Goal: Information Seeking & Learning: Understand process/instructions

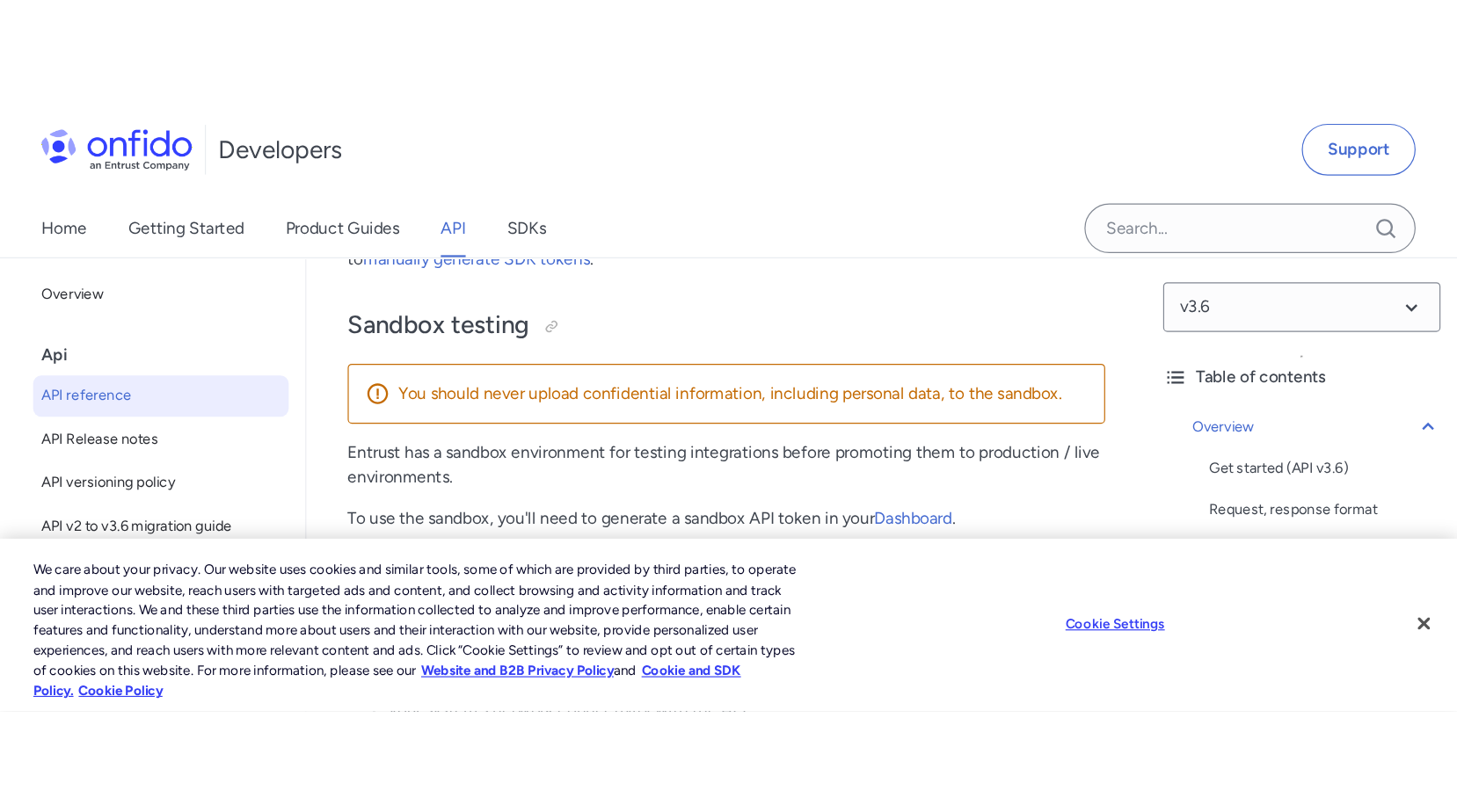
scroll to position [2554, 0]
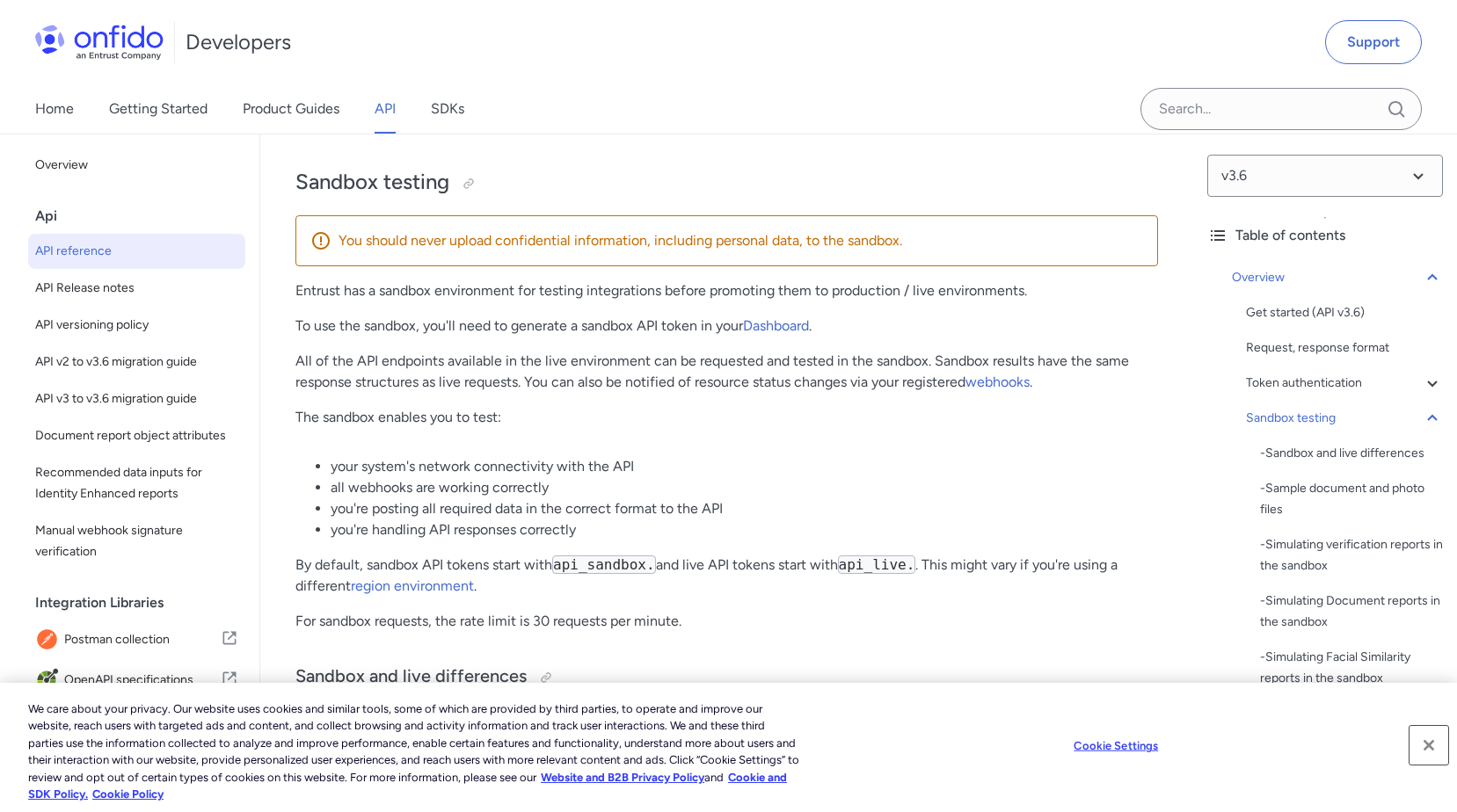
click at [1237, 519] on button "Close" at bounding box center [1429, 745] width 38 height 38
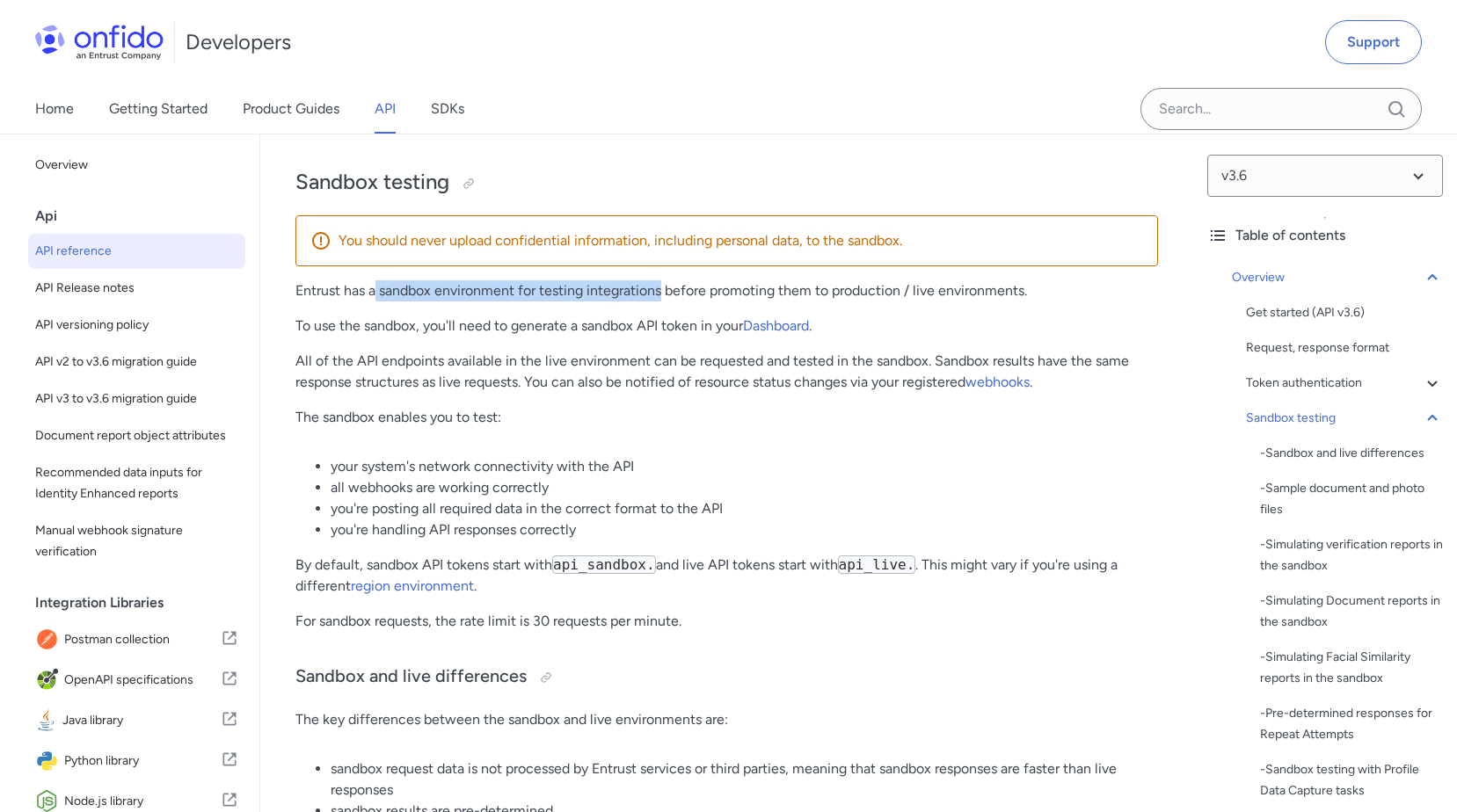
drag, startPoint x: 374, startPoint y: 276, endPoint x: 665, endPoint y: 282, distance: 291.1
click at [665, 282] on p "Entrust has a sandbox environment for testing integrations before promoting the…" at bounding box center [727, 291] width 863 height 21
drag, startPoint x: 665, startPoint y: 282, endPoint x: 344, endPoint y: 322, distance: 323.5
drag, startPoint x: 310, startPoint y: 270, endPoint x: 542, endPoint y: 267, distance: 232.0
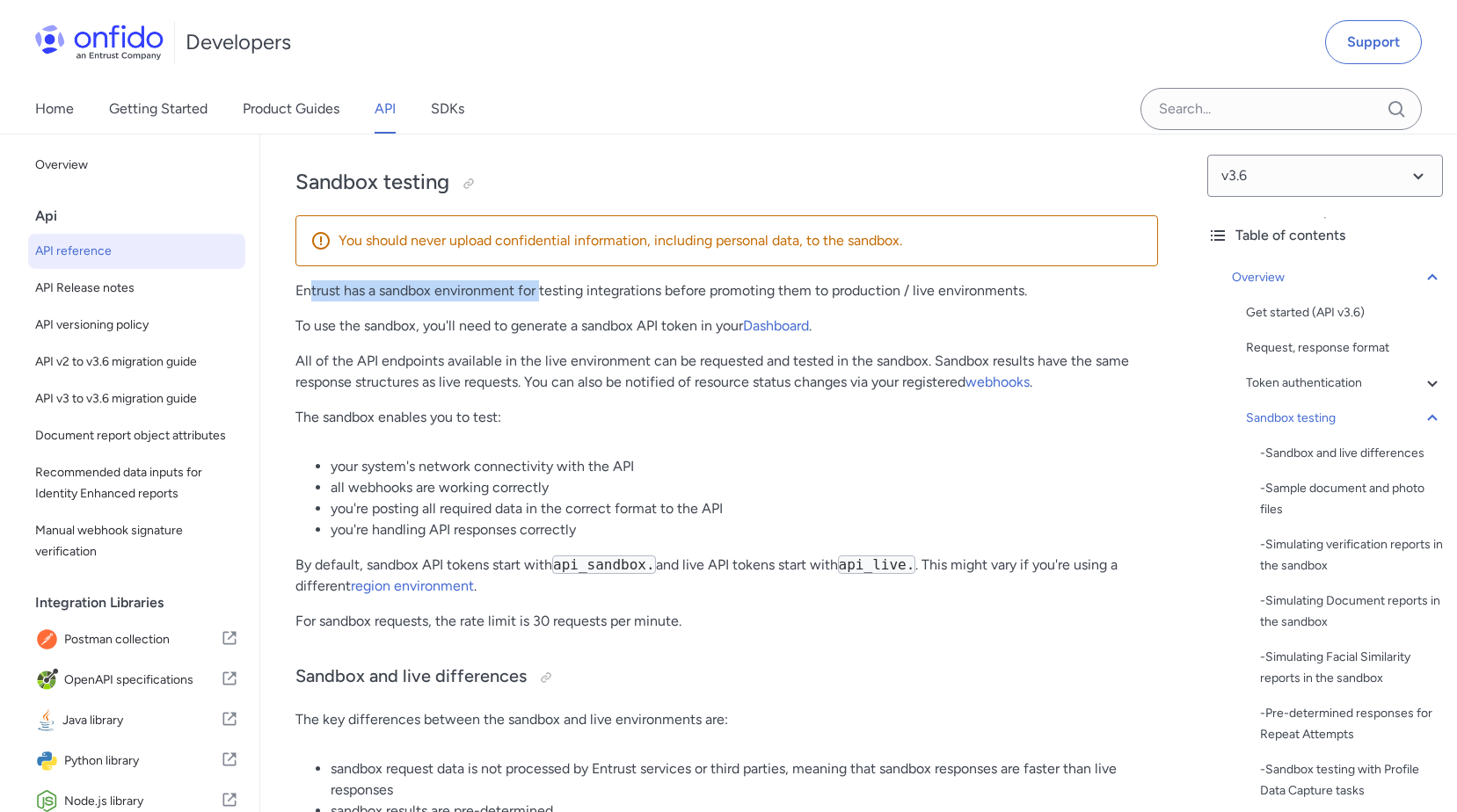
click at [542, 281] on p "Entrust has a sandbox environment for testing integrations before promoting the…" at bounding box center [727, 291] width 863 height 21
drag, startPoint x: 542, startPoint y: 267, endPoint x: 452, endPoint y: 302, distance: 96.6
click at [452, 315] on p "To use the sandbox, you'll need to generate a sandbox API token in your Dashboa…" at bounding box center [727, 325] width 863 height 21
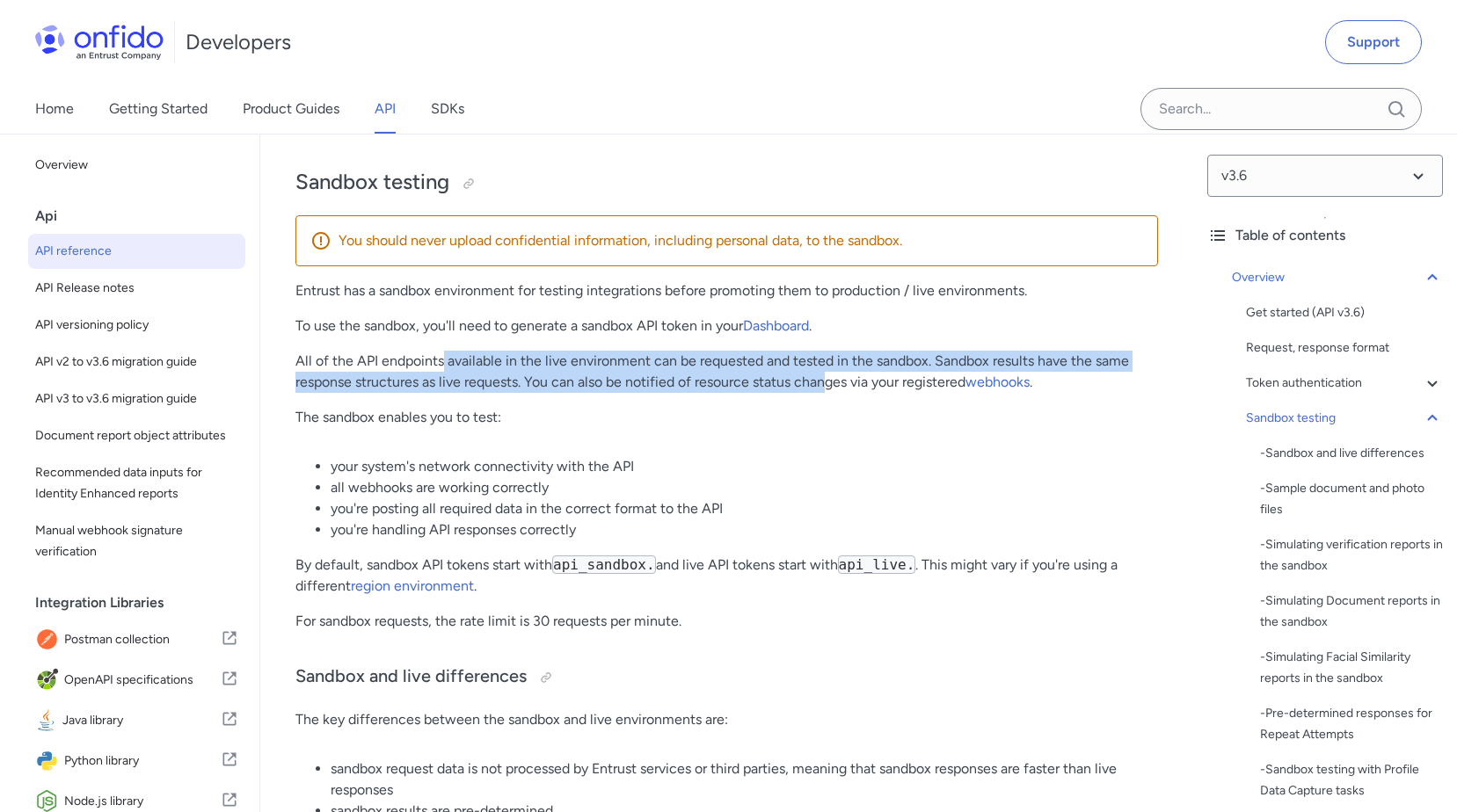
drag, startPoint x: 441, startPoint y: 342, endPoint x: 829, endPoint y: 360, distance: 388.4
click at [829, 360] on p "All of the API endpoints available in the live environment can be requested and…" at bounding box center [727, 372] width 863 height 42
drag, startPoint x: 829, startPoint y: 360, endPoint x: 651, endPoint y: 377, distance: 178.8
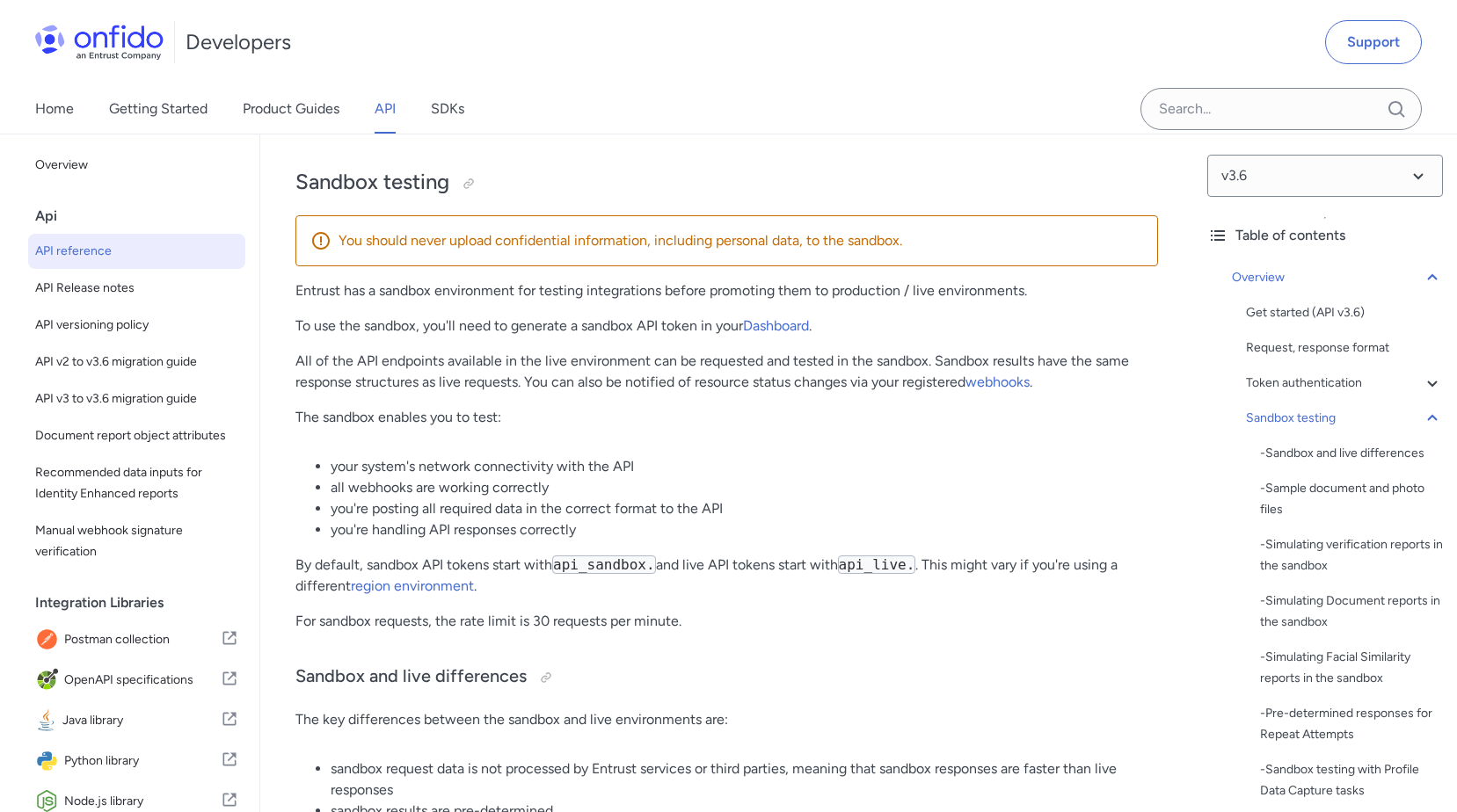
click at [422, 362] on p "All of the API endpoints available in the live environment can be requested and…" at bounding box center [727, 372] width 863 height 42
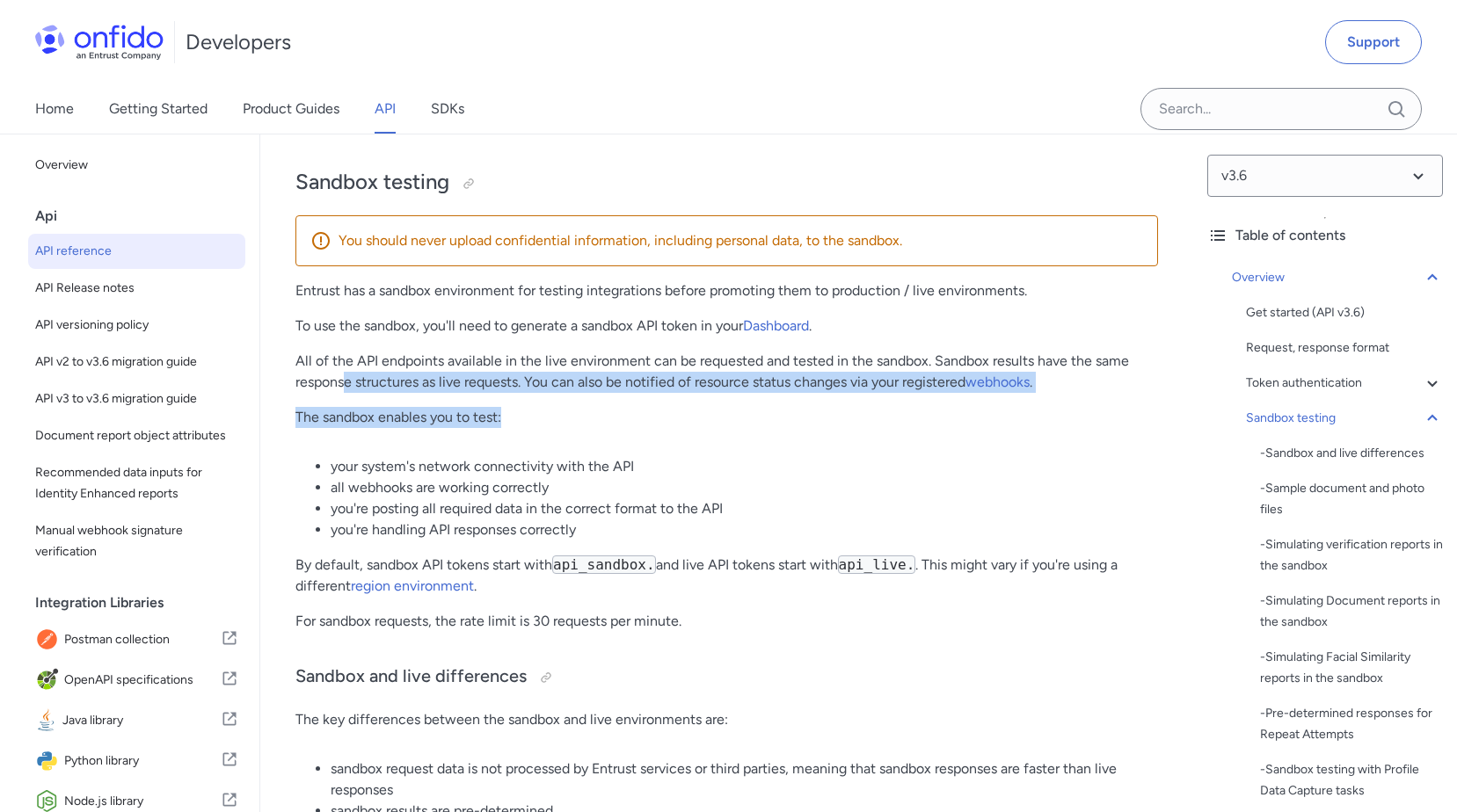
drag, startPoint x: 343, startPoint y: 365, endPoint x: 680, endPoint y: 382, distance: 337.4
drag, startPoint x: 680, startPoint y: 382, endPoint x: 543, endPoint y: 419, distance: 141.9
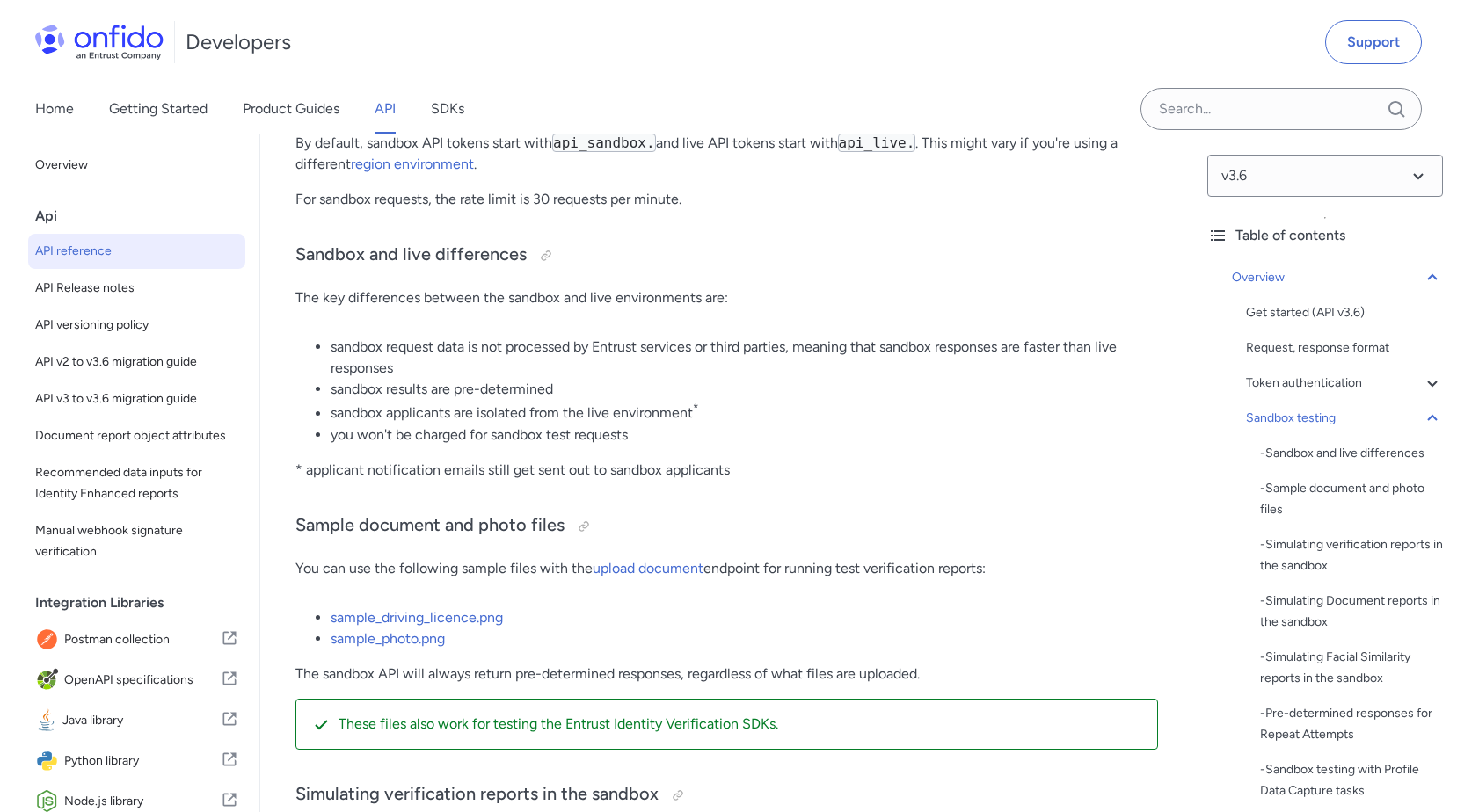
scroll to position [3080, 0]
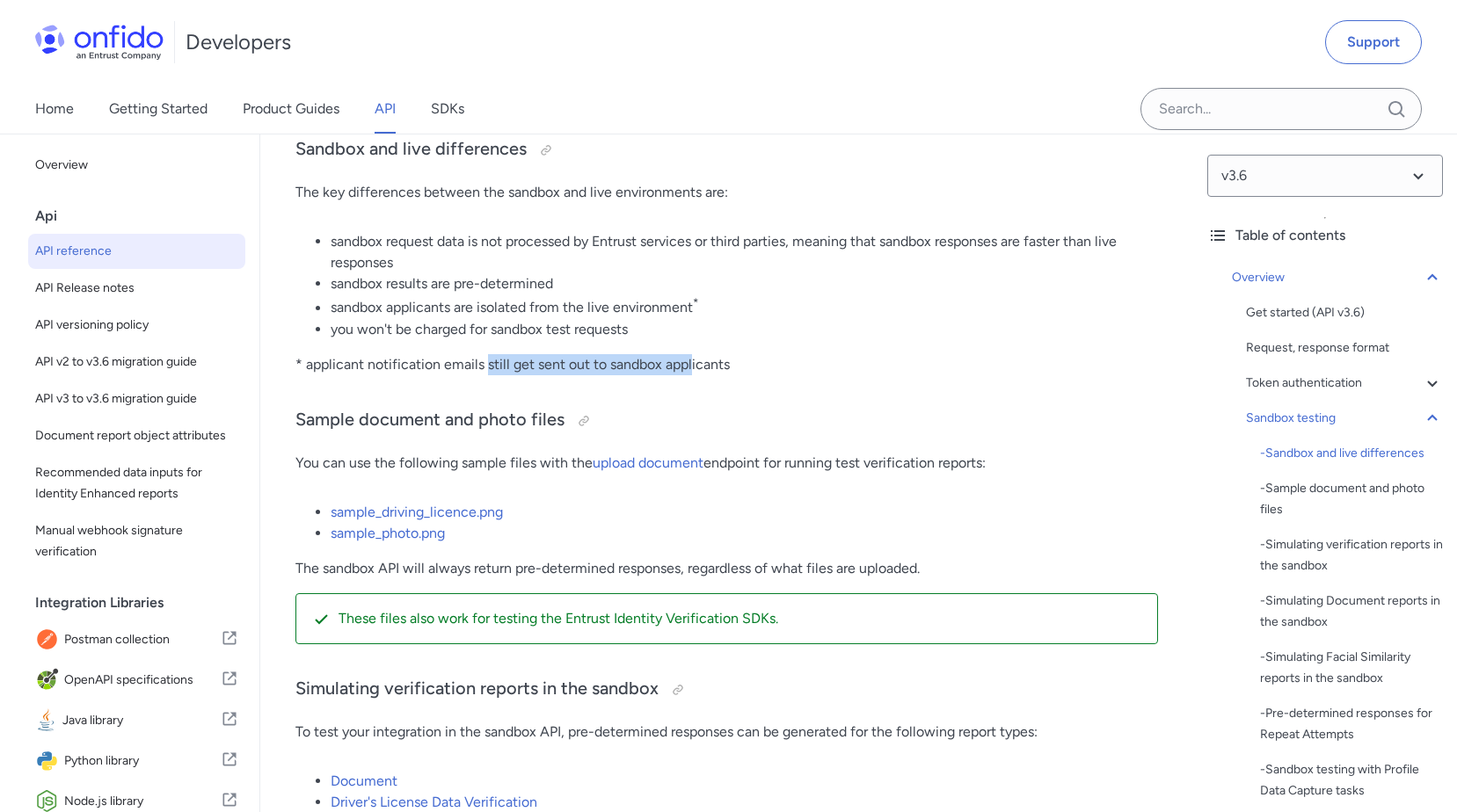
drag, startPoint x: 486, startPoint y: 342, endPoint x: 693, endPoint y: 357, distance: 207.5
drag, startPoint x: 693, startPoint y: 357, endPoint x: 666, endPoint y: 371, distance: 30.4
click at [661, 455] on link "upload document" at bounding box center [648, 463] width 111 height 16
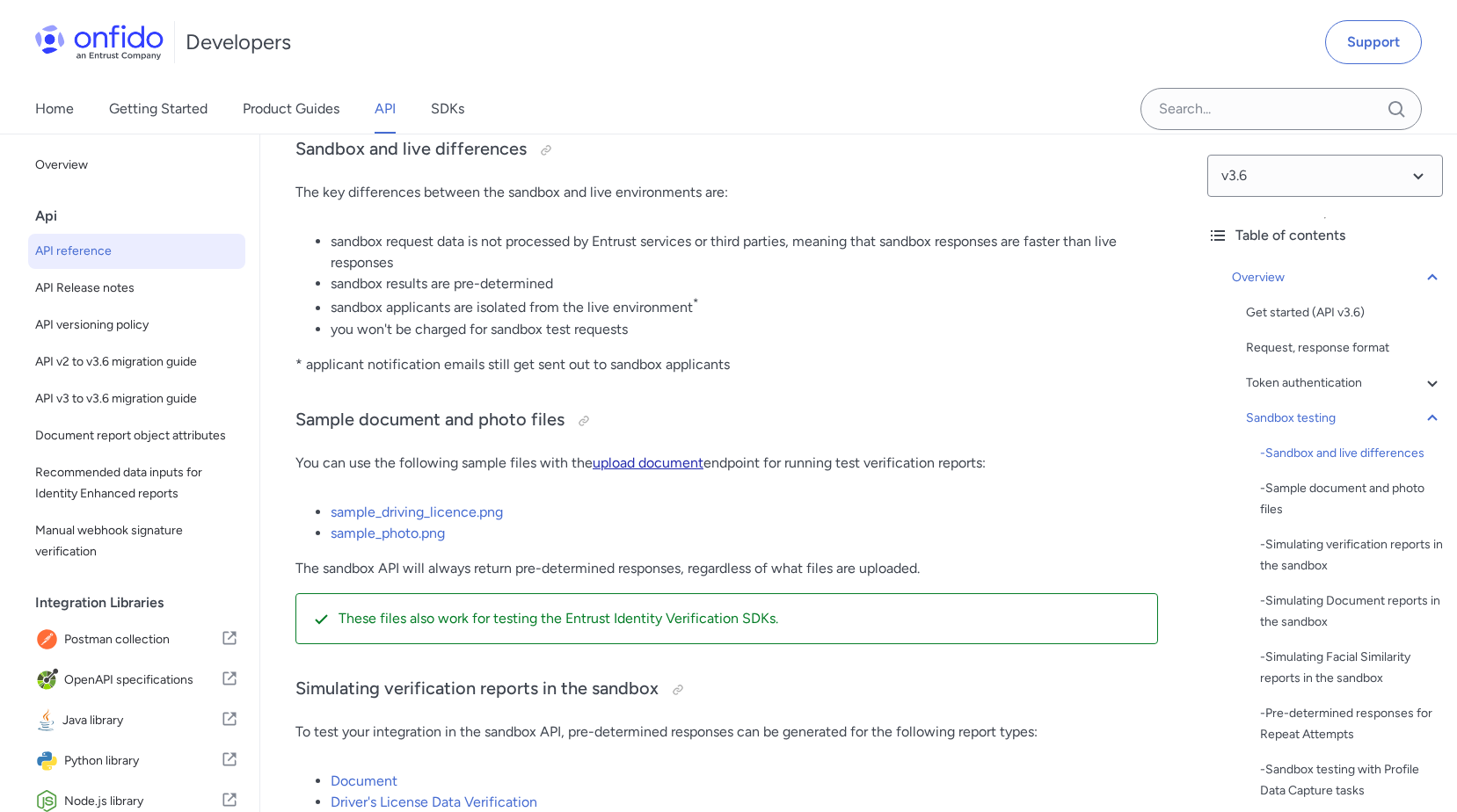
scroll to position [30938, 0]
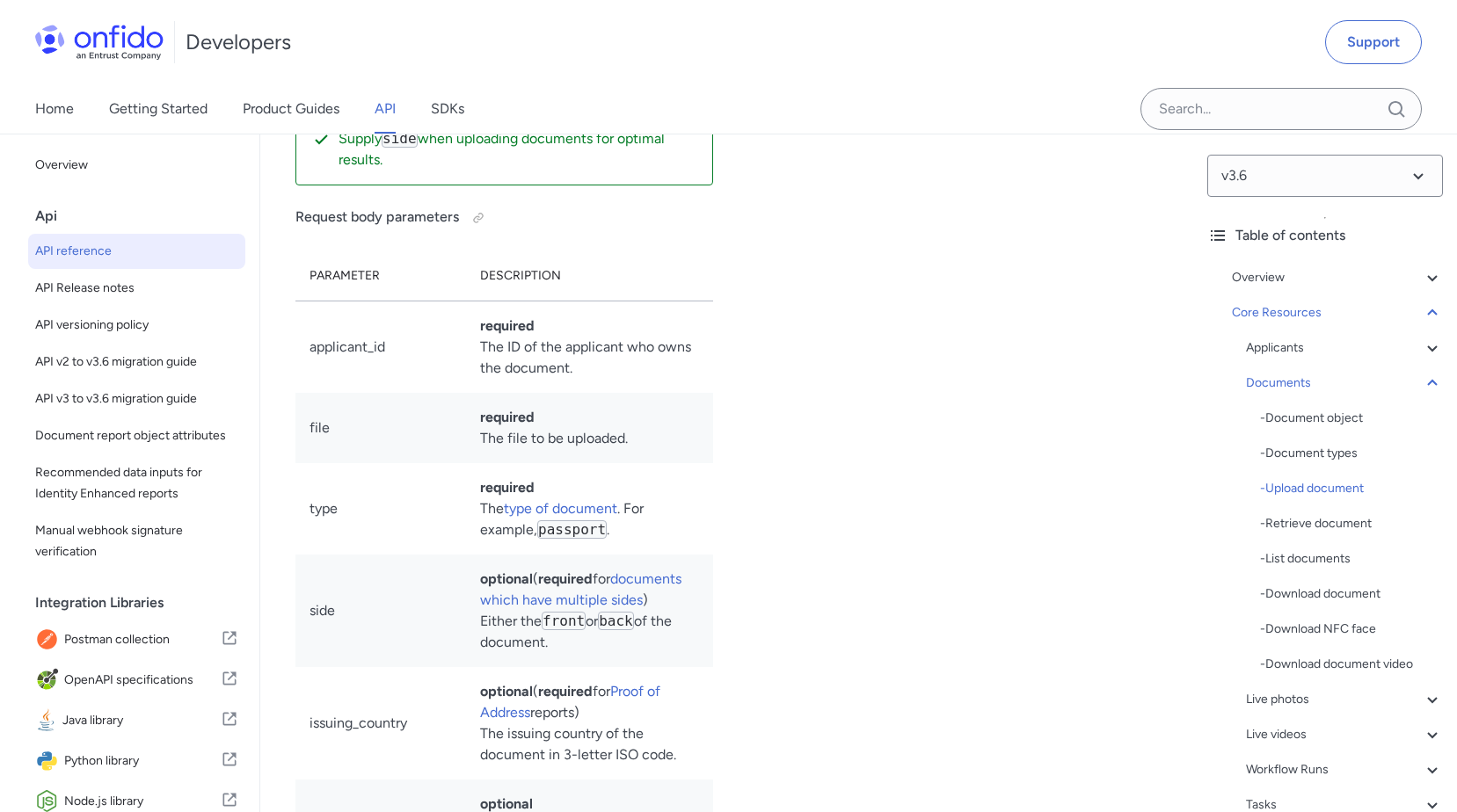
click at [453, 19] on link "sample document" at bounding box center [433, 11] width 113 height 16
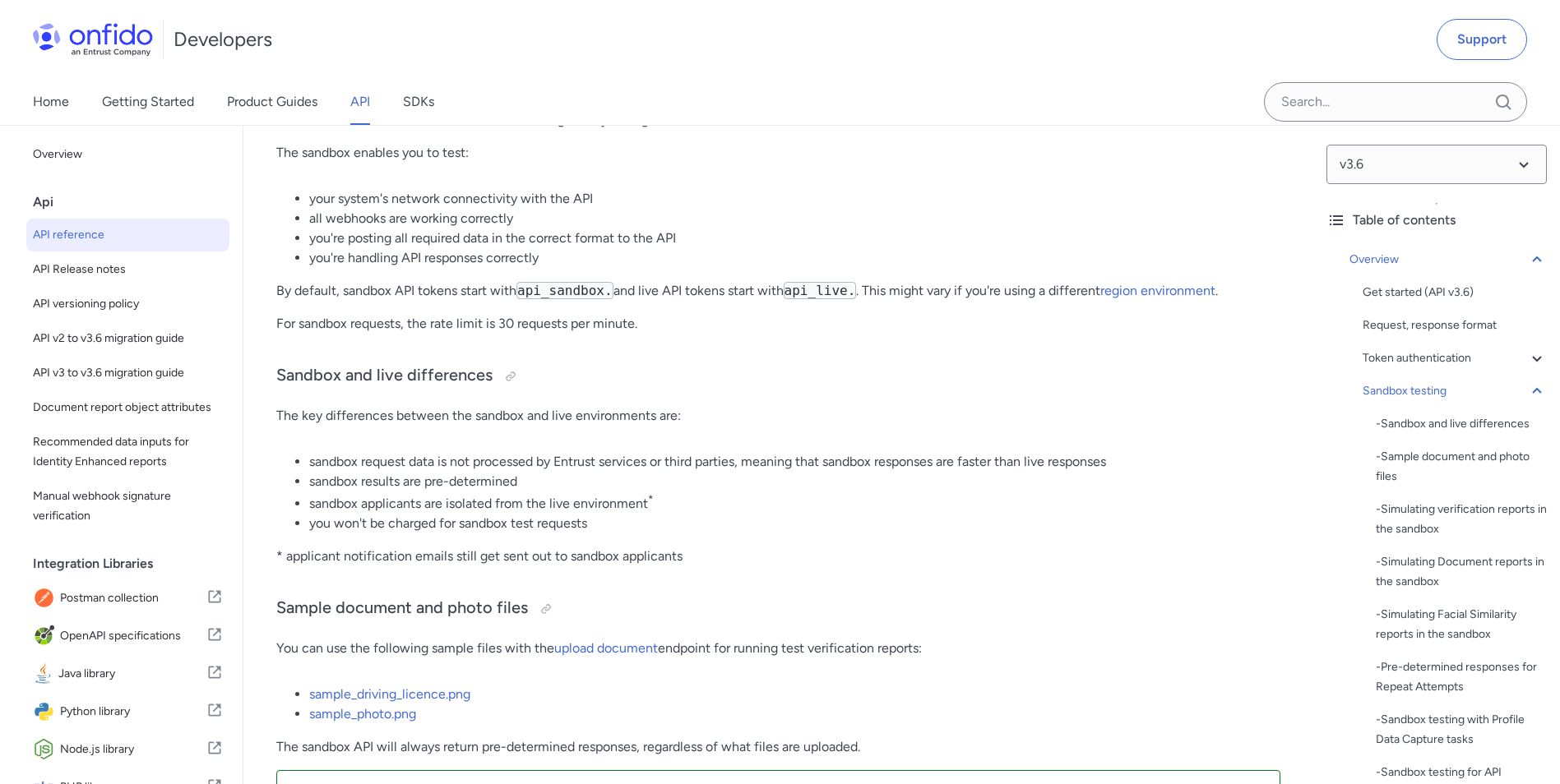
scroll to position [2497, 0]
drag, startPoint x: 353, startPoint y: 481, endPoint x: 540, endPoint y: 476, distance: 187.1
click at [540, 471] on li "sandbox request data is not processed by Entrust services or third parties, mea…" at bounding box center [794, 460] width 971 height 20
drag, startPoint x: 540, startPoint y: 476, endPoint x: 482, endPoint y: 502, distance: 63.6
click at [482, 502] on li "sandbox applicants are isolated from the live environment *" at bounding box center [794, 502] width 971 height 22
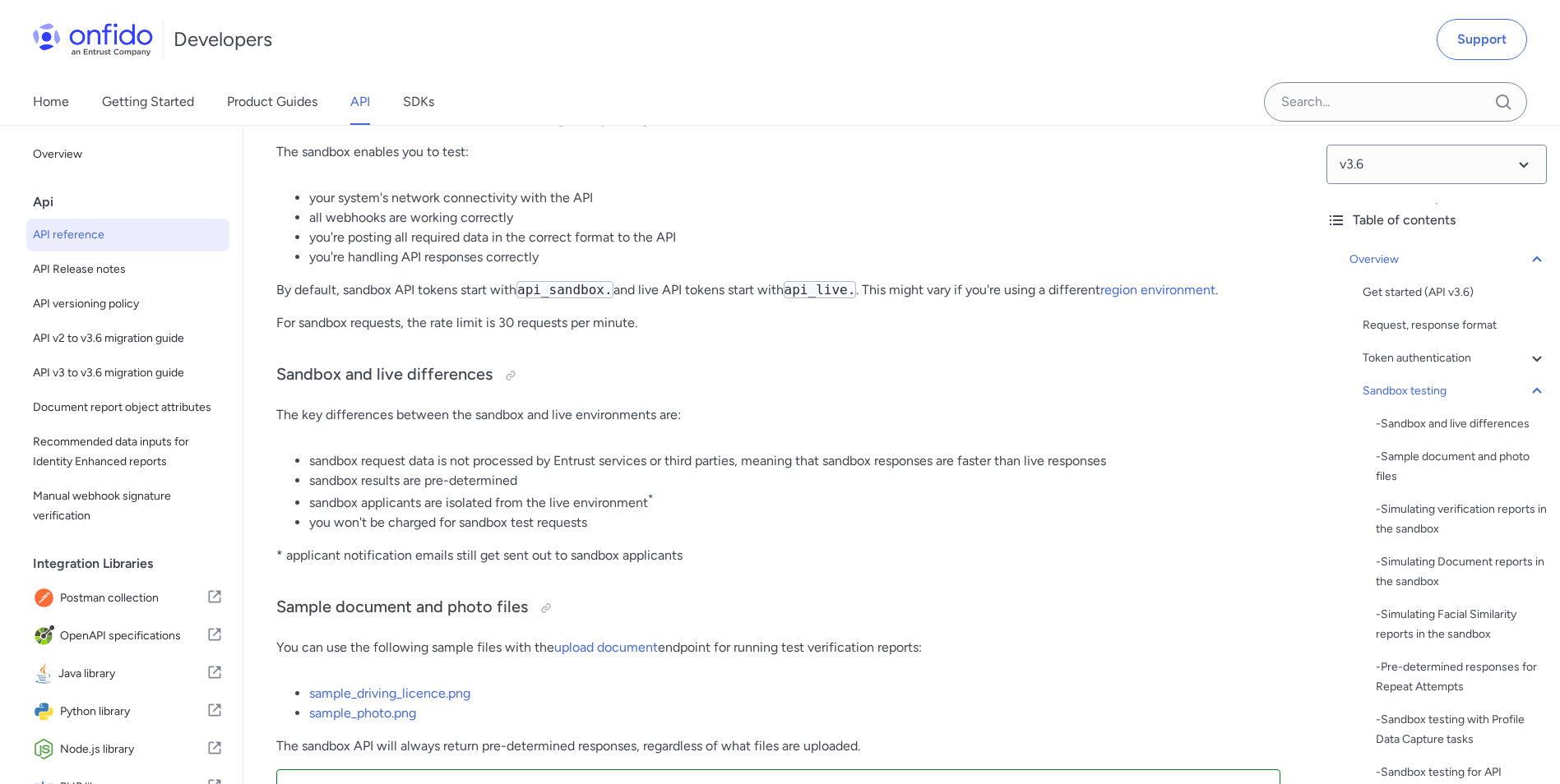
click at [477, 503] on li "sandbox applicants are isolated from the live environment *" at bounding box center [794, 502] width 971 height 22
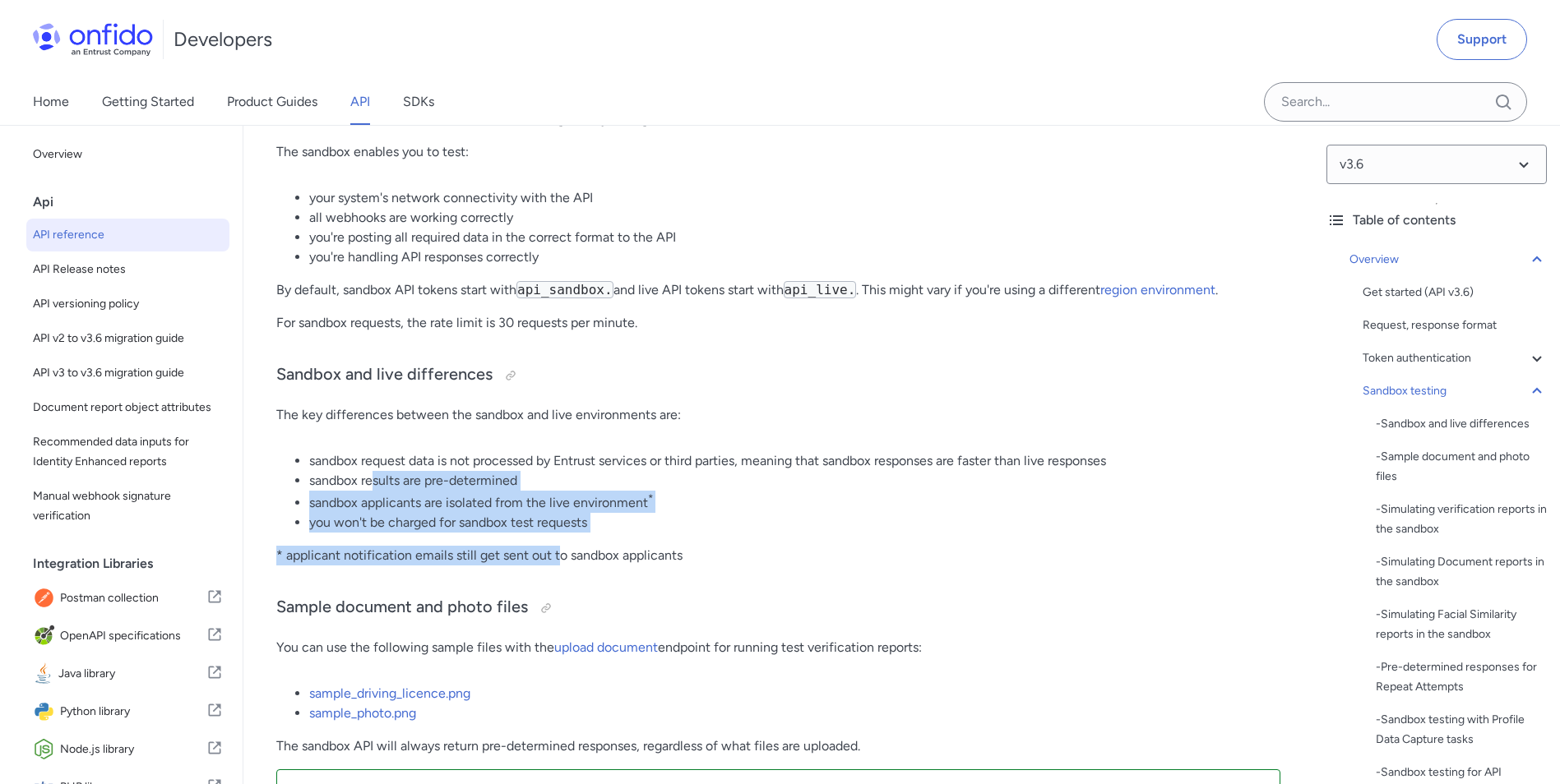
drag, startPoint x: 397, startPoint y: 493, endPoint x: 560, endPoint y: 560, distance: 176.2
drag, startPoint x: 560, startPoint y: 560, endPoint x: 412, endPoint y: 539, distance: 149.5
click at [412, 533] on li "you won't be charged for sandbox test requests" at bounding box center [794, 522] width 971 height 20
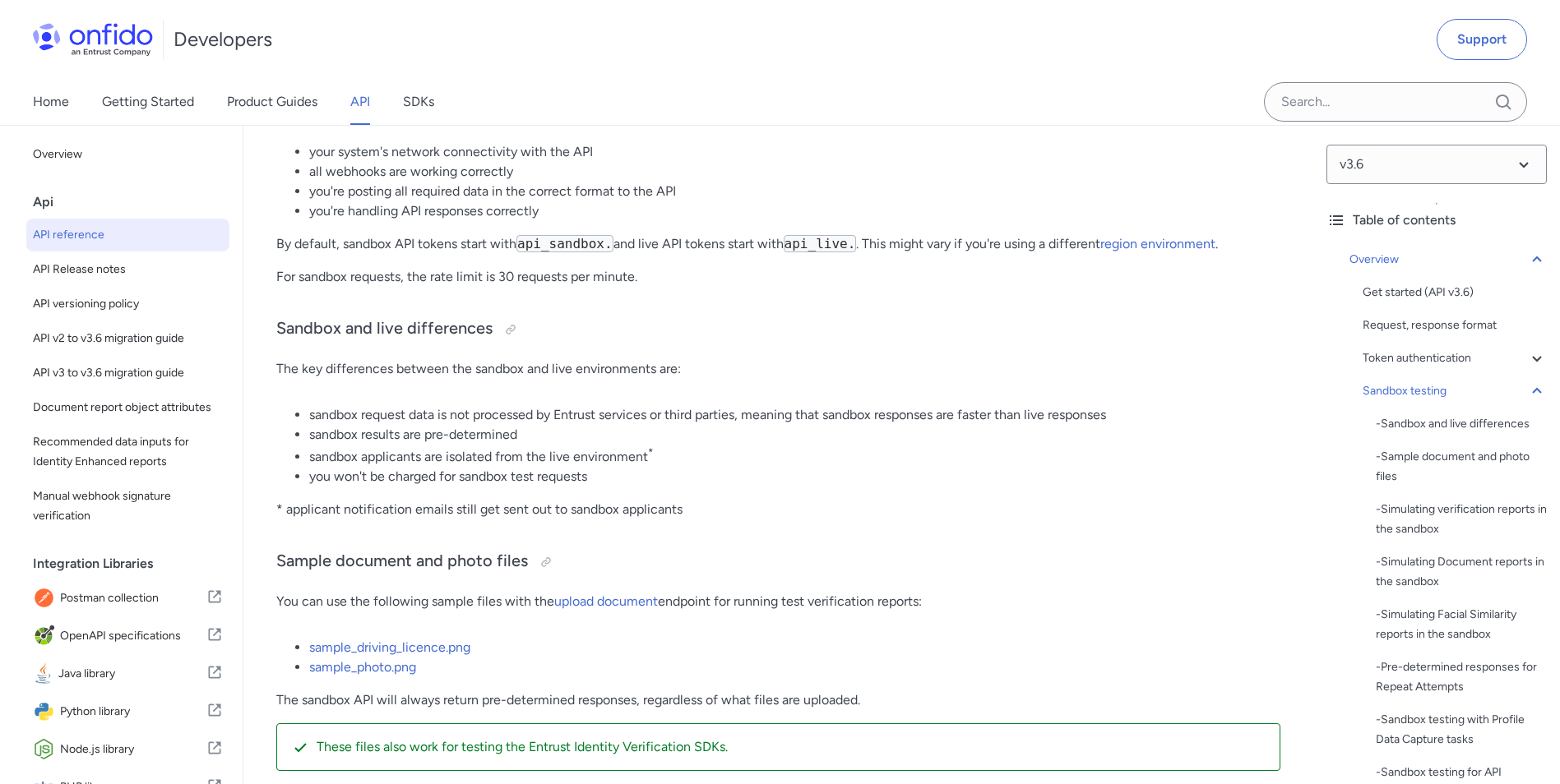
scroll to position [2579, 0]
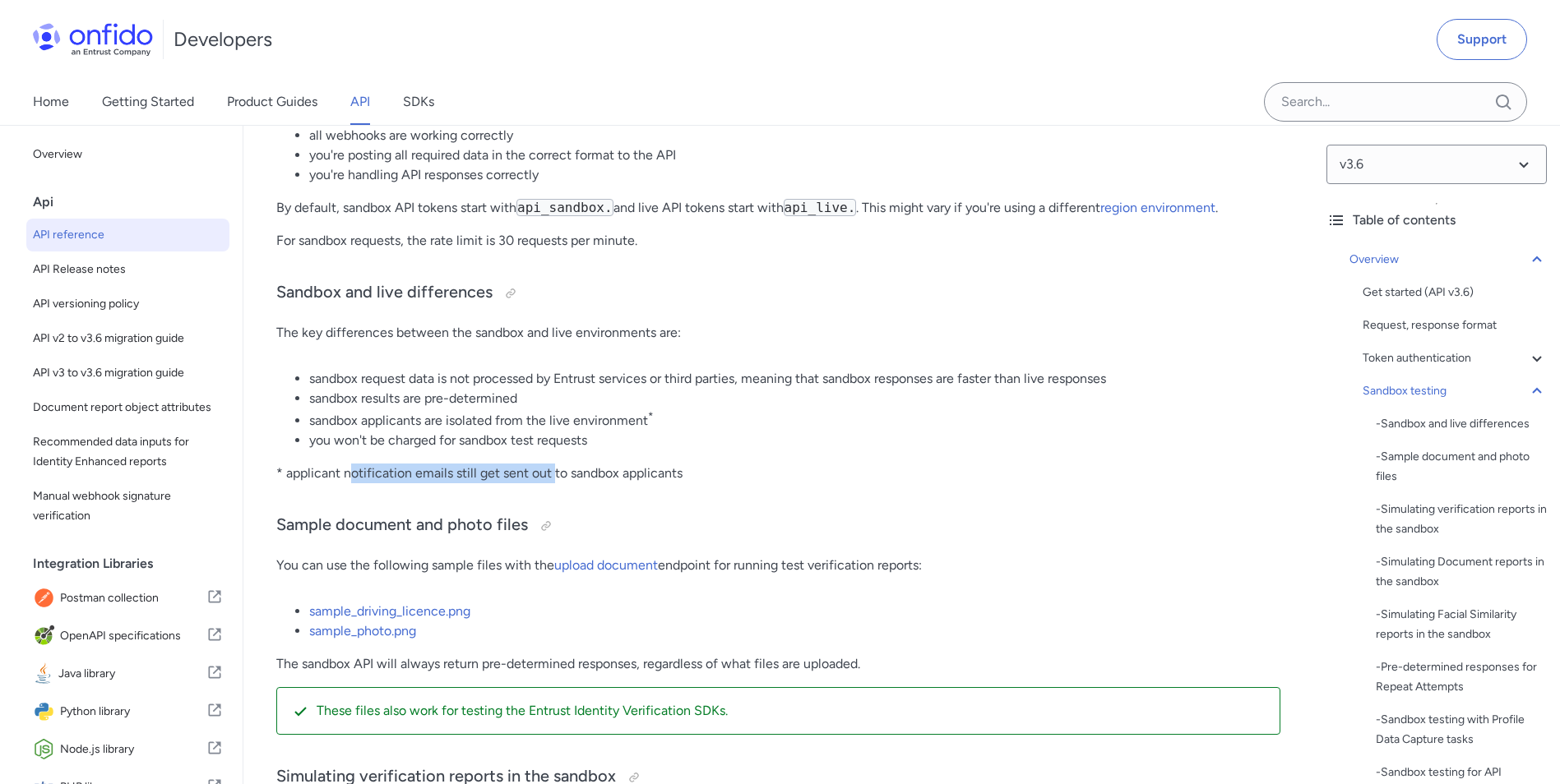
drag, startPoint x: 395, startPoint y: 486, endPoint x: 555, endPoint y: 499, distance: 160.5
drag, startPoint x: 555, startPoint y: 499, endPoint x: 454, endPoint y: 504, distance: 101.1
drag, startPoint x: 440, startPoint y: 489, endPoint x: 680, endPoint y: 490, distance: 240.0
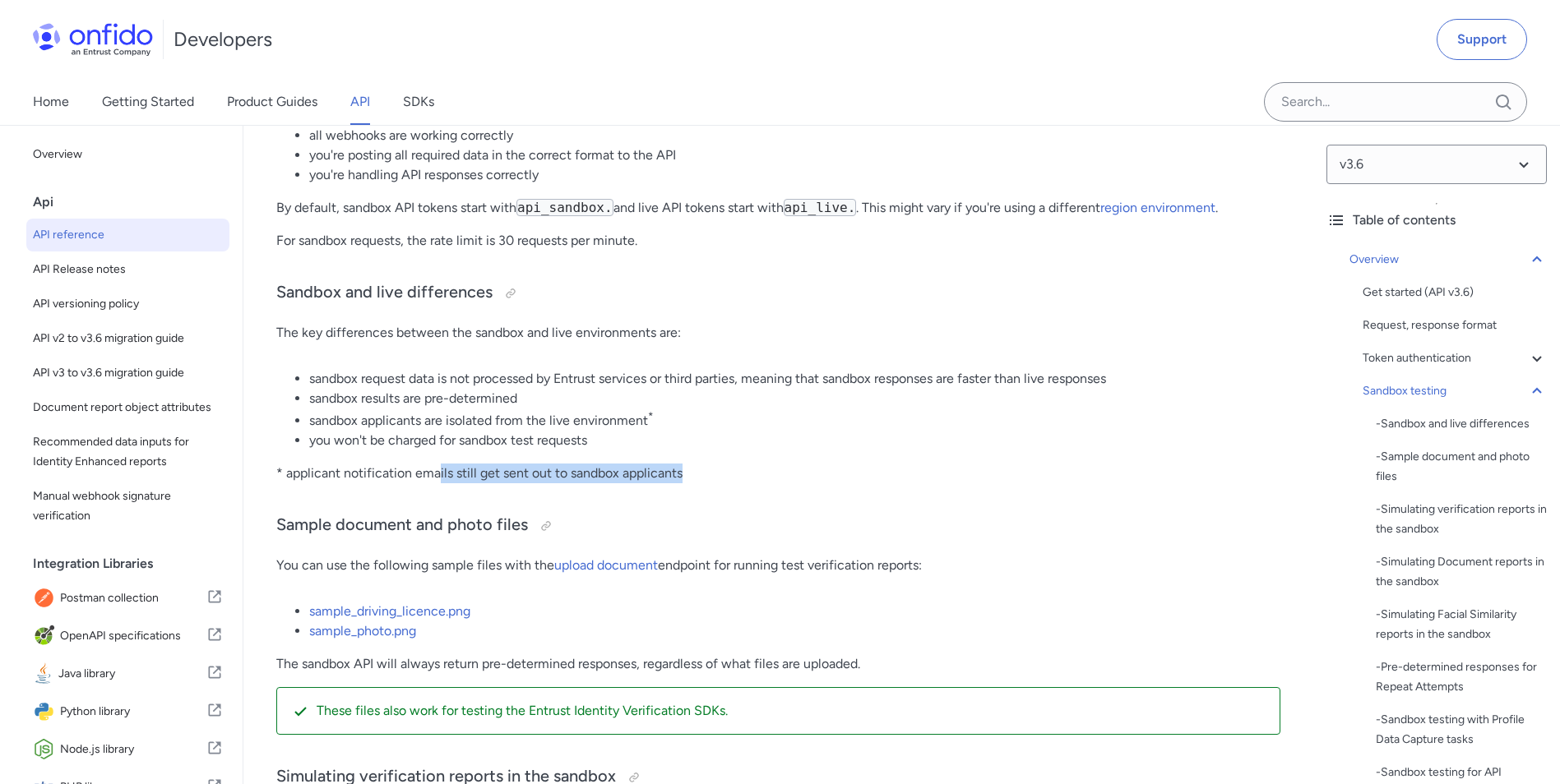
click at [680, 483] on p "* applicant notification emails still get sent out to sandbox applicants" at bounding box center [778, 473] width 1004 height 20
drag, startPoint x: 680, startPoint y: 490, endPoint x: 633, endPoint y: 512, distance: 51.9
drag, startPoint x: 316, startPoint y: 491, endPoint x: 541, endPoint y: 504, distance: 225.4
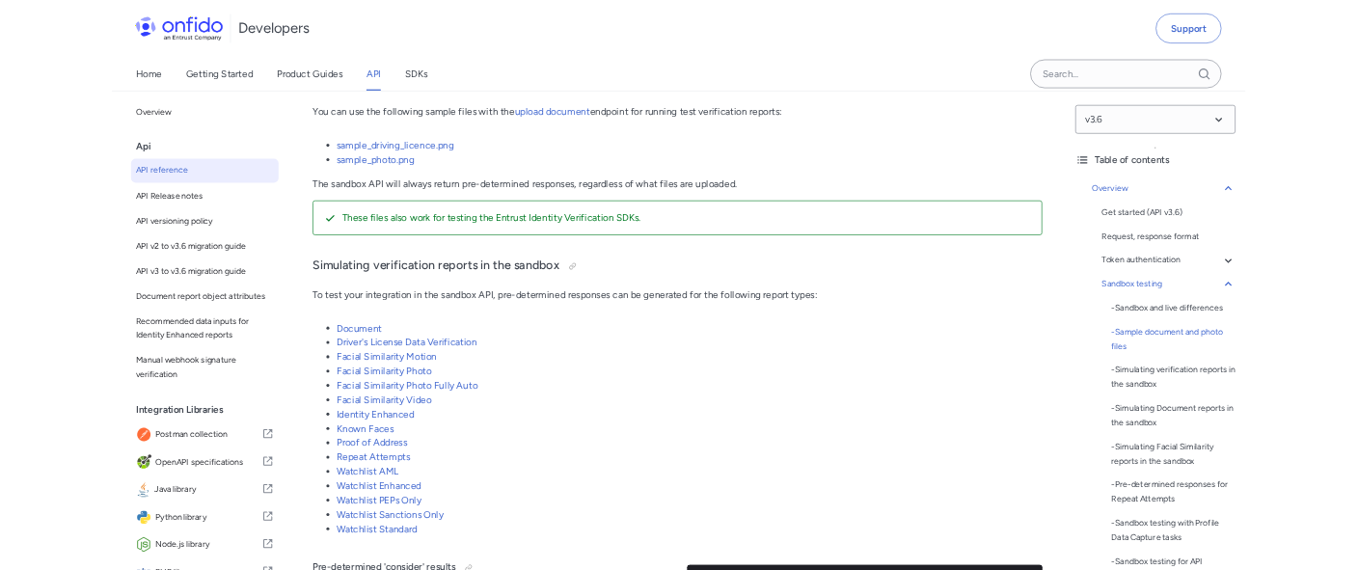
scroll to position [4057, 0]
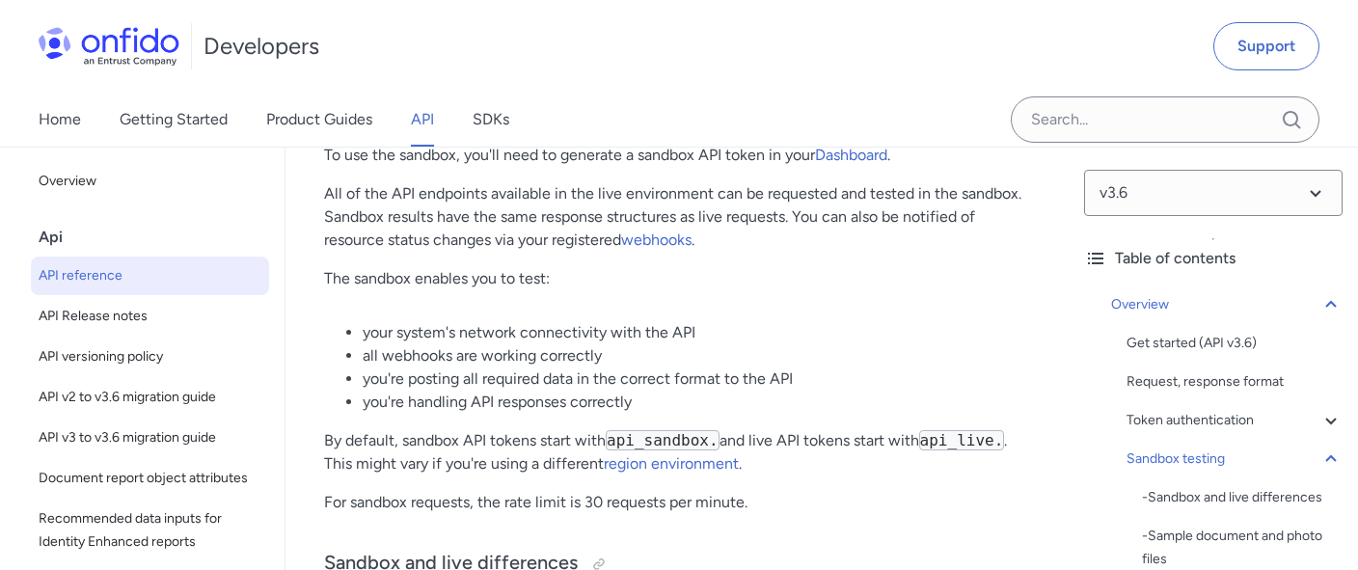
scroll to position [3193, 0]
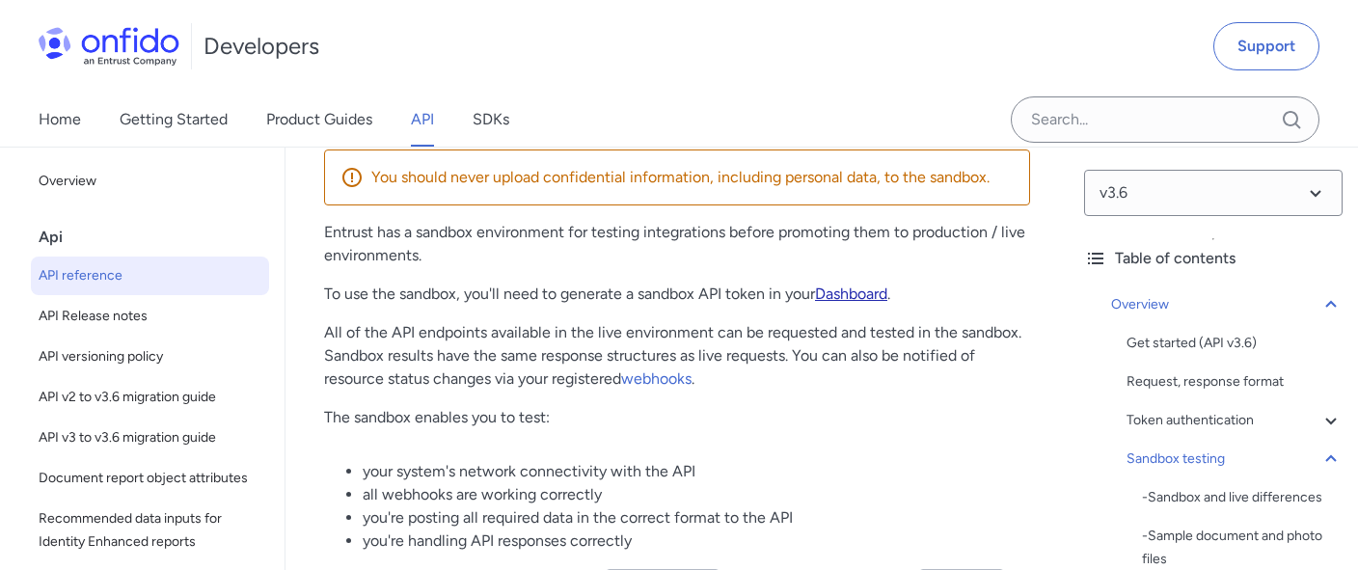
click at [861, 303] on link "Dashboard" at bounding box center [851, 294] width 72 height 18
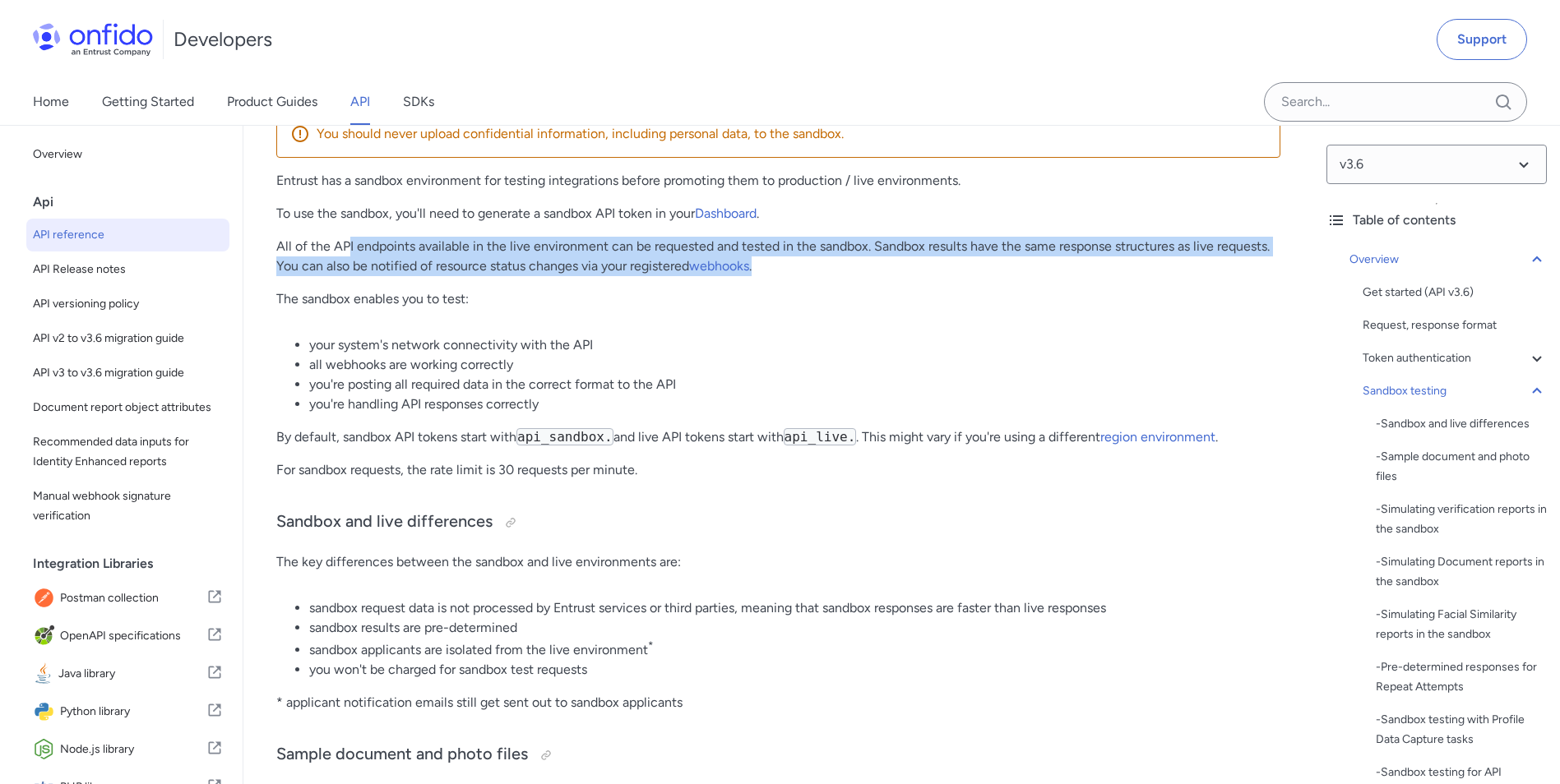
drag, startPoint x: 346, startPoint y: 262, endPoint x: 842, endPoint y: 269, distance: 496.0
click at [842, 269] on p "All of the API endpoints available in the live environment can be requested and…" at bounding box center [778, 257] width 1004 height 39
drag, startPoint x: 842, startPoint y: 269, endPoint x: 842, endPoint y: 280, distance: 11.0
click at [842, 276] on p "All of the API endpoints available in the live environment can be requested and…" at bounding box center [778, 257] width 1004 height 39
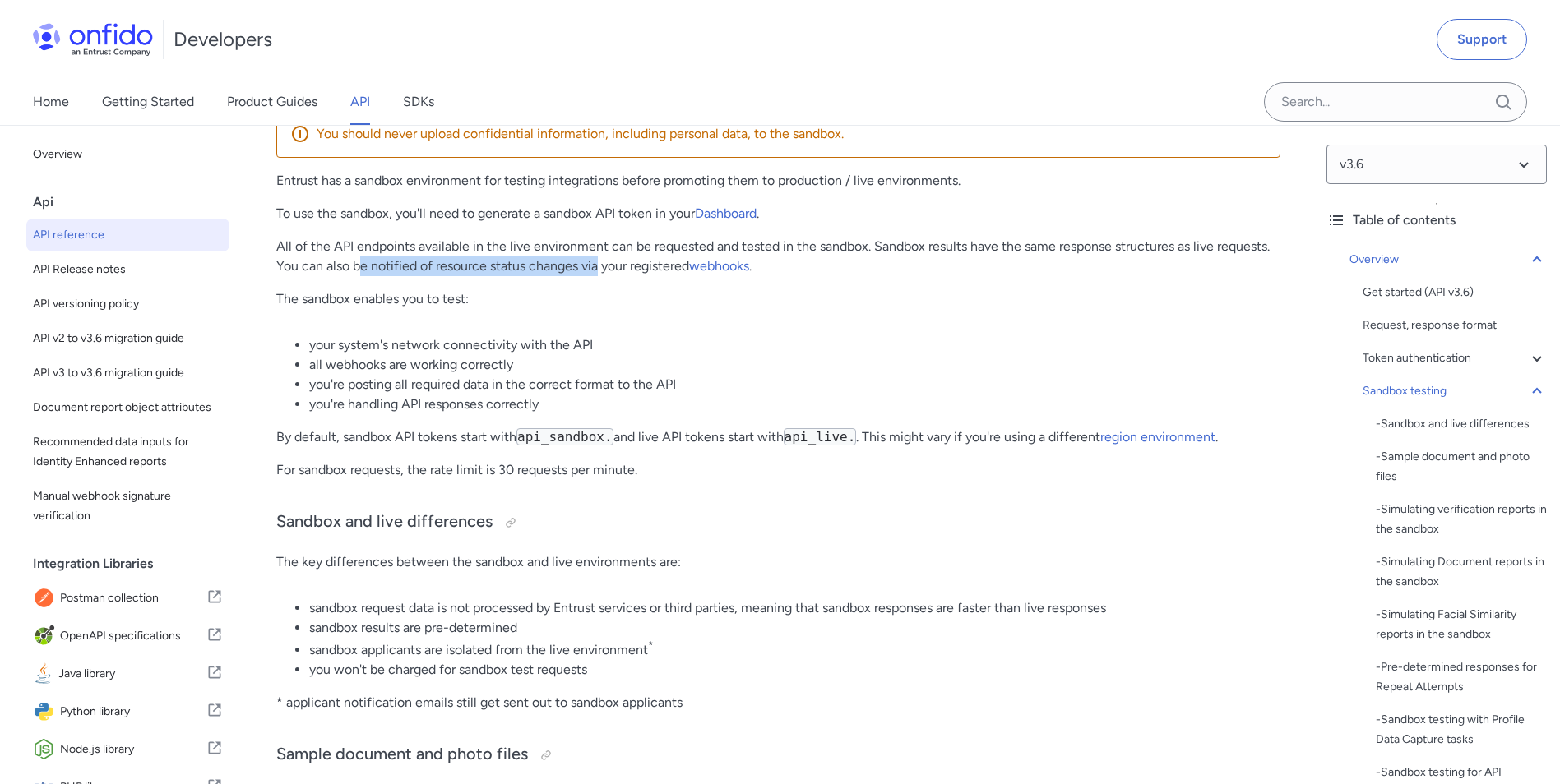
drag, startPoint x: 361, startPoint y: 274, endPoint x: 596, endPoint y: 282, distance: 235.1
click at [596, 276] on p "All of the API endpoints available in the live environment can be requested and…" at bounding box center [778, 257] width 1004 height 39
drag, startPoint x: 321, startPoint y: 358, endPoint x: 602, endPoint y: 357, distance: 281.0
click at [602, 355] on li "your system's network connectivity with the API" at bounding box center [794, 344] width 971 height 20
drag, startPoint x: 602, startPoint y: 357, endPoint x: 511, endPoint y: 381, distance: 94.1
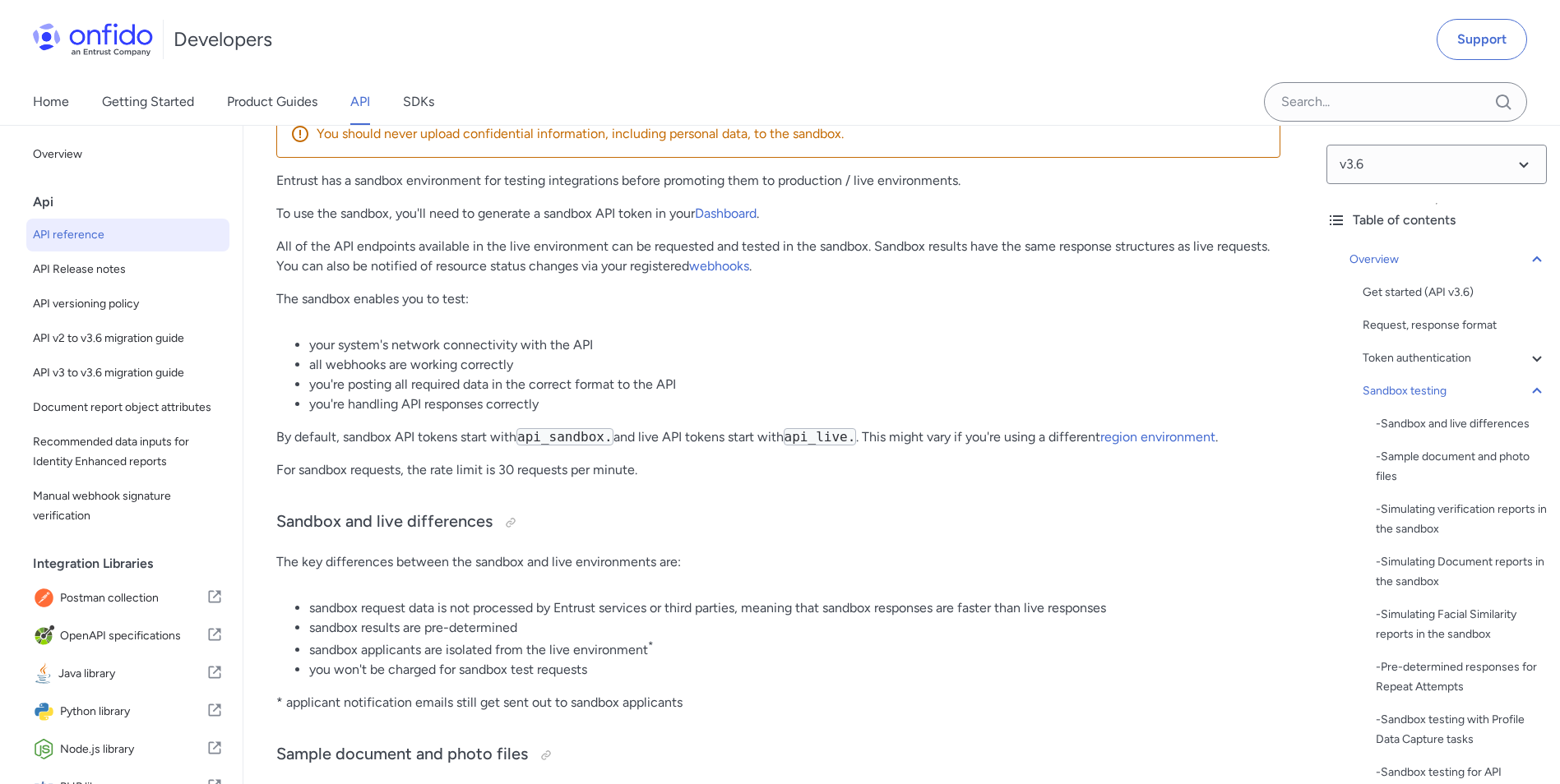
click at [511, 375] on li "all webhooks are working correctly" at bounding box center [794, 365] width 971 height 20
drag, startPoint x: 338, startPoint y: 367, endPoint x: 554, endPoint y: 375, distance: 216.1
click at [554, 375] on li "all webhooks are working correctly" at bounding box center [794, 365] width 971 height 20
click at [550, 375] on li "all webhooks are working correctly" at bounding box center [794, 365] width 971 height 20
drag, startPoint x: 332, startPoint y: 355, endPoint x: 607, endPoint y: 367, distance: 275.3
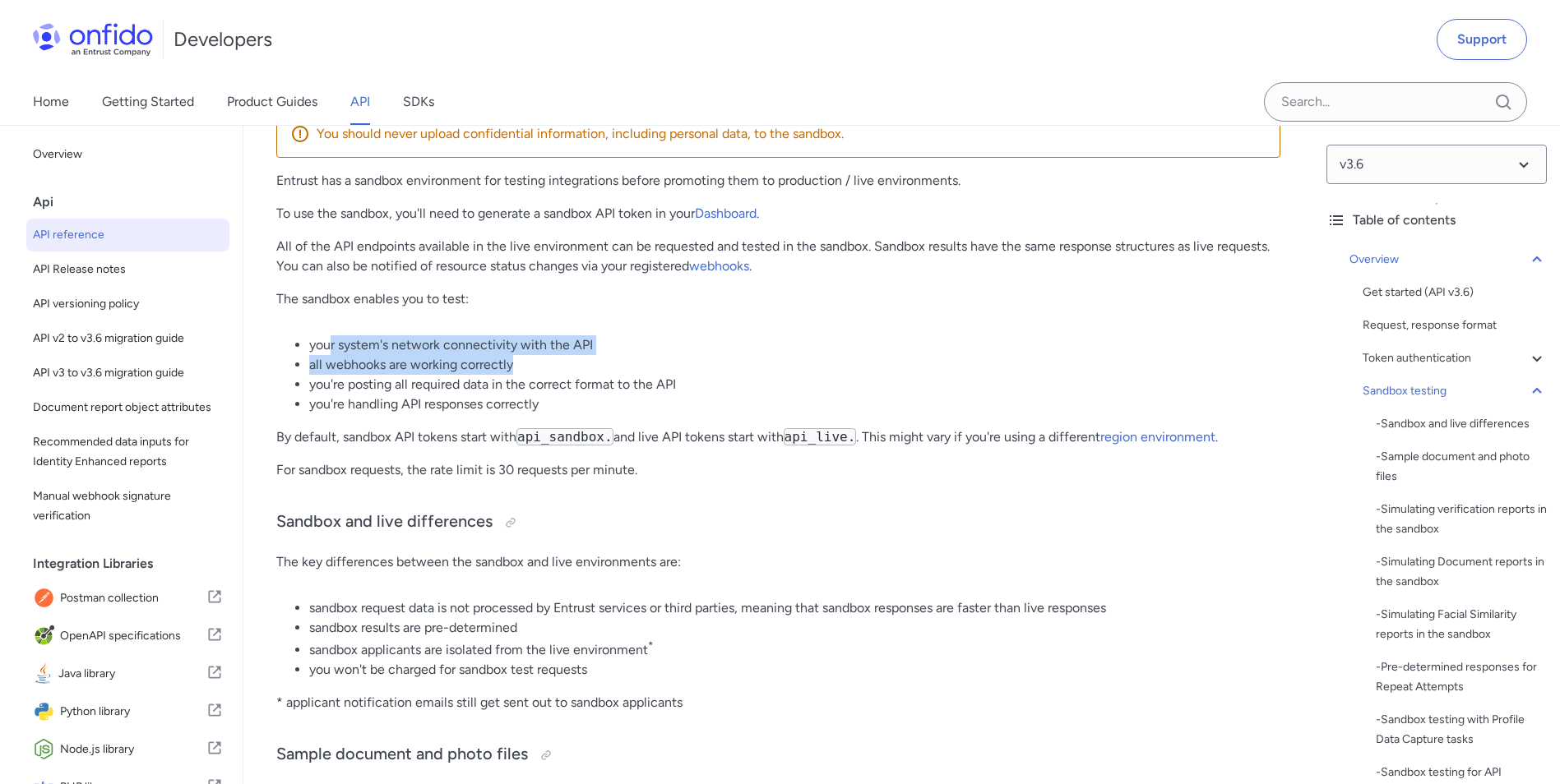
click at [607, 367] on ul "your system's network connectivity with the API all webhooks are working correc…" at bounding box center [778, 374] width 1004 height 79
drag, startPoint x: 607, startPoint y: 367, endPoint x: 601, endPoint y: 379, distance: 13.4
click at [601, 375] on li "all webhooks are working correctly" at bounding box center [794, 365] width 971 height 20
drag, startPoint x: 548, startPoint y: 377, endPoint x: 286, endPoint y: 364, distance: 262.3
click at [286, 364] on ul "your system's network connectivity with the API all webhooks are working correc…" at bounding box center [778, 374] width 1004 height 79
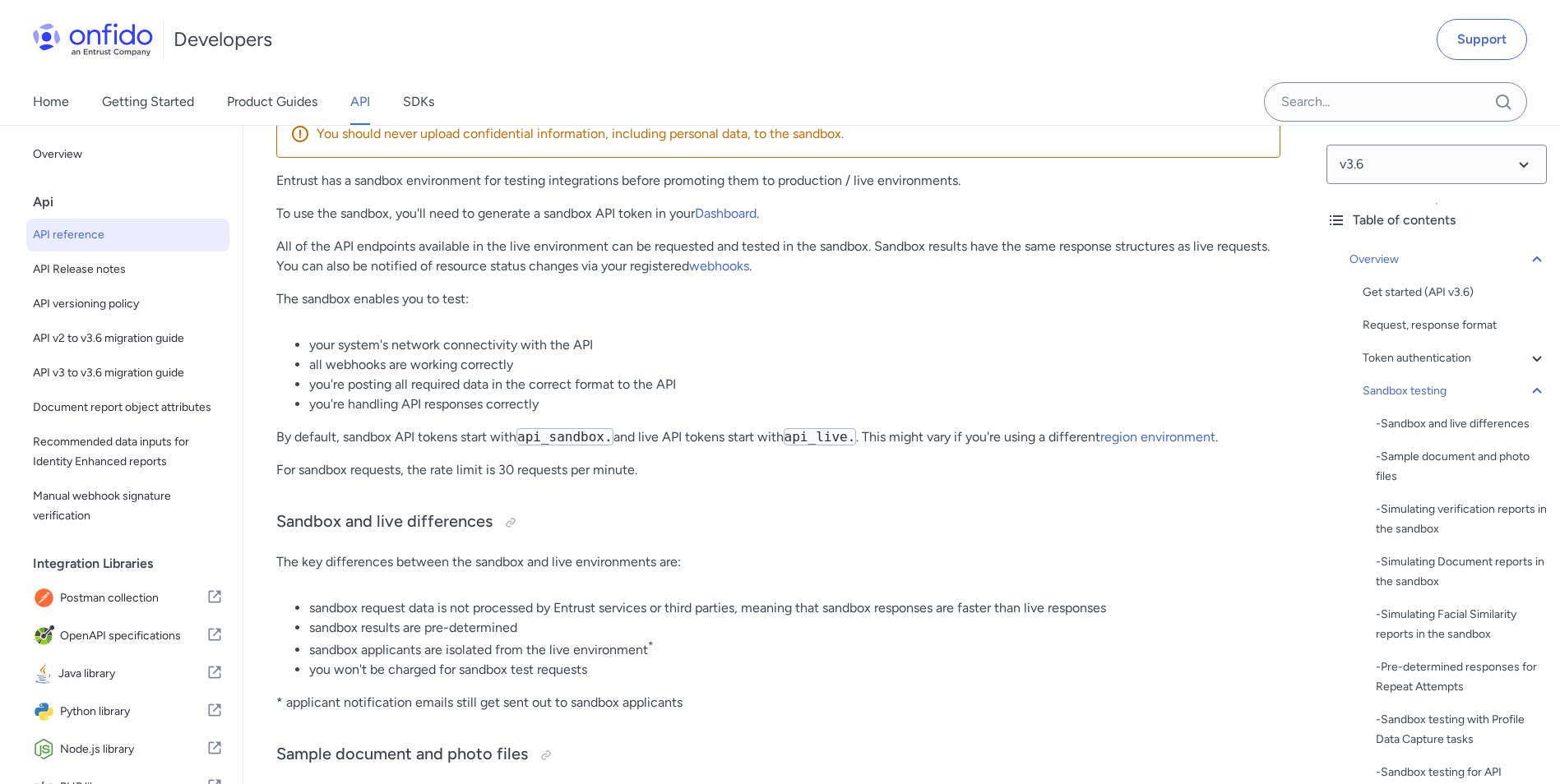
drag, startPoint x: 286, startPoint y: 364, endPoint x: 320, endPoint y: 412, distance: 58.8
click at [320, 412] on li "you're handling API responses correctly" at bounding box center [794, 404] width 971 height 20
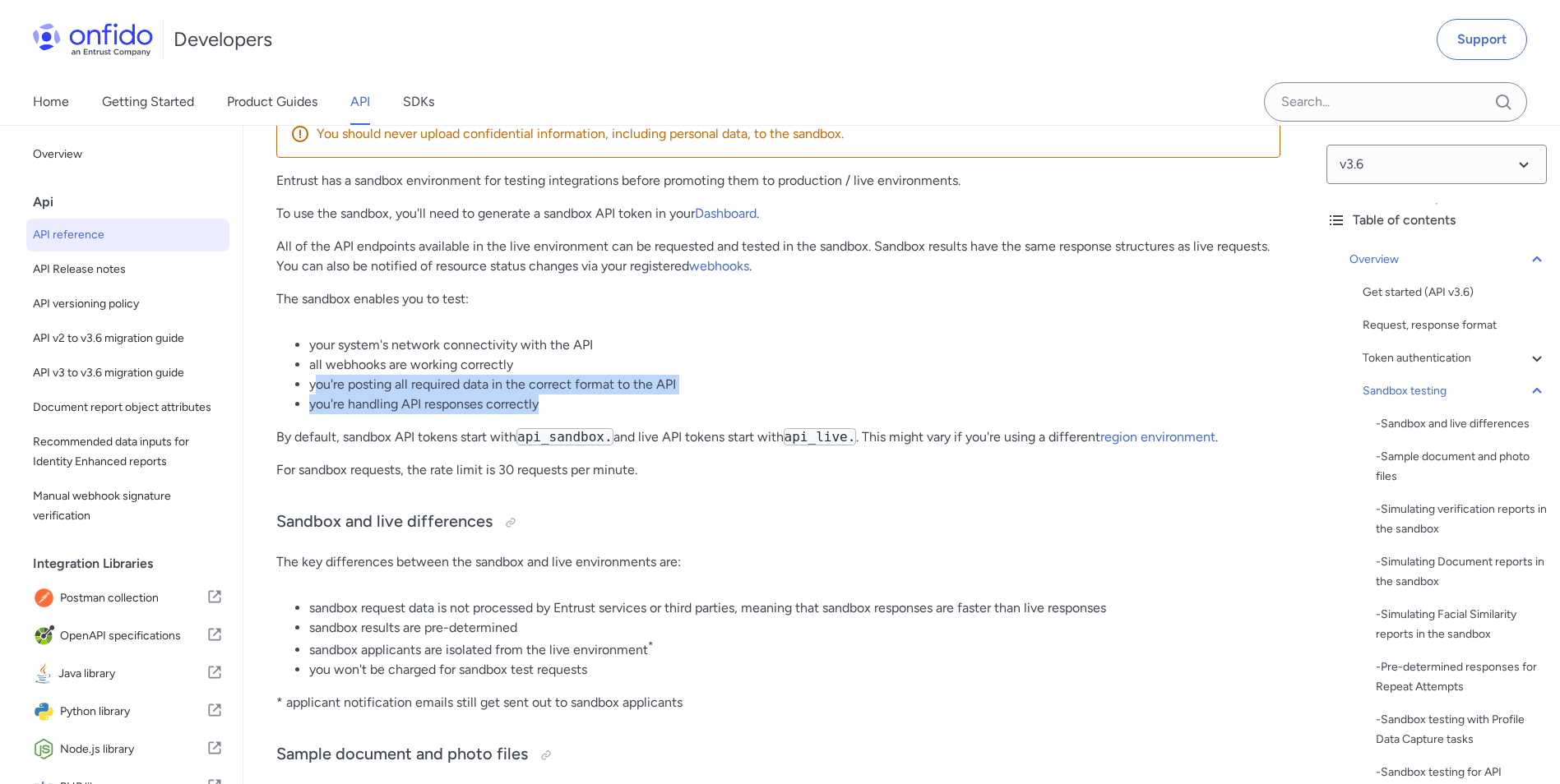
drag, startPoint x: 313, startPoint y: 390, endPoint x: 696, endPoint y: 406, distance: 383.3
click at [696, 406] on ul "your system's network connectivity with the API all webhooks are working correc…" at bounding box center [778, 374] width 1004 height 79
drag, startPoint x: 696, startPoint y: 406, endPoint x: 475, endPoint y: 404, distance: 221.0
click at [475, 395] on li "you're posting all required data in the correct format to the API" at bounding box center [794, 384] width 971 height 20
drag, startPoint x: 378, startPoint y: 404, endPoint x: 594, endPoint y: 401, distance: 216.0
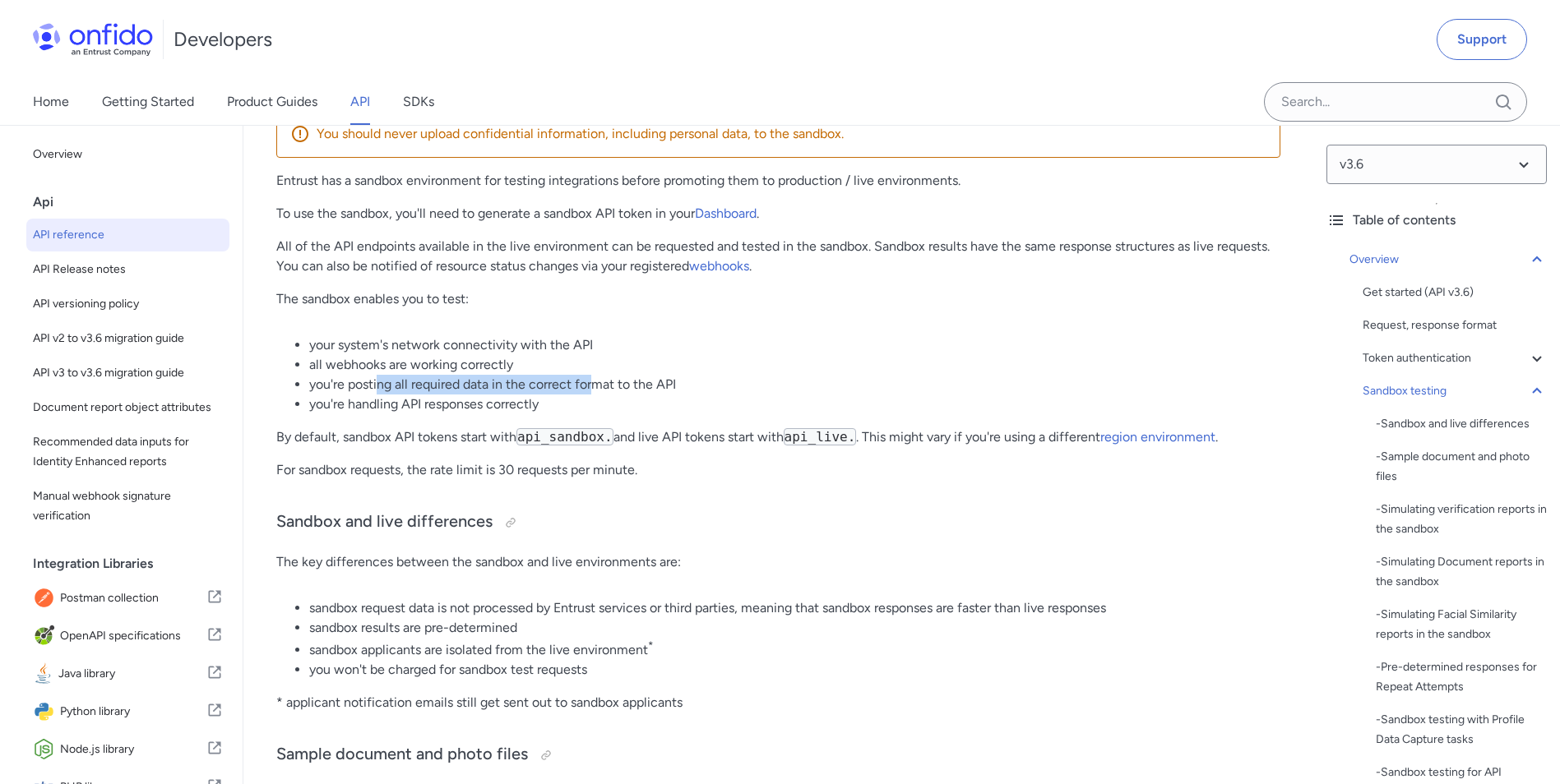
click at [594, 395] on li "you're posting all required data in the correct format to the API" at bounding box center [794, 384] width 971 height 20
drag, startPoint x: 594, startPoint y: 401, endPoint x: 696, endPoint y: 403, distance: 102.0
click at [696, 395] on li "you're posting all required data in the correct format to the API" at bounding box center [794, 384] width 971 height 20
drag, startPoint x: 380, startPoint y: 451, endPoint x: 525, endPoint y: 460, distance: 145.3
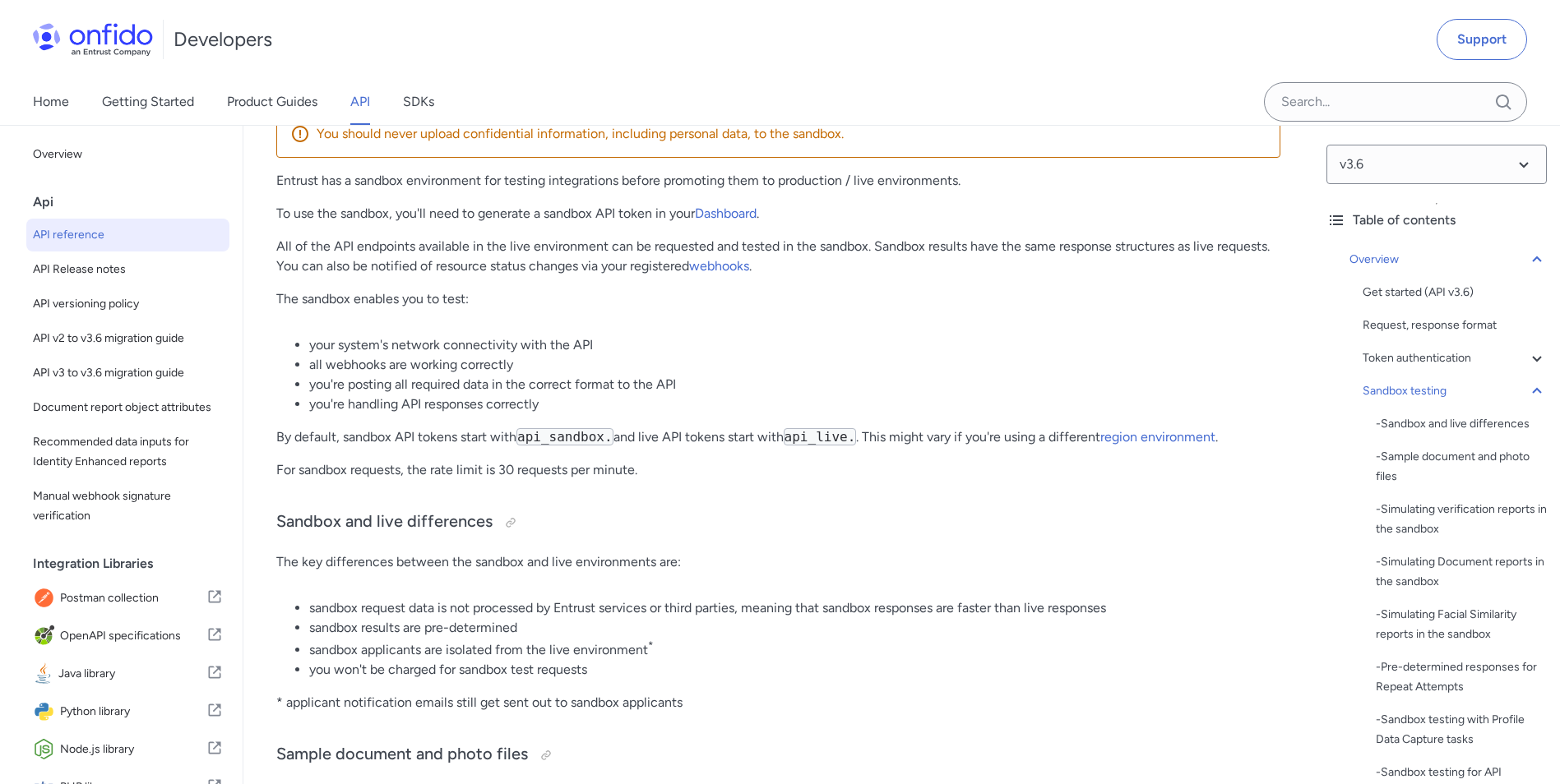
drag, startPoint x: 525, startPoint y: 460, endPoint x: 503, endPoint y: 491, distance: 38.0
click at [503, 480] on p "For sandbox requests, the rate limit is 30 requests per minute." at bounding box center [778, 470] width 1004 height 20
drag, startPoint x: 387, startPoint y: 470, endPoint x: 325, endPoint y: 471, distance: 62.0
drag, startPoint x: 325, startPoint y: 471, endPoint x: 897, endPoint y: 496, distance: 572.5
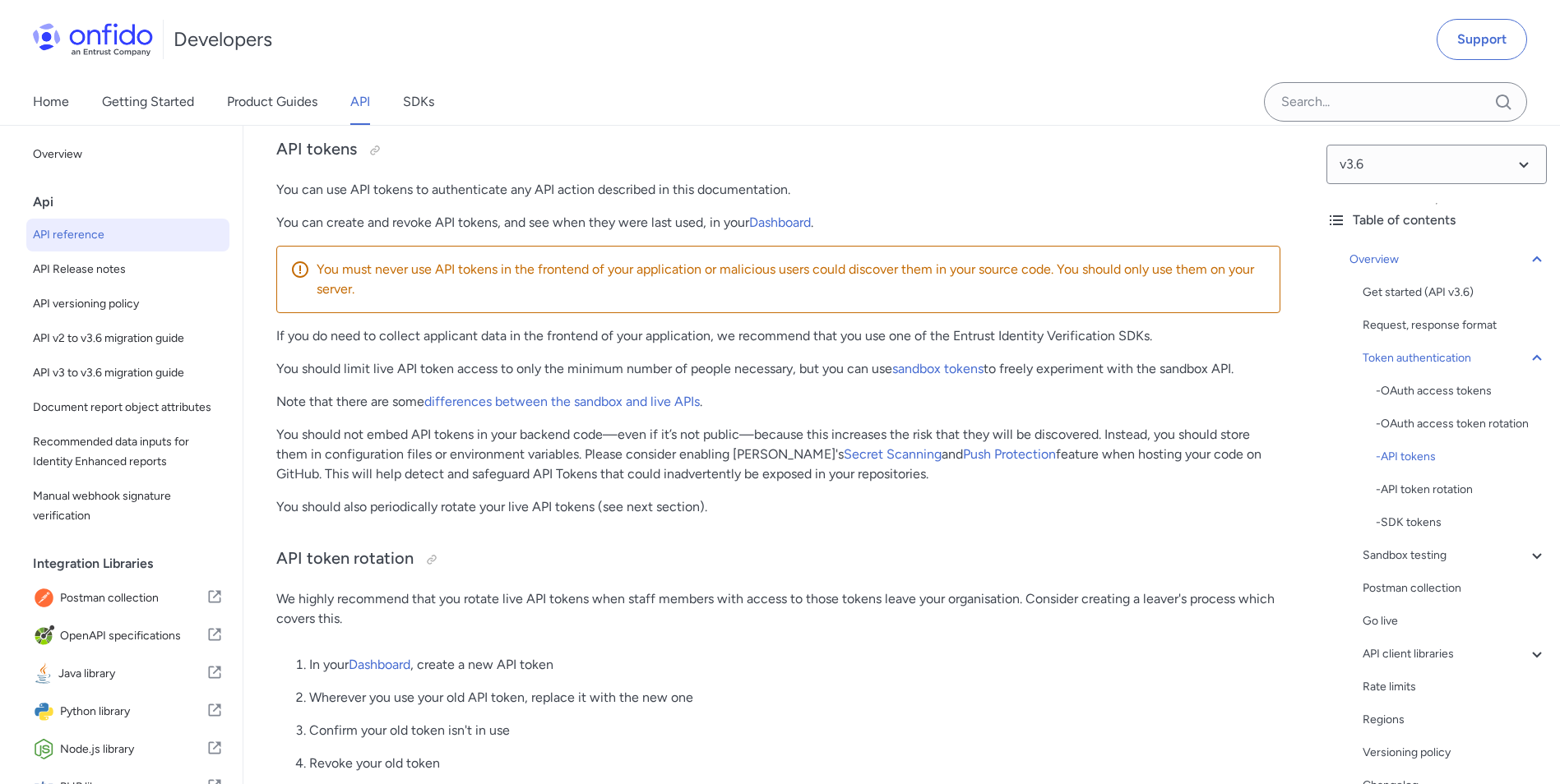
scroll to position [1282, 0]
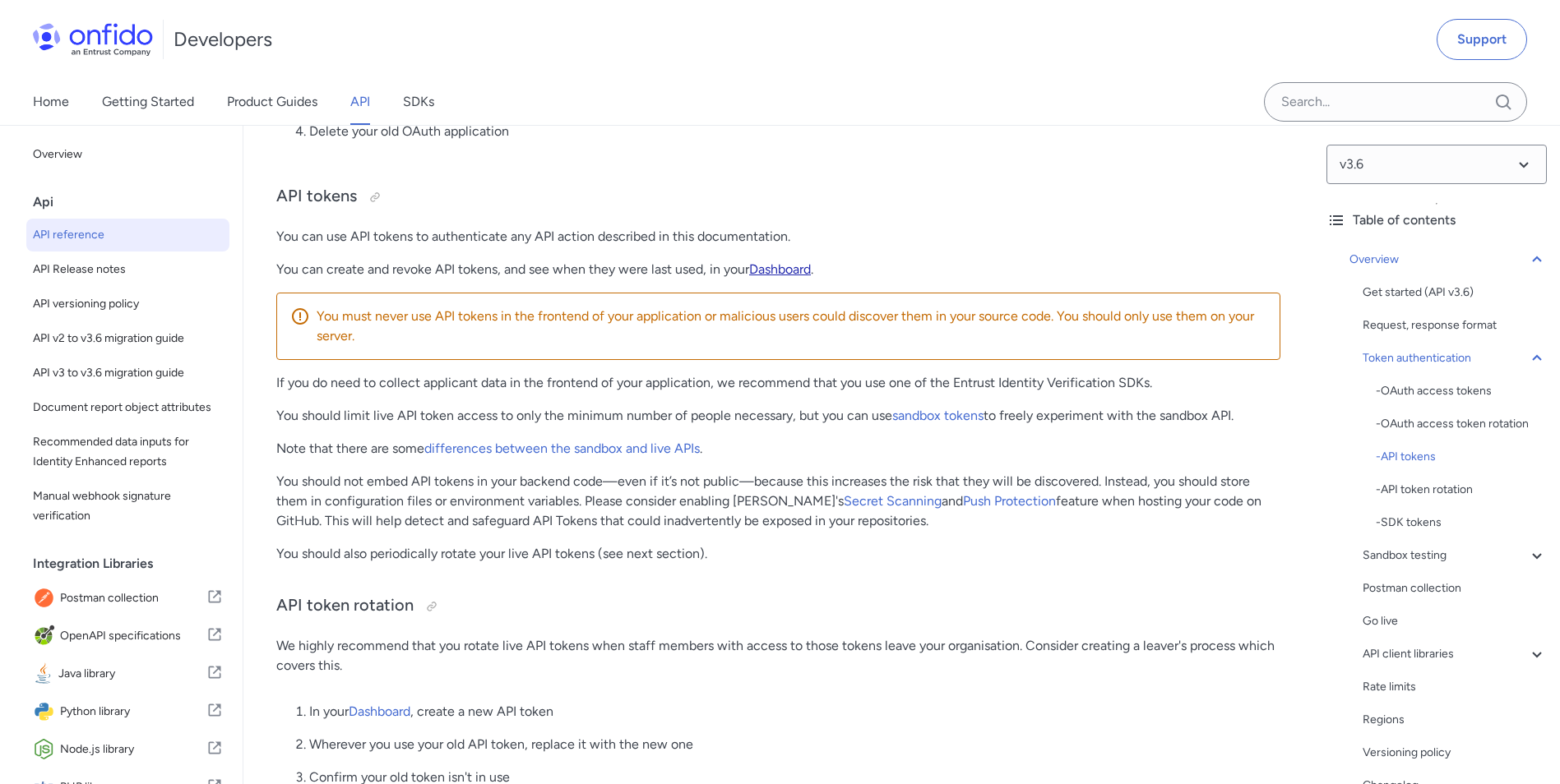
click at [766, 277] on link "Dashboard" at bounding box center [780, 269] width 61 height 15
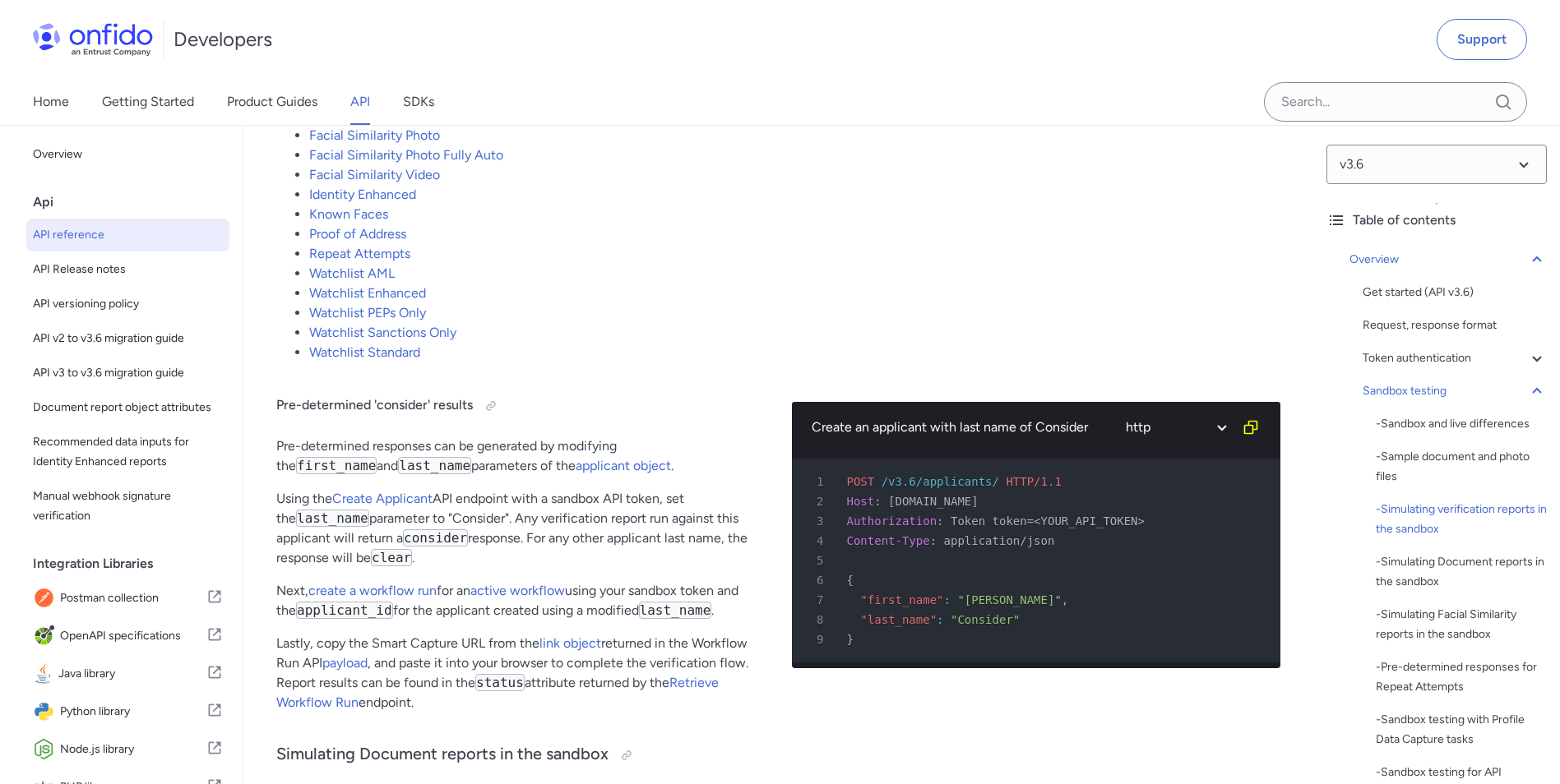
scroll to position [3318, 0]
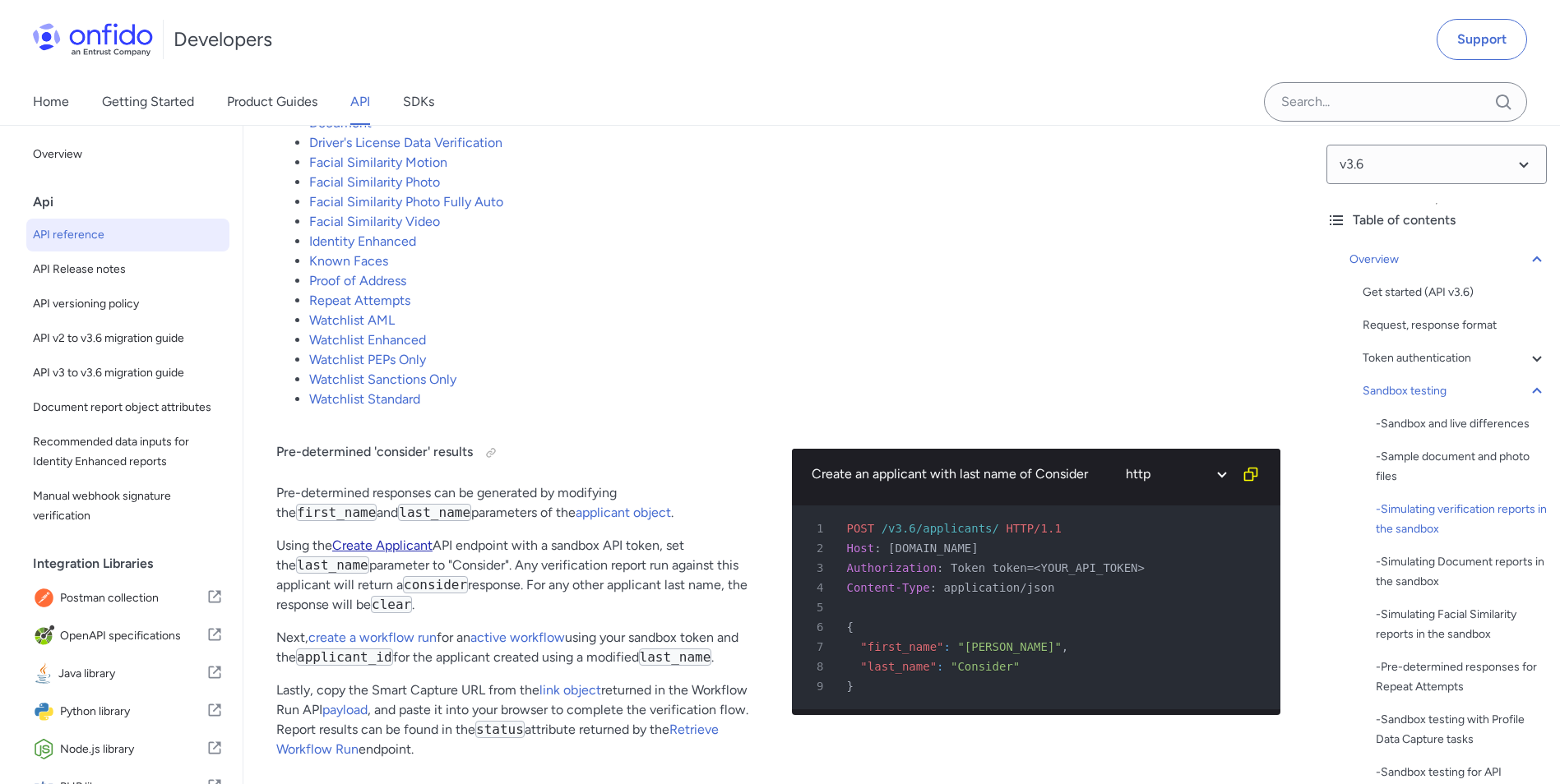
click at [410, 553] on link "Create Applicant" at bounding box center [383, 545] width 101 height 15
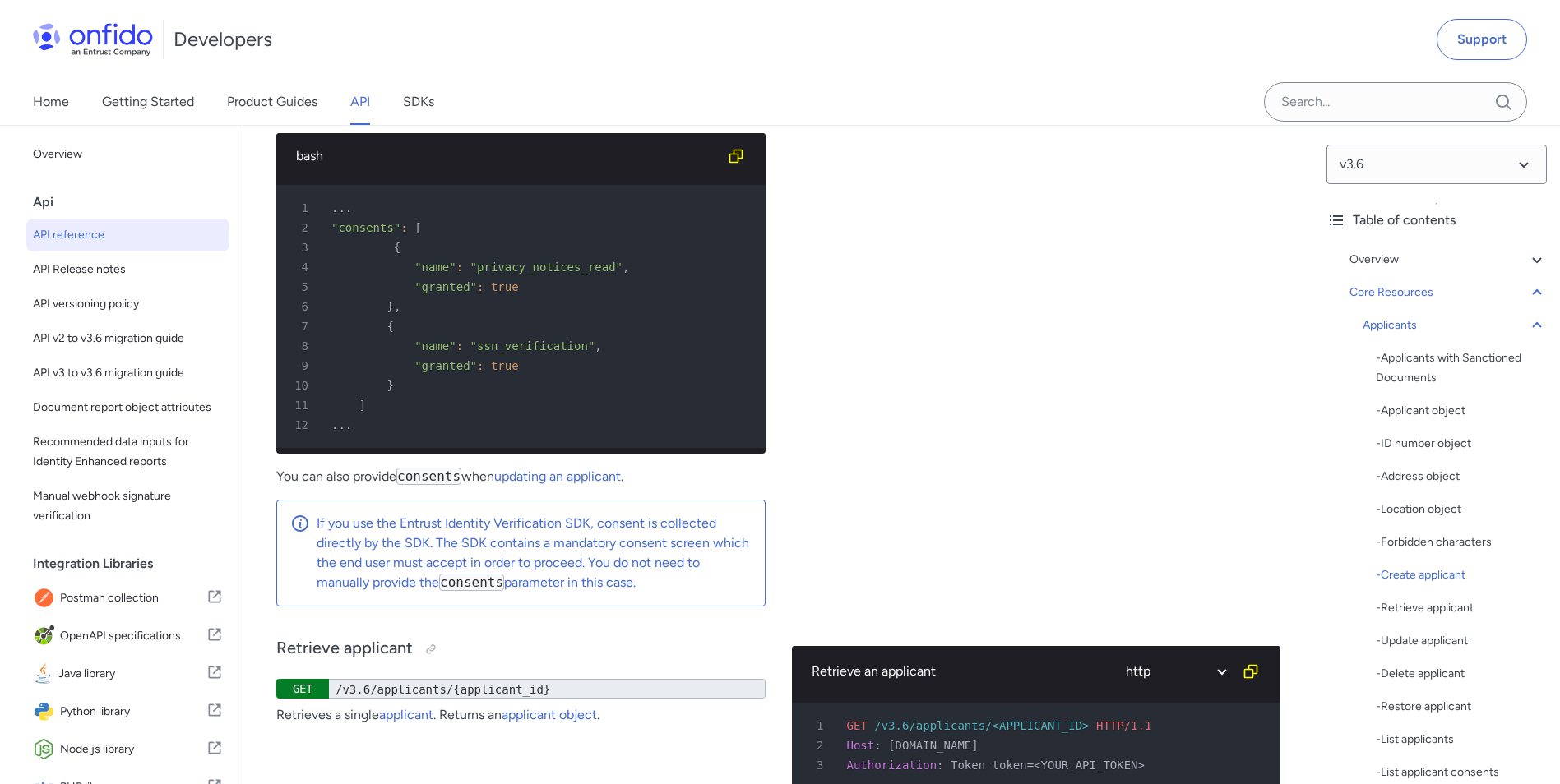
scroll to position [22422, 0]
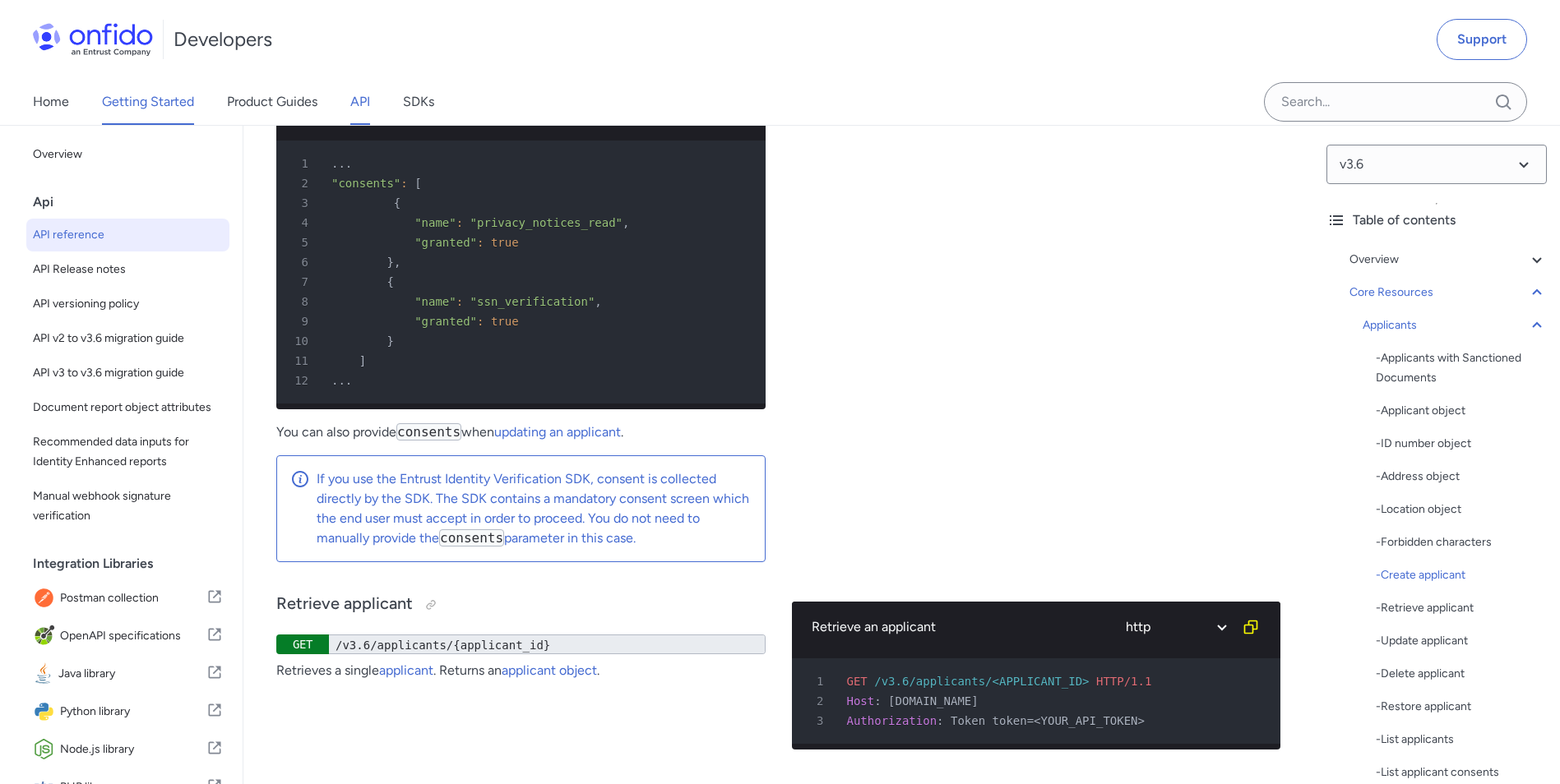
click at [155, 103] on link "Getting Started" at bounding box center [148, 102] width 92 height 46
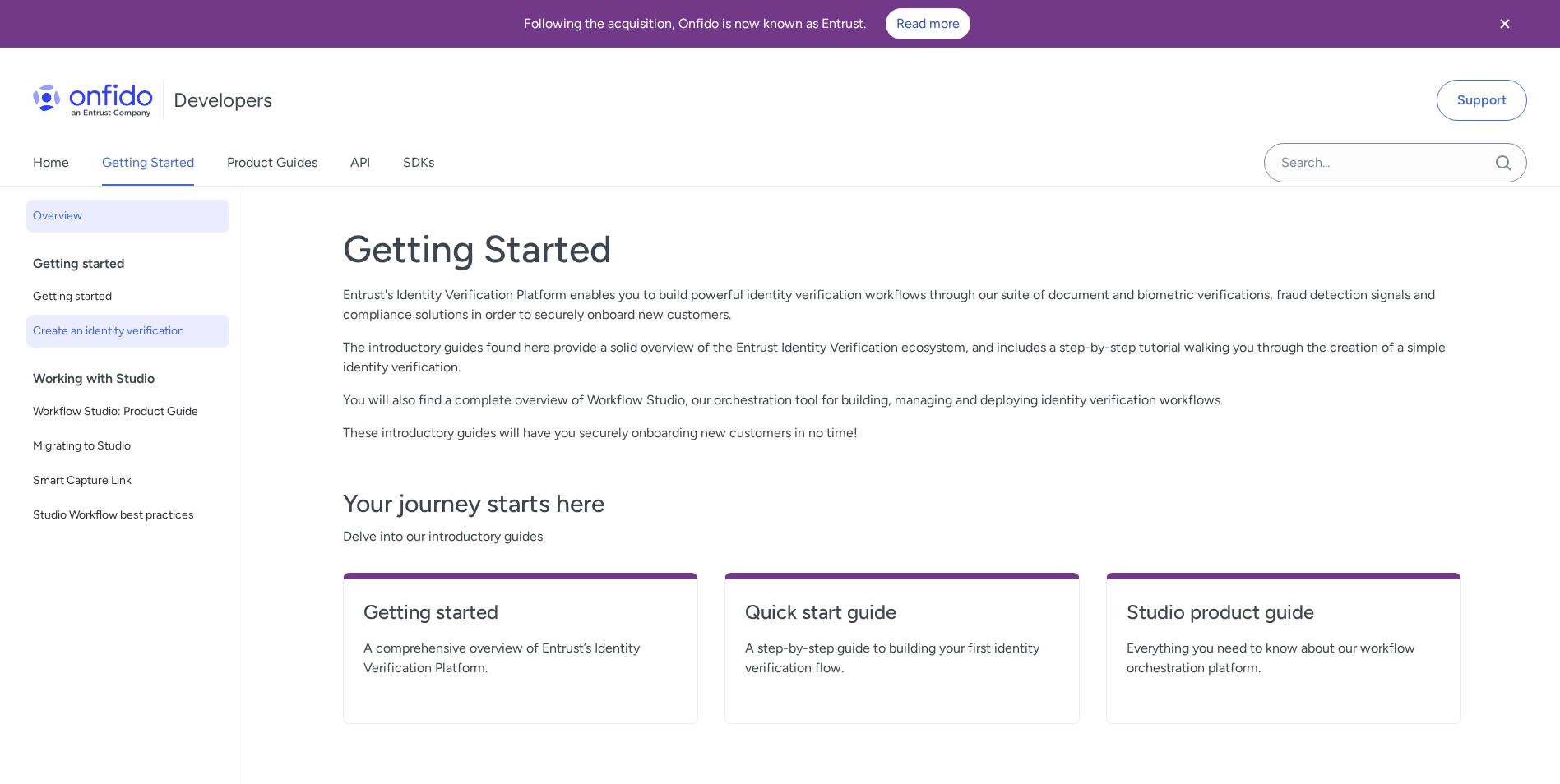
click at [89, 331] on span "Create an identity verification" at bounding box center [128, 331] width 190 height 20
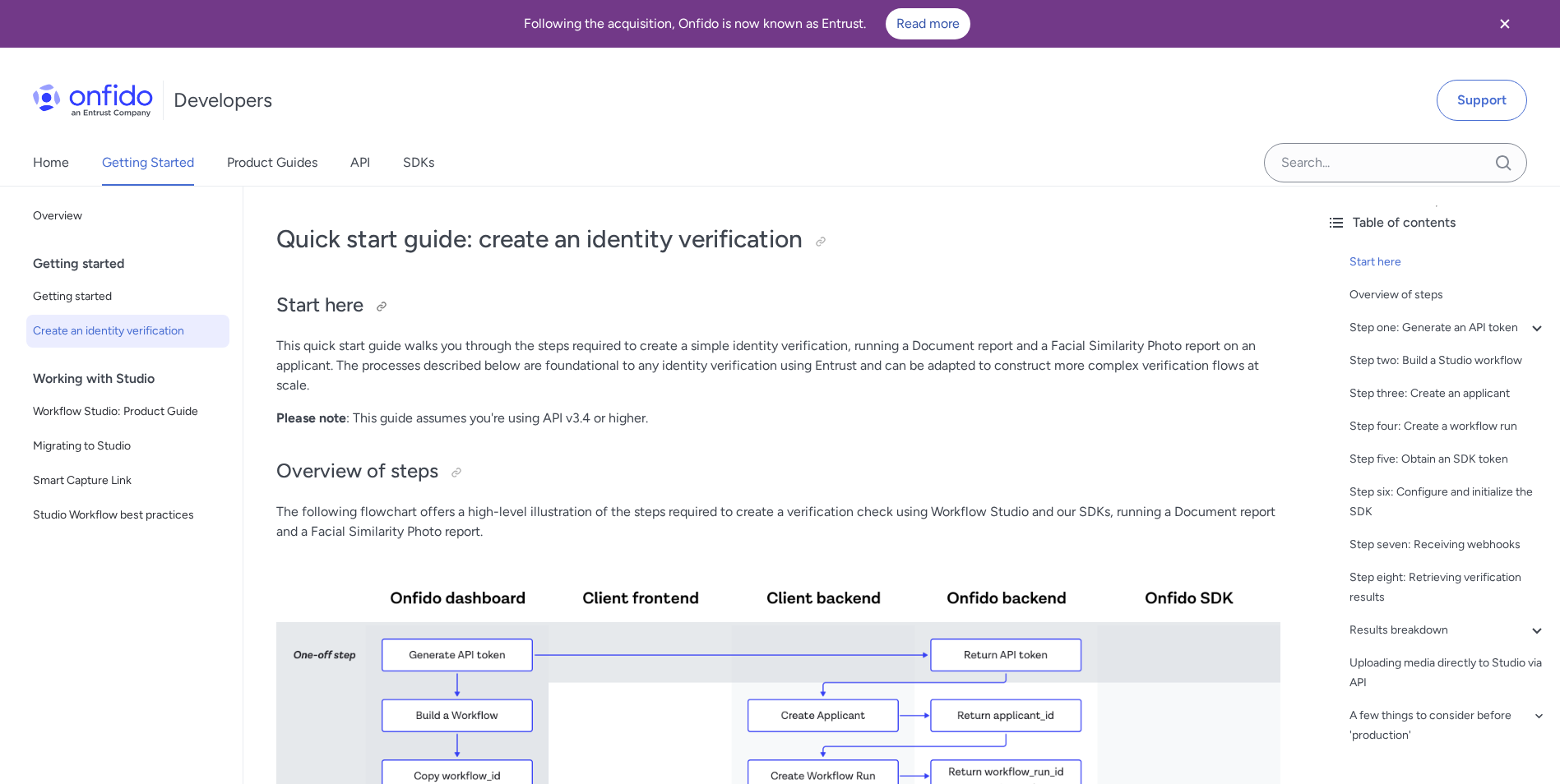
click at [334, 303] on h2 "Start here" at bounding box center [778, 305] width 1004 height 28
click at [378, 305] on div at bounding box center [381, 306] width 13 height 13
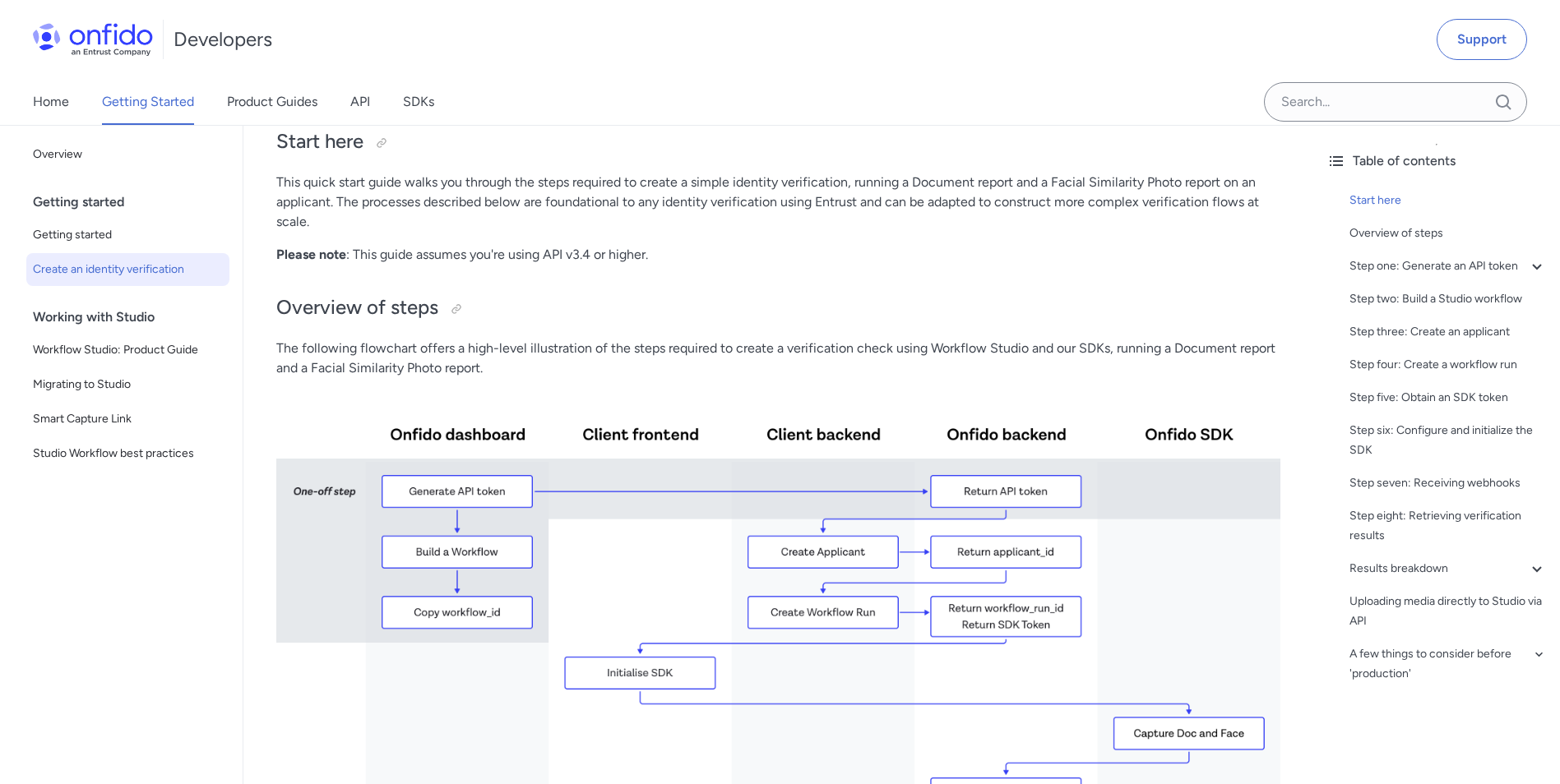
scroll to position [164, 0]
click at [1430, 266] on div "Step one: Generate an API token" at bounding box center [1447, 266] width 197 height 20
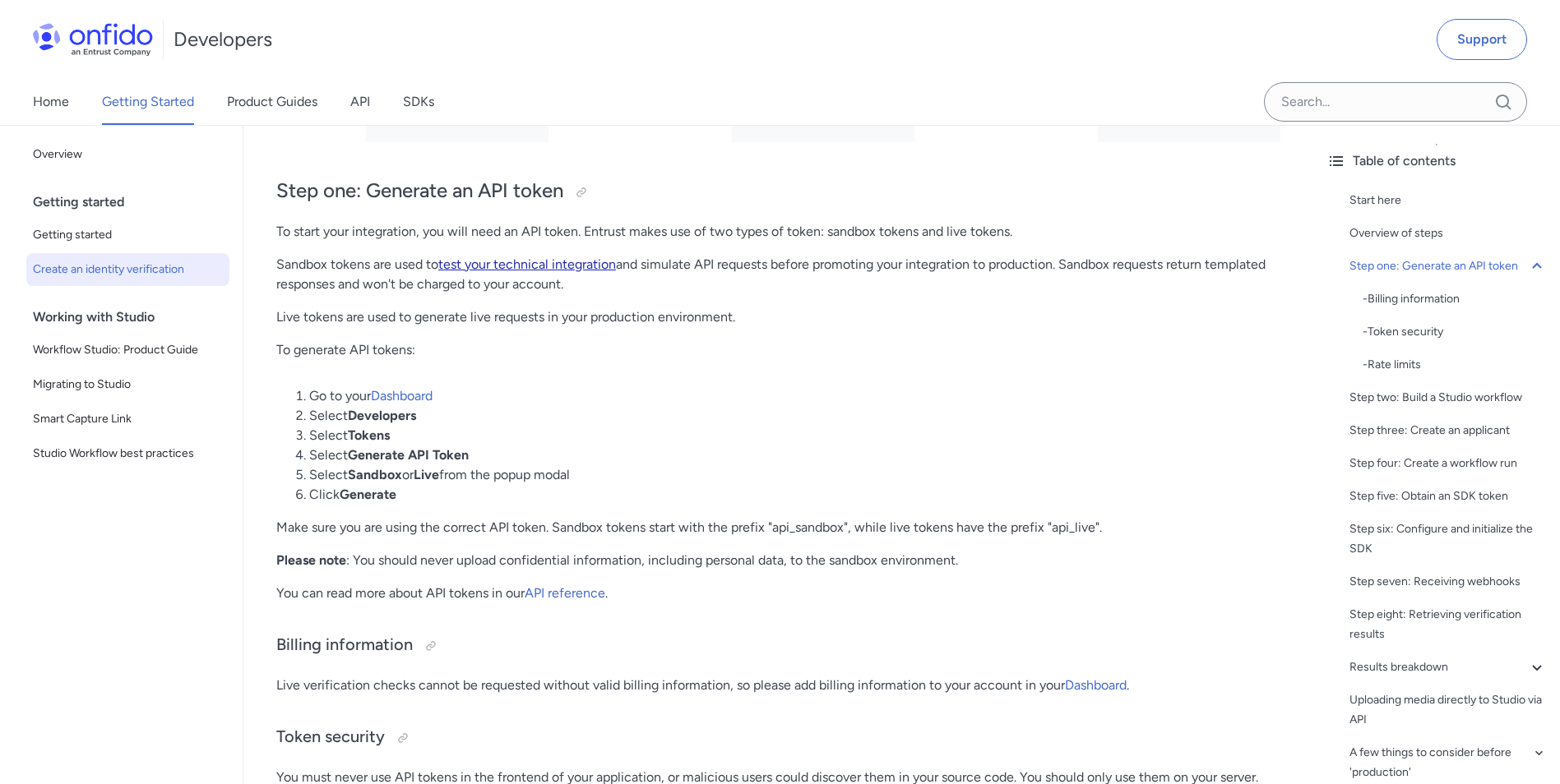
click at [535, 265] on link "test your technical integration" at bounding box center [527, 264] width 177 height 15
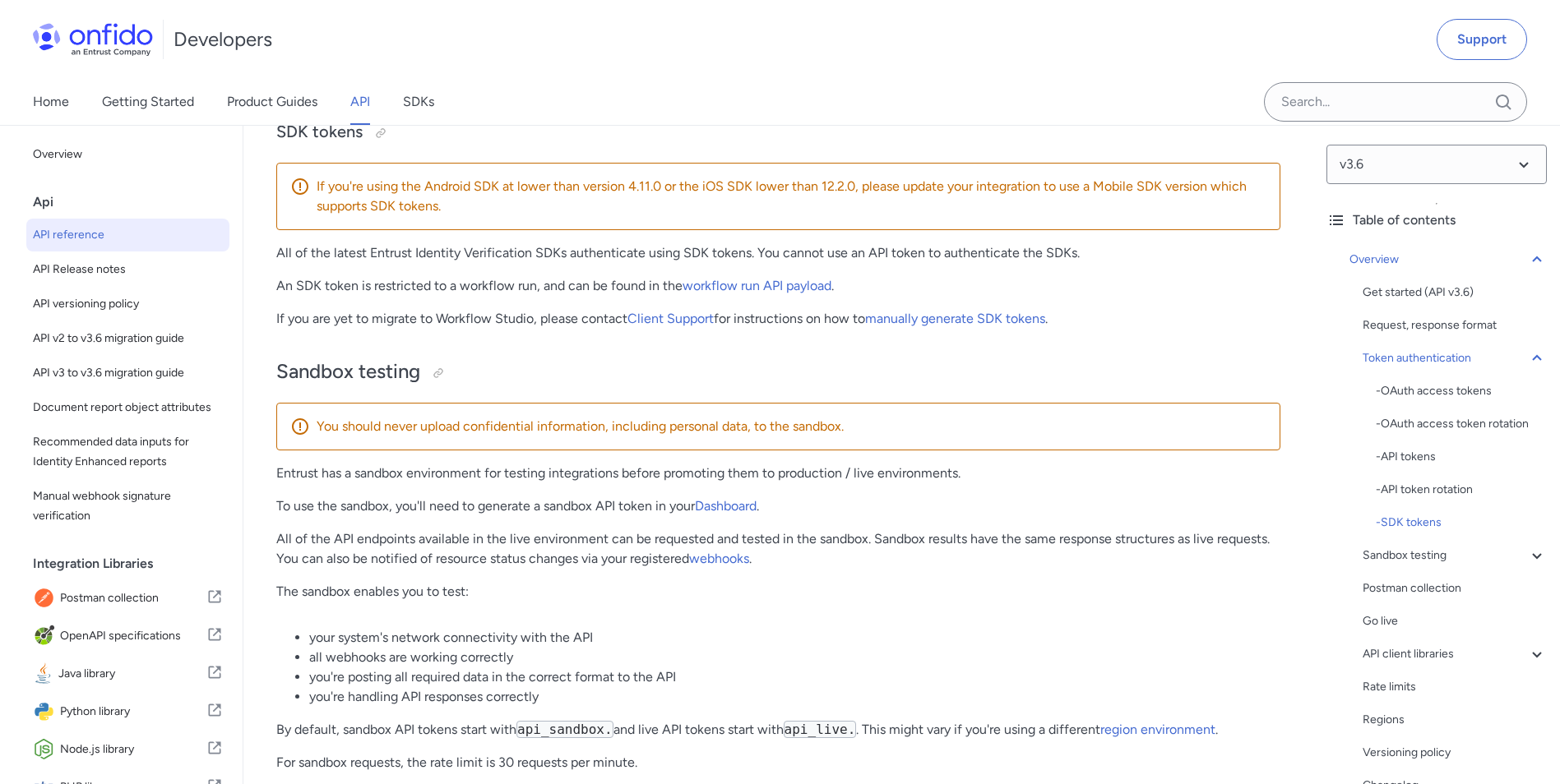
scroll to position [2086, 0]
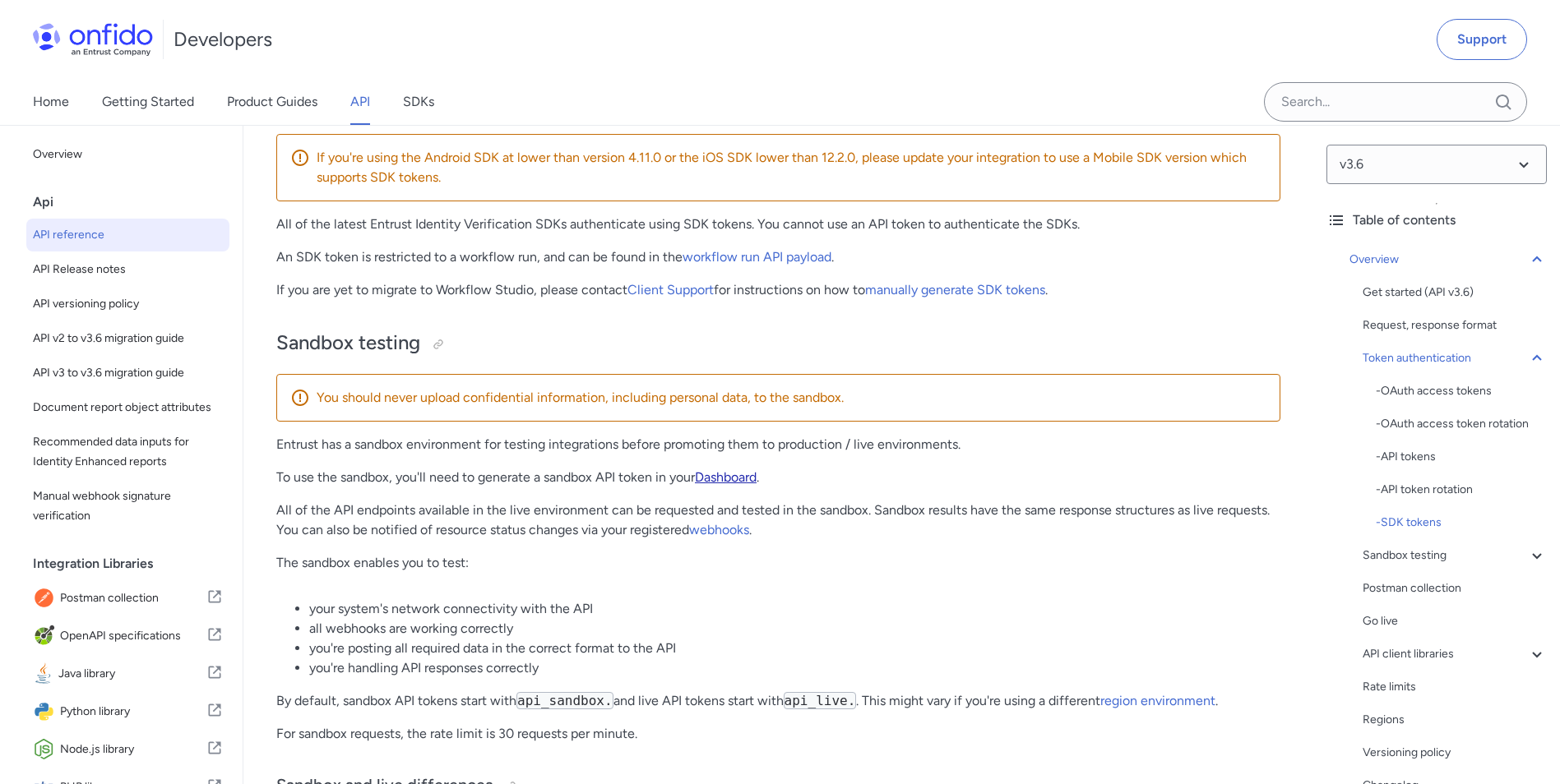
click at [740, 485] on link "Dashboard" at bounding box center [725, 477] width 61 height 15
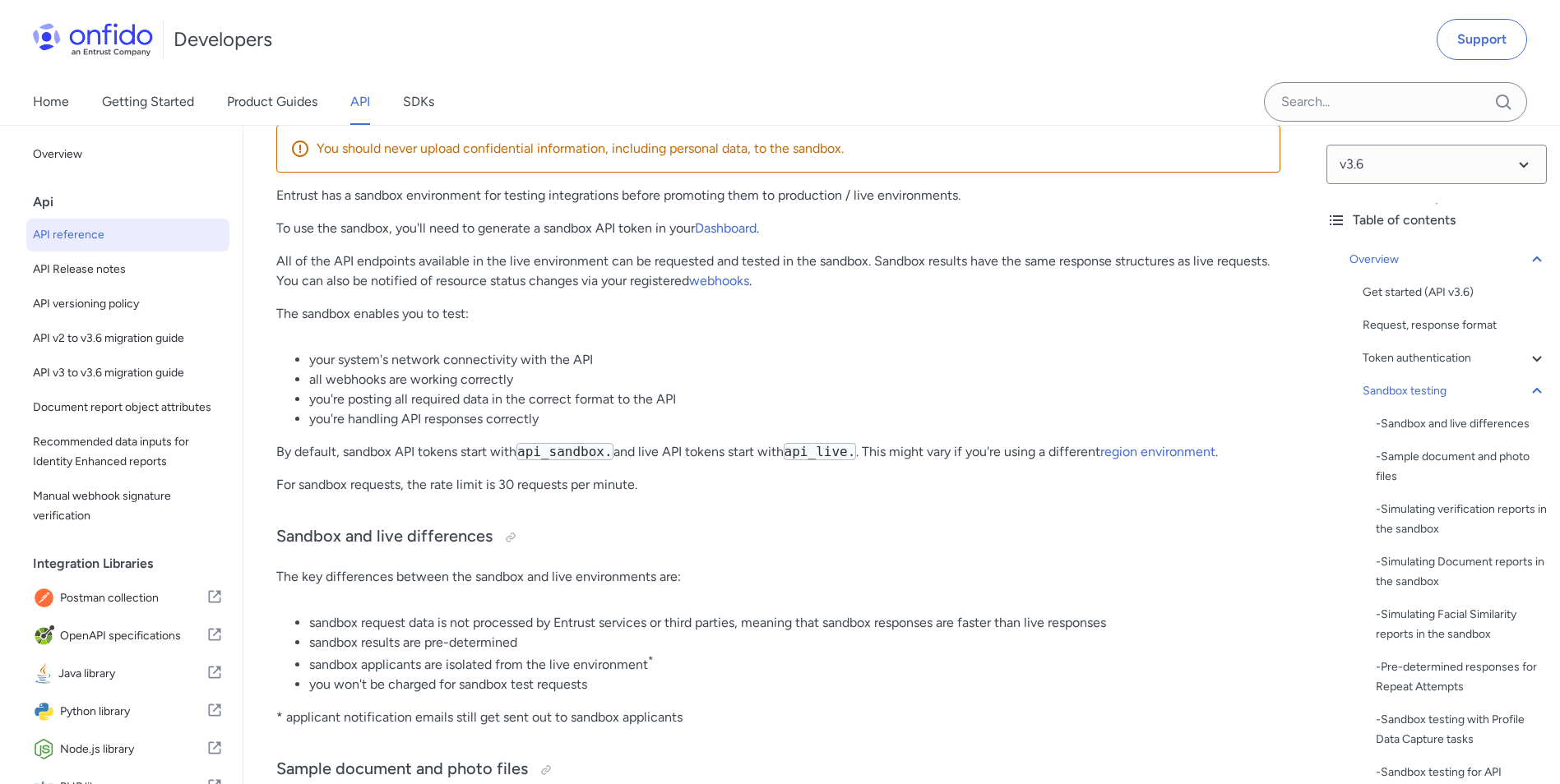
scroll to position [2414, 0]
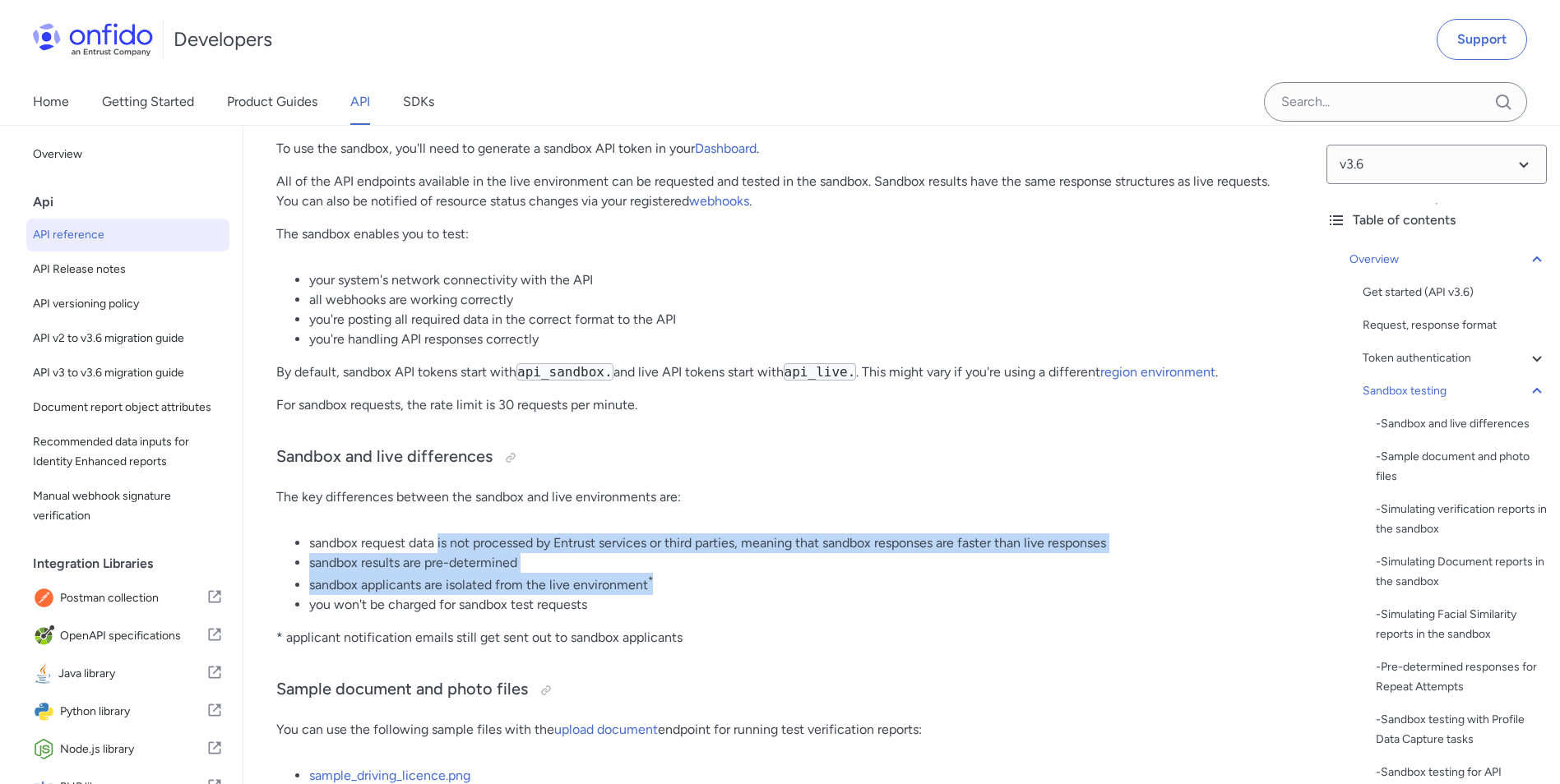
drag, startPoint x: 438, startPoint y: 558, endPoint x: 685, endPoint y: 596, distance: 249.9
click at [685, 596] on ul "sandbox request data is not processed by Entrust services or third parties, mea…" at bounding box center [778, 574] width 1004 height 81
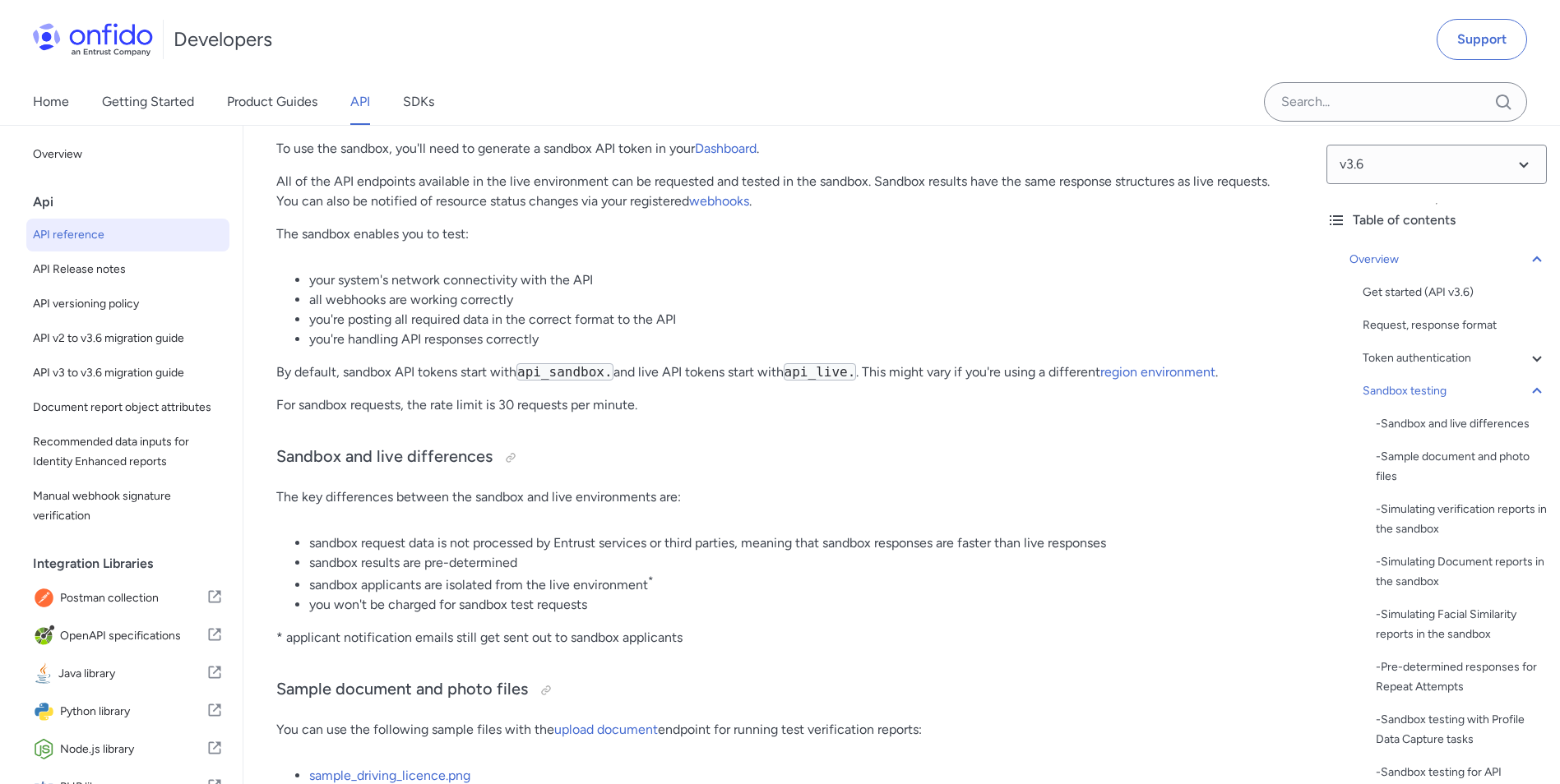
drag, startPoint x: 685, startPoint y: 596, endPoint x: 682, endPoint y: 639, distance: 43.1
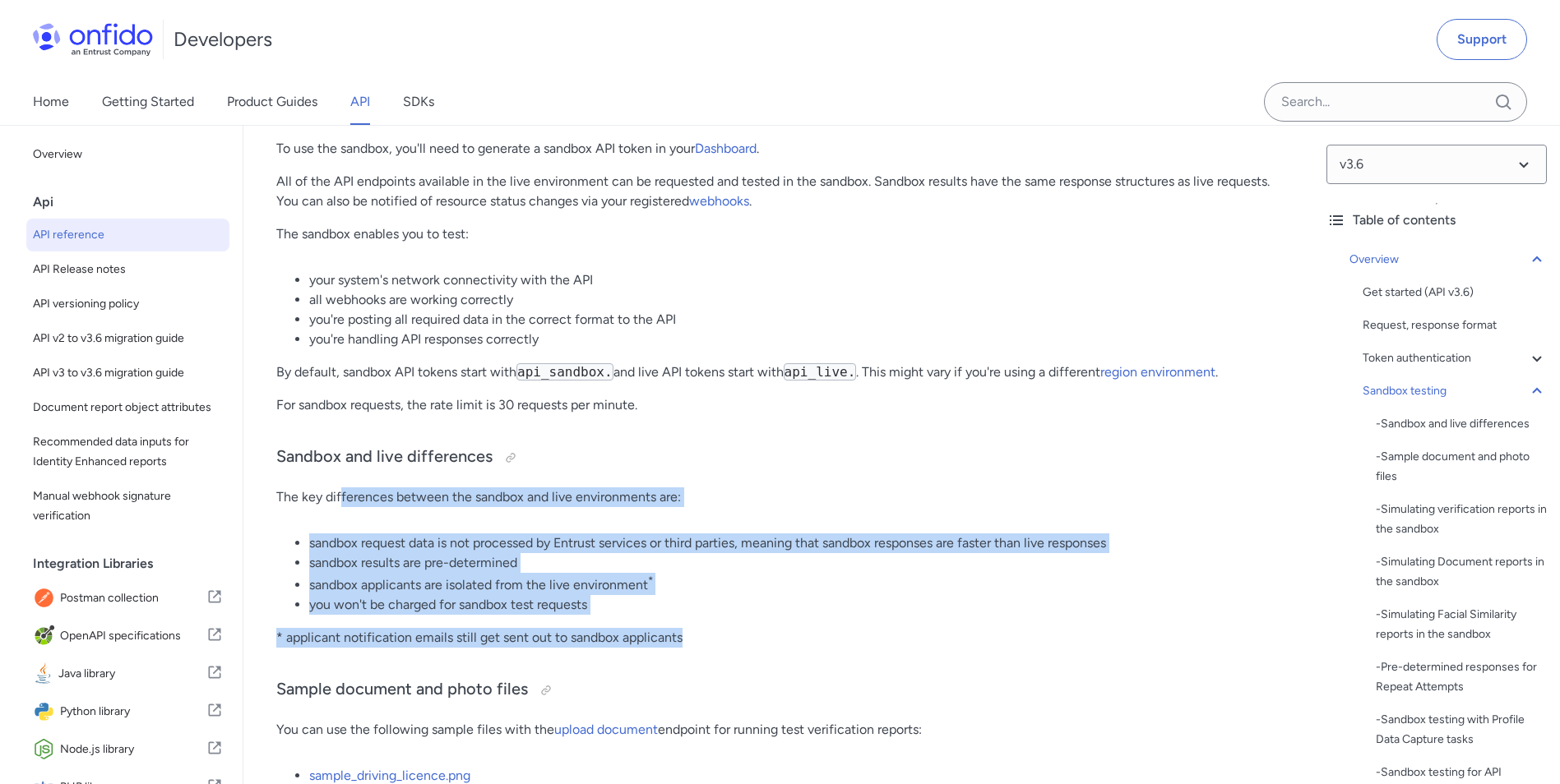
drag, startPoint x: 702, startPoint y: 650, endPoint x: 339, endPoint y: 522, distance: 384.9
drag, startPoint x: 339, startPoint y: 522, endPoint x: 806, endPoint y: 634, distance: 480.2
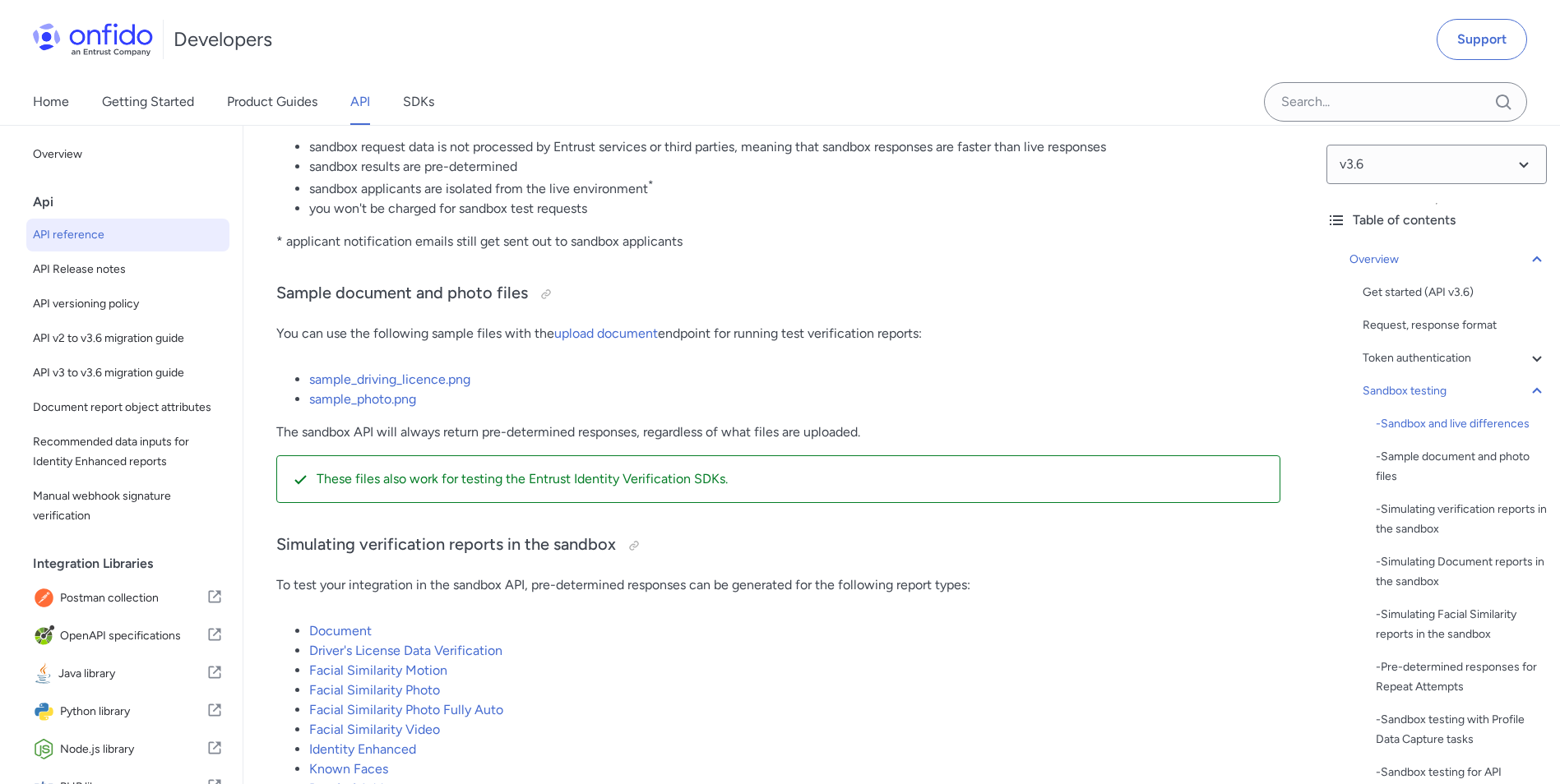
scroll to position [2826, 0]
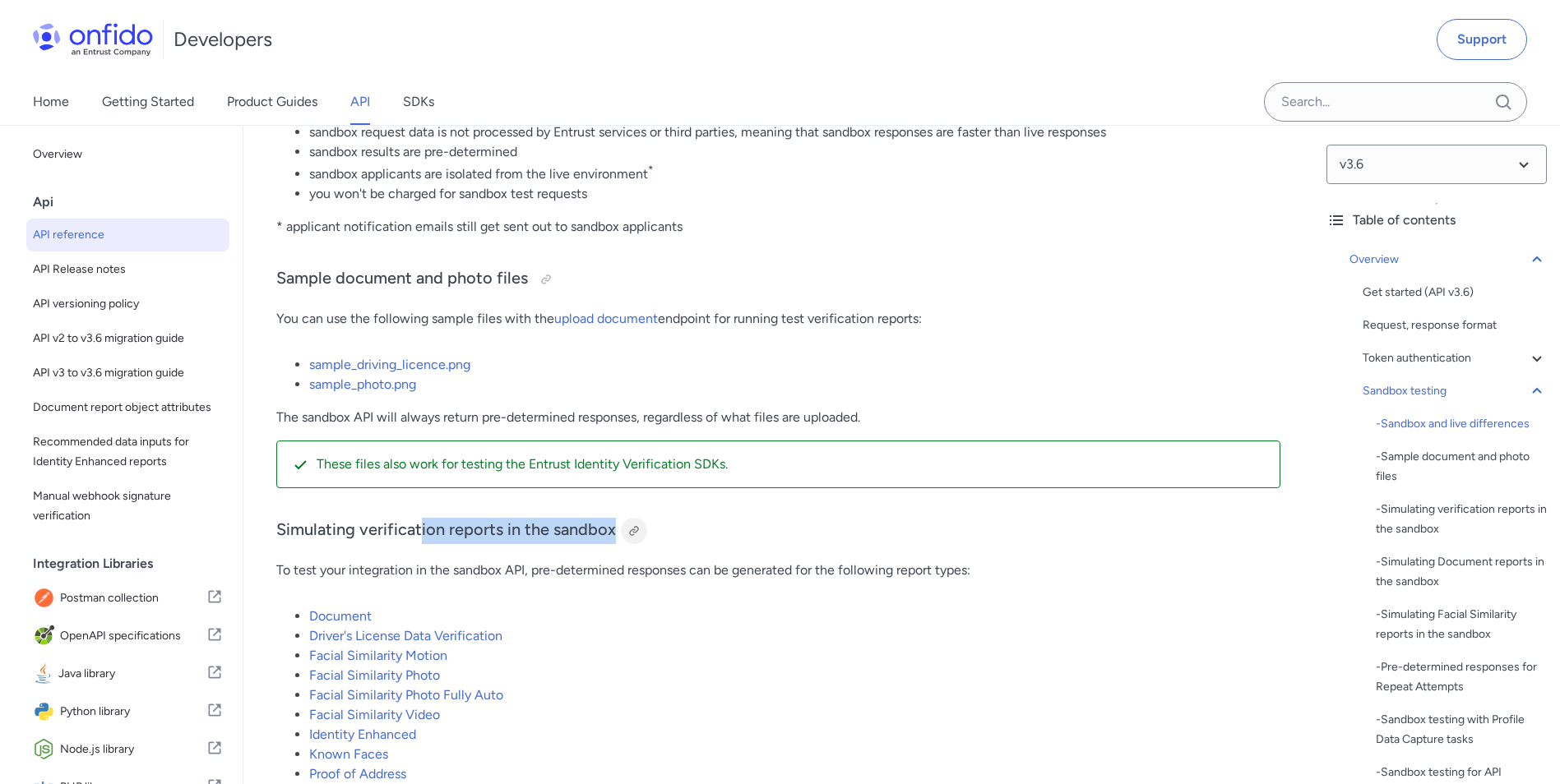
drag, startPoint x: 419, startPoint y: 536, endPoint x: 633, endPoint y: 549, distance: 214.4
click at [633, 544] on h3 "Simulating verification reports in the sandbox" at bounding box center [778, 531] width 1004 height 26
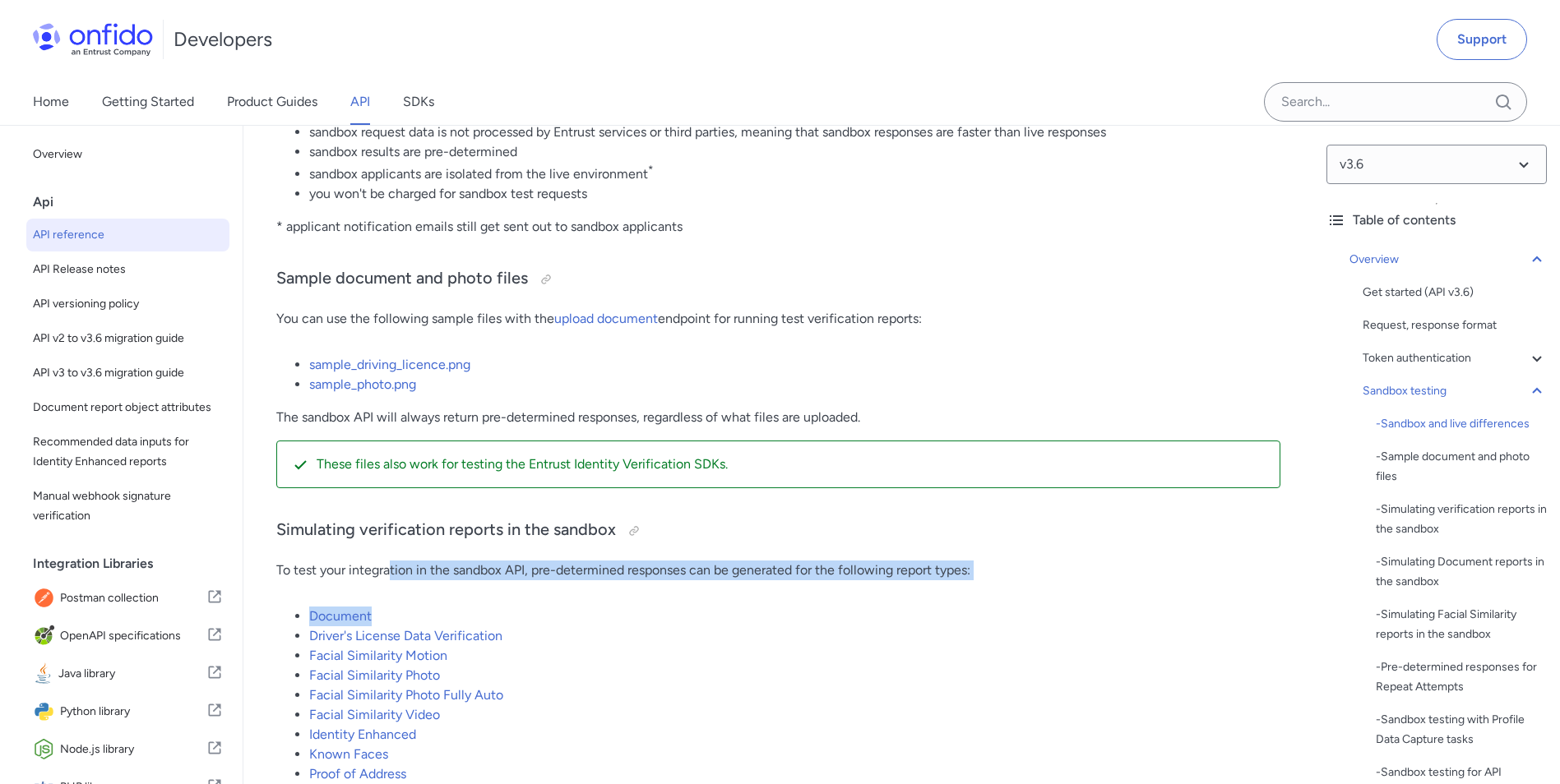
drag, startPoint x: 390, startPoint y: 583, endPoint x: 931, endPoint y: 608, distance: 541.6
drag, startPoint x: 931, startPoint y: 608, endPoint x: 887, endPoint y: 616, distance: 44.7
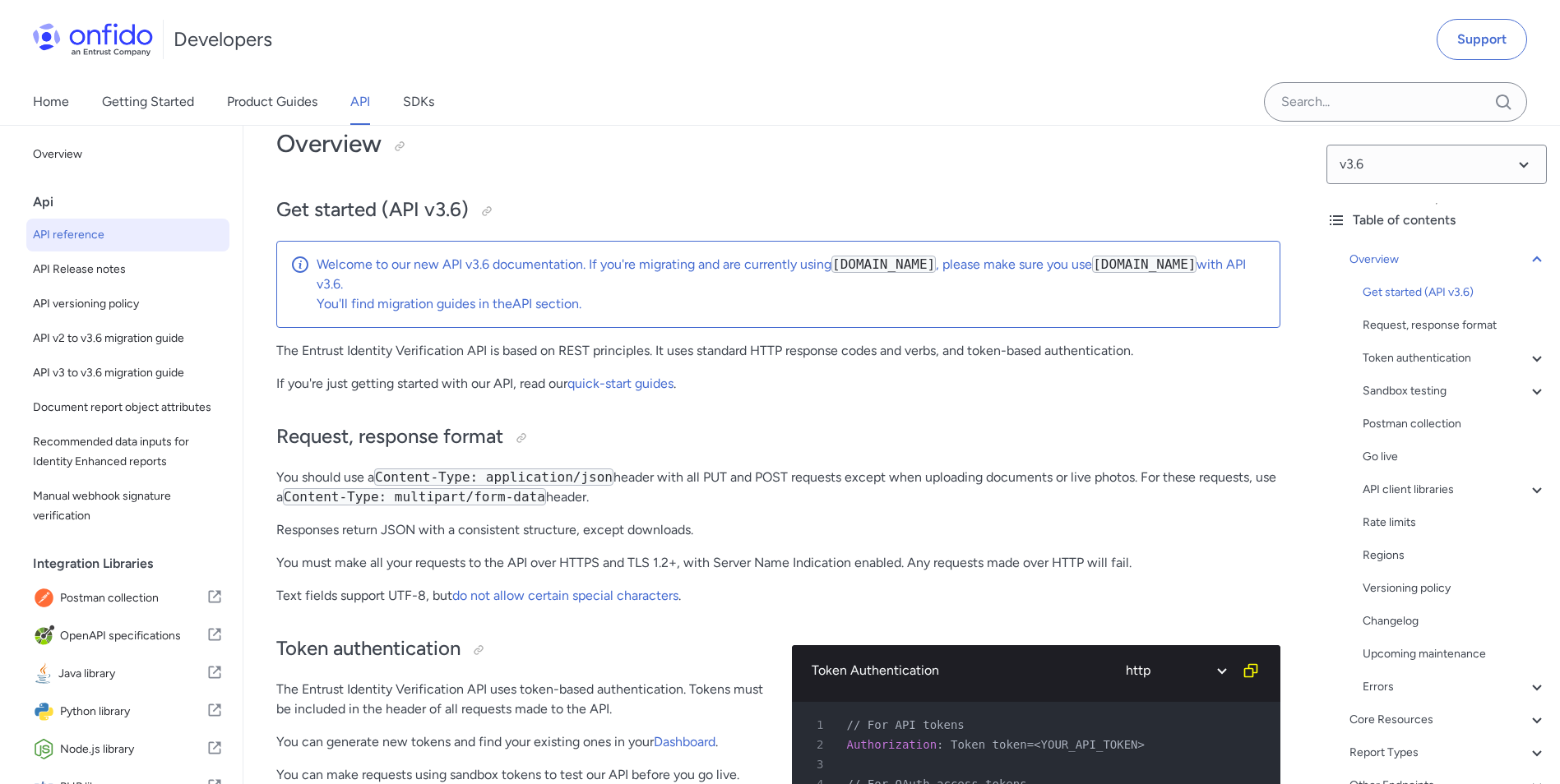
scroll to position [0, 0]
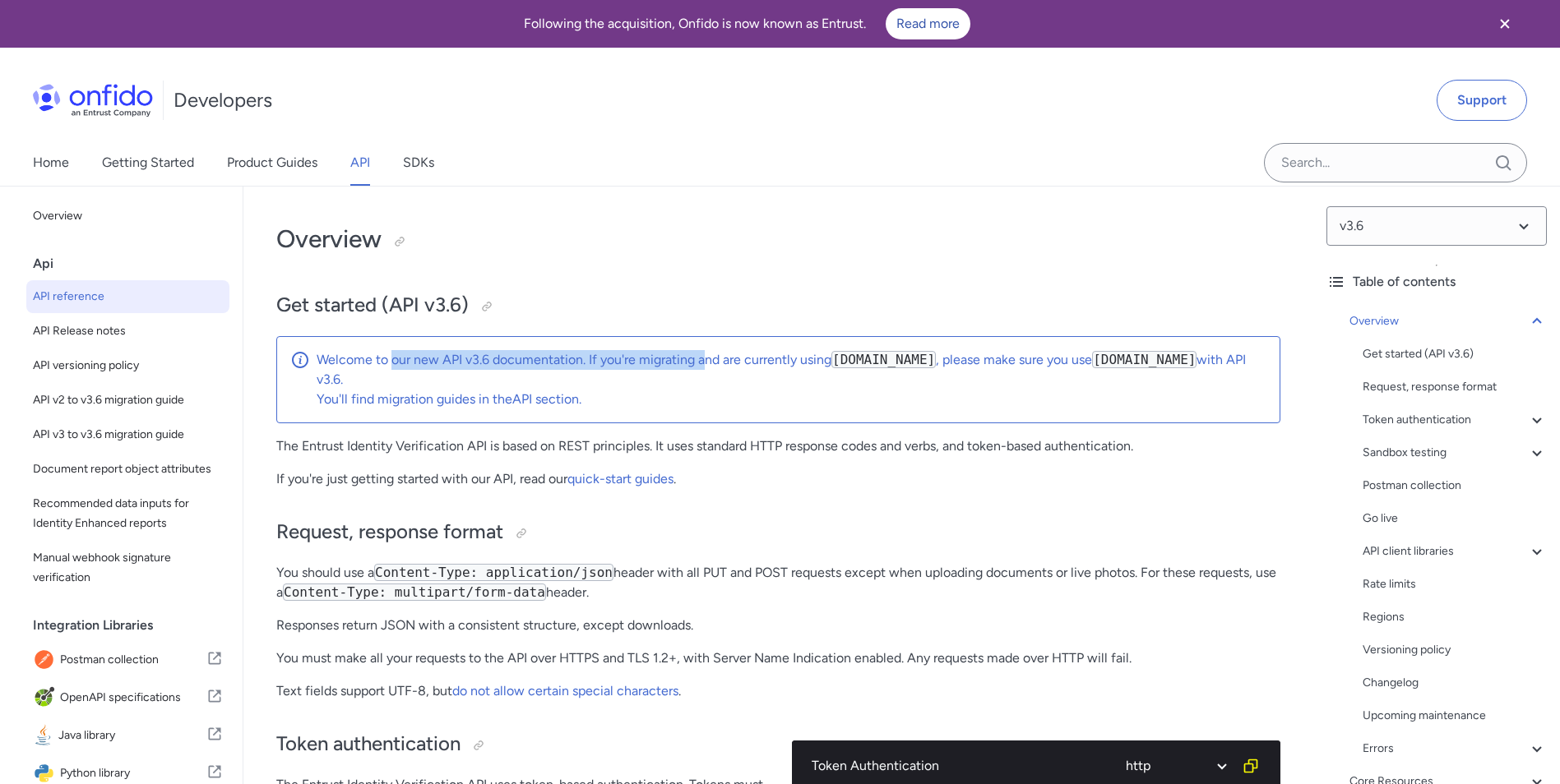
drag, startPoint x: 390, startPoint y: 363, endPoint x: 708, endPoint y: 364, distance: 318.0
click at [708, 364] on p "Welcome to our new API v3.6 documentation. If you're migrating and are currentl…" at bounding box center [791, 370] width 950 height 39
drag, startPoint x: 708, startPoint y: 364, endPoint x: 632, endPoint y: 362, distance: 76.0
click at [632, 362] on p "Welcome to our new API v3.6 documentation. If you're migrating and are currentl…" at bounding box center [791, 370] width 950 height 39
drag, startPoint x: 579, startPoint y: 365, endPoint x: 752, endPoint y: 366, distance: 173.0
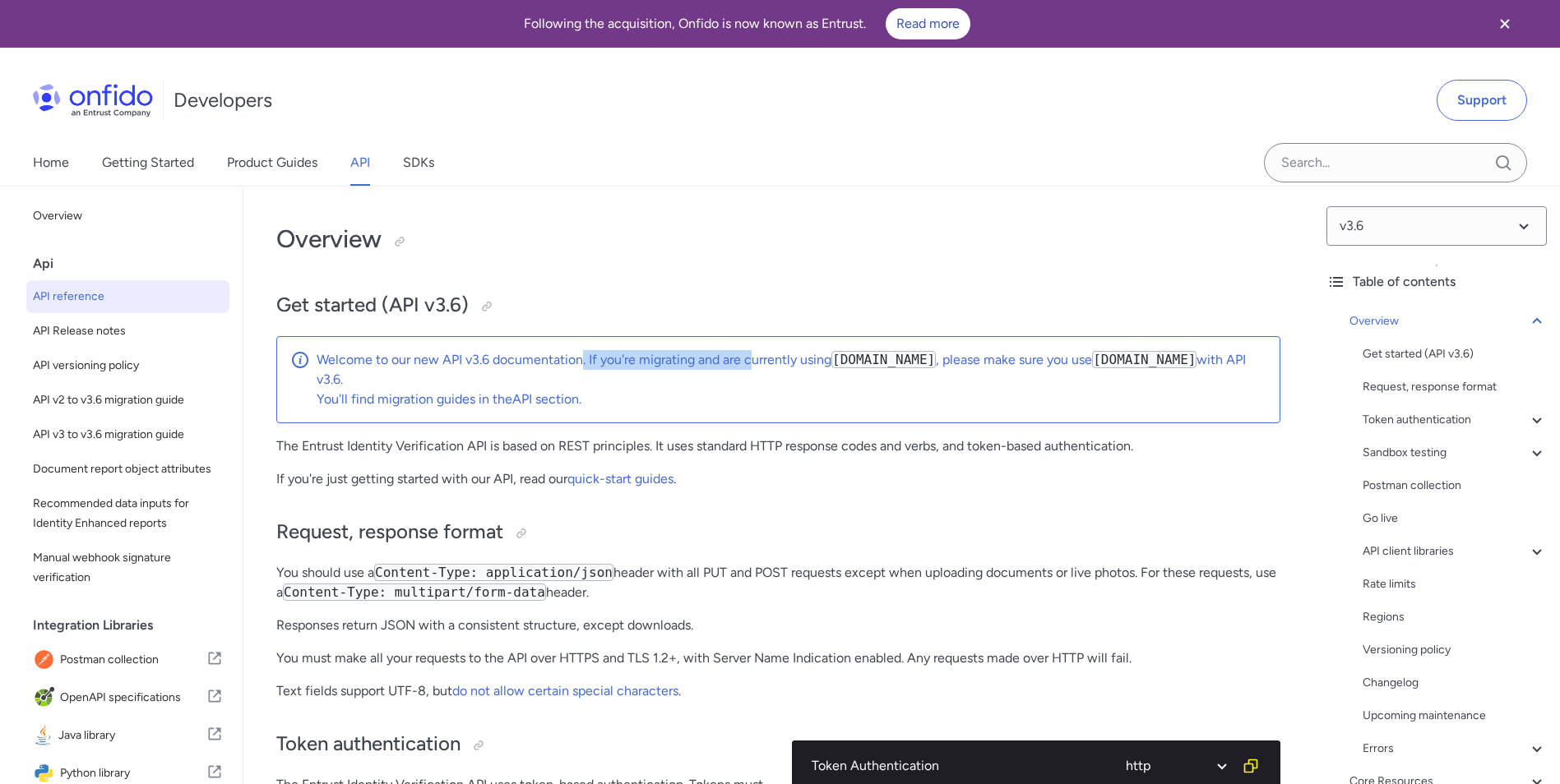
click at [752, 366] on p "Welcome to our new API v3.6 documentation. If you're migrating and are currentl…" at bounding box center [791, 370] width 950 height 39
drag, startPoint x: 752, startPoint y: 366, endPoint x: 698, endPoint y: 365, distance: 54.0
click at [698, 365] on p "Welcome to our new API v3.6 documentation. If you're migrating and are currentl…" at bounding box center [791, 370] width 950 height 39
drag, startPoint x: 361, startPoint y: 402, endPoint x: 534, endPoint y: 407, distance: 173.1
click at [534, 407] on p "You'll find migration guides in the API section ." at bounding box center [791, 399] width 950 height 20
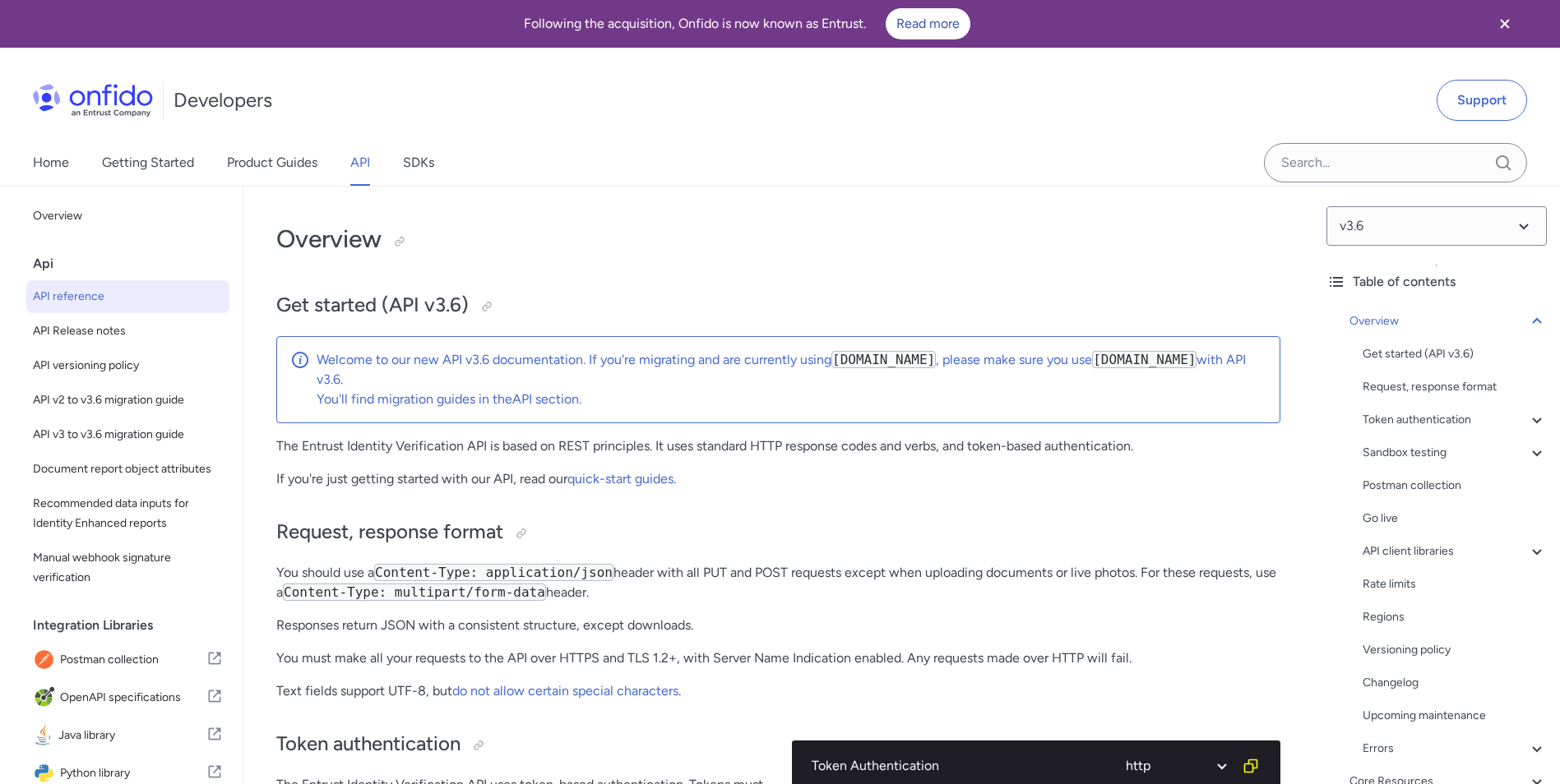
drag, startPoint x: 534, startPoint y: 407, endPoint x: 407, endPoint y: 452, distance: 134.7
click at [407, 452] on p "The Entrust Identity Verification API is based on REST principles. It uses stan…" at bounding box center [778, 446] width 1004 height 20
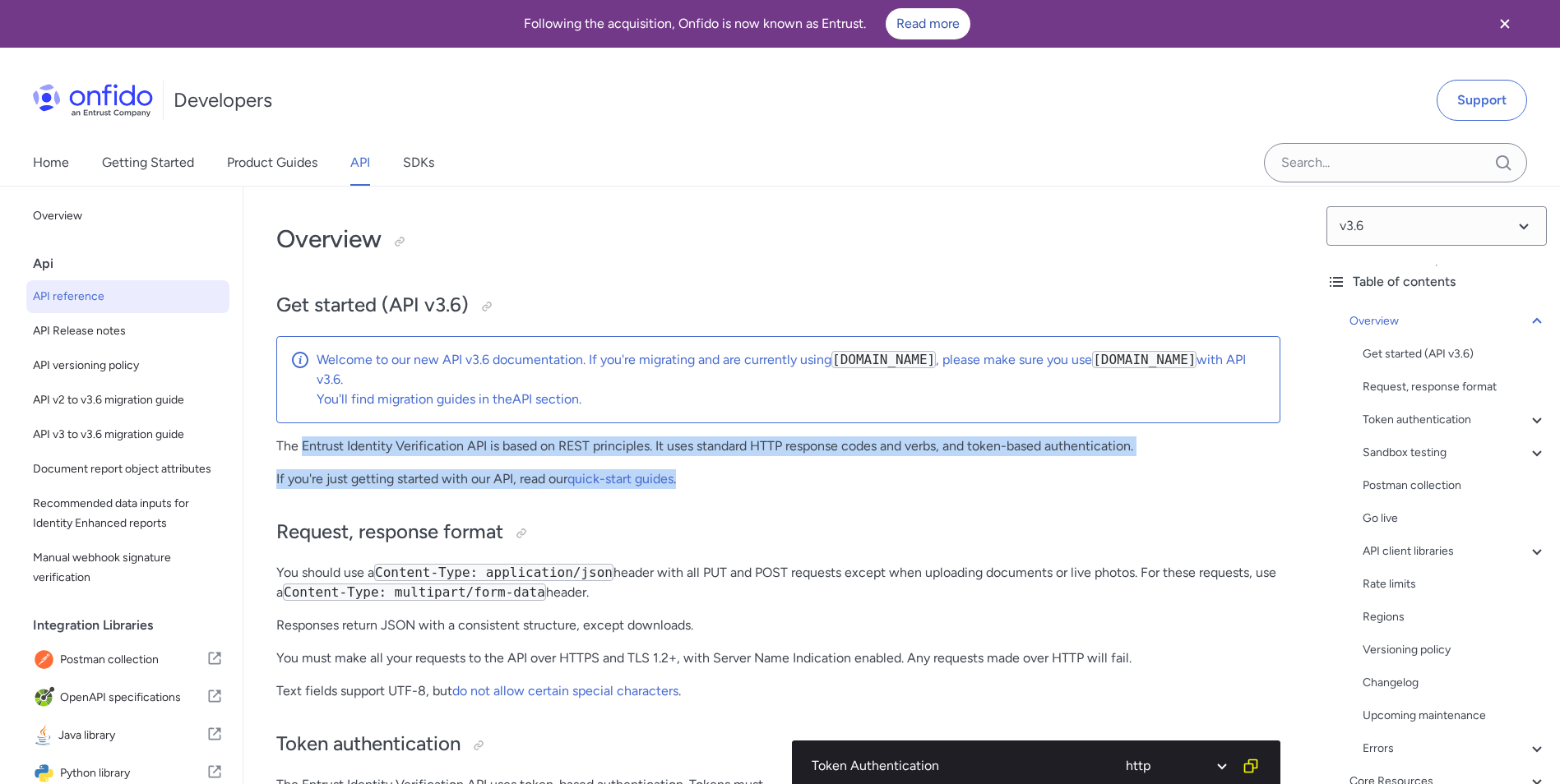
drag, startPoint x: 300, startPoint y: 442, endPoint x: 857, endPoint y: 491, distance: 559.2
drag, startPoint x: 857, startPoint y: 491, endPoint x: 792, endPoint y: 517, distance: 70.0
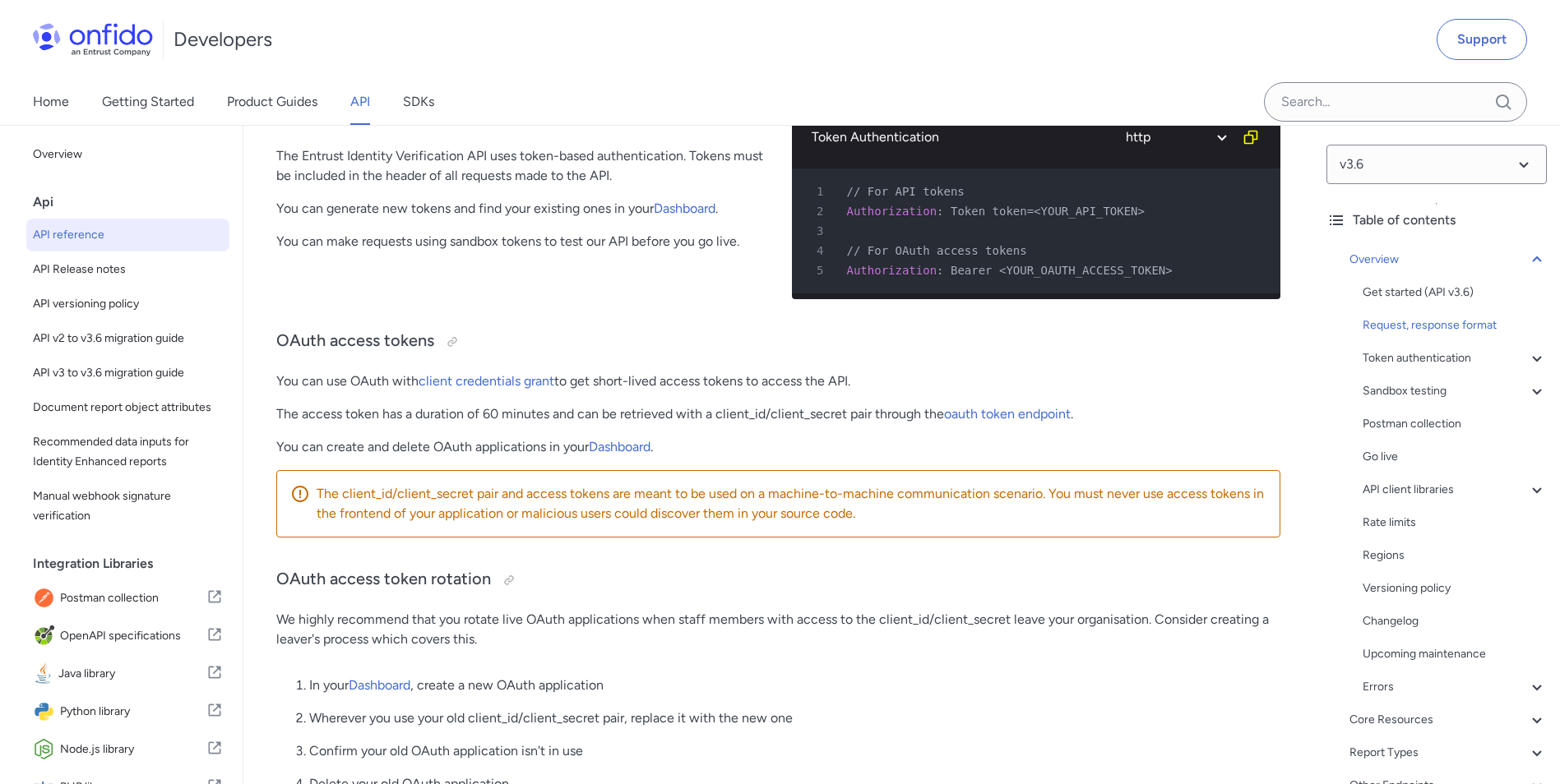
scroll to position [658, 0]
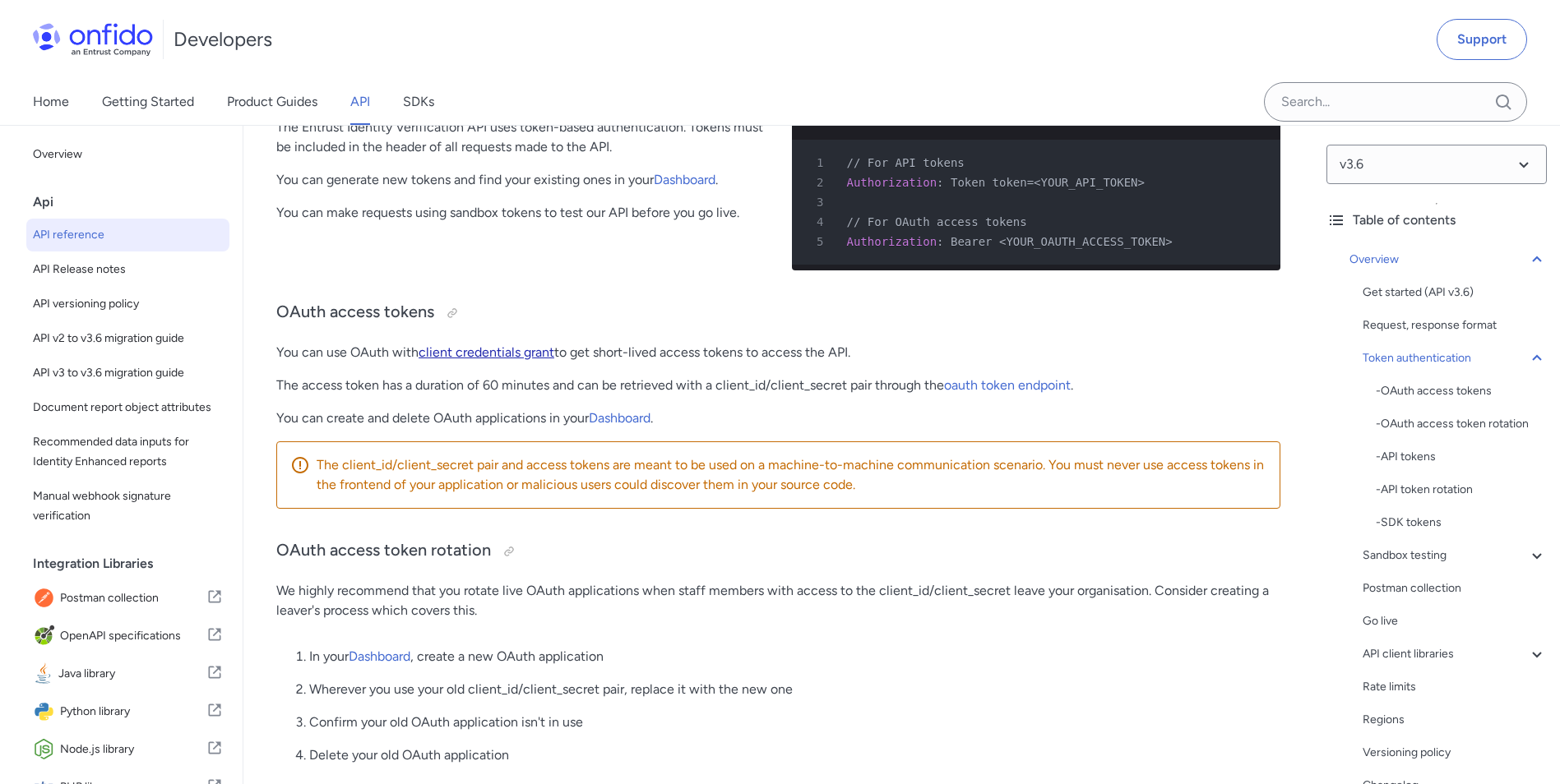
click at [459, 360] on link "client credentials grant" at bounding box center [486, 352] width 136 height 15
click at [392, 666] on link "Dashboard" at bounding box center [379, 659] width 61 height 15
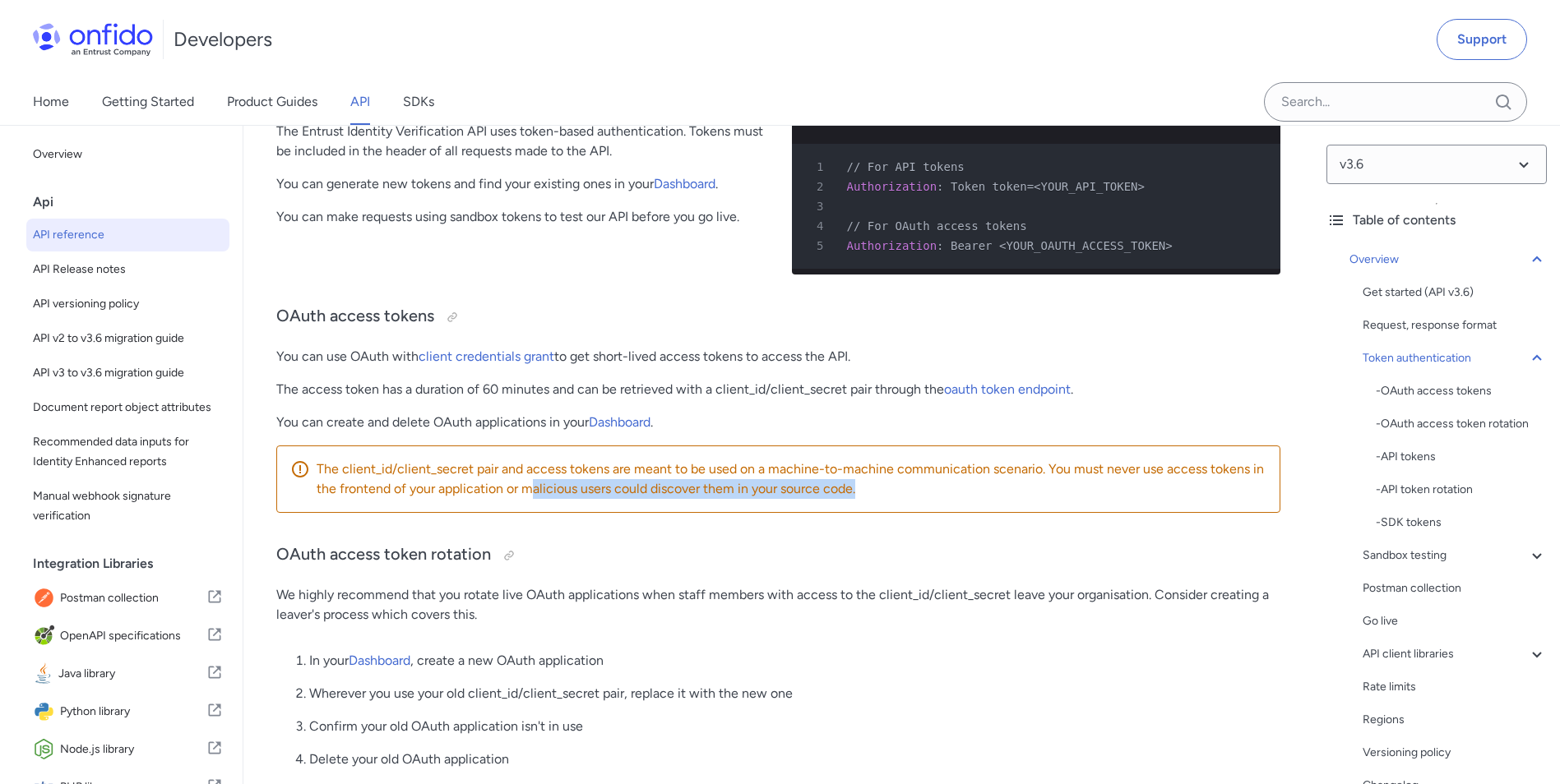
drag, startPoint x: 539, startPoint y: 493, endPoint x: 865, endPoint y: 512, distance: 326.6
click at [865, 512] on div "The client_id/client_secret pair and access tokens are meant to be used on a ma…" at bounding box center [778, 479] width 1004 height 67
drag, startPoint x: 865, startPoint y: 512, endPoint x: 670, endPoint y: 516, distance: 195.0
click at [670, 513] on div "The client_id/client_secret pair and access tokens are meant to be used on a ma…" at bounding box center [778, 479] width 1004 height 67
drag, startPoint x: 416, startPoint y: 500, endPoint x: 728, endPoint y: 504, distance: 312.0
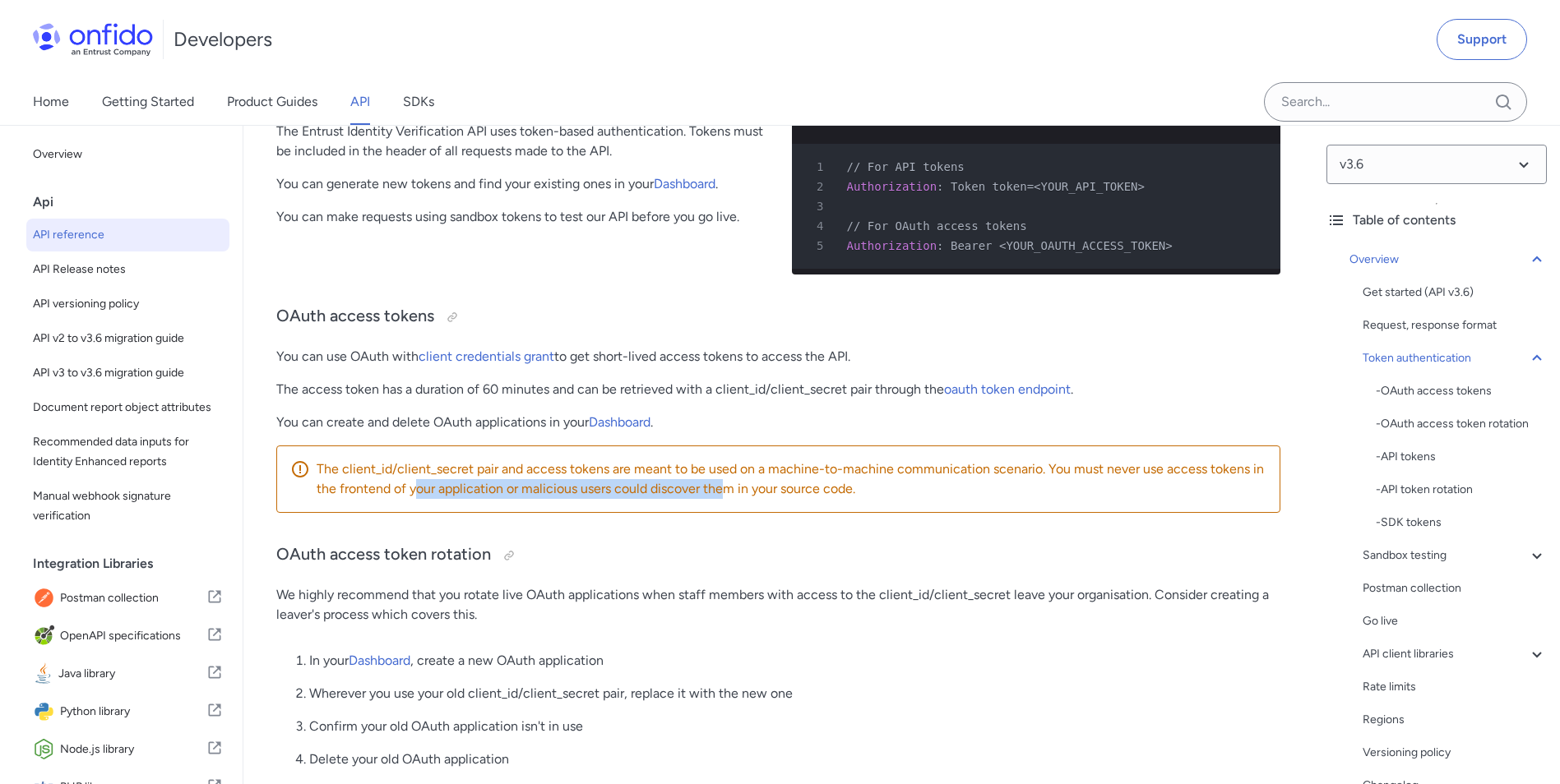
click at [728, 499] on p "The client_id/client_secret pair and access tokens are meant to be used on a ma…" at bounding box center [791, 479] width 950 height 39
drag, startPoint x: 737, startPoint y: 499, endPoint x: 812, endPoint y: 501, distance: 75.0
click at [812, 499] on p "The client_id/client_secret pair and access tokens are meant to be used on a ma…" at bounding box center [791, 479] width 950 height 39
drag, startPoint x: 812, startPoint y: 501, endPoint x: 771, endPoint y: 527, distance: 48.5
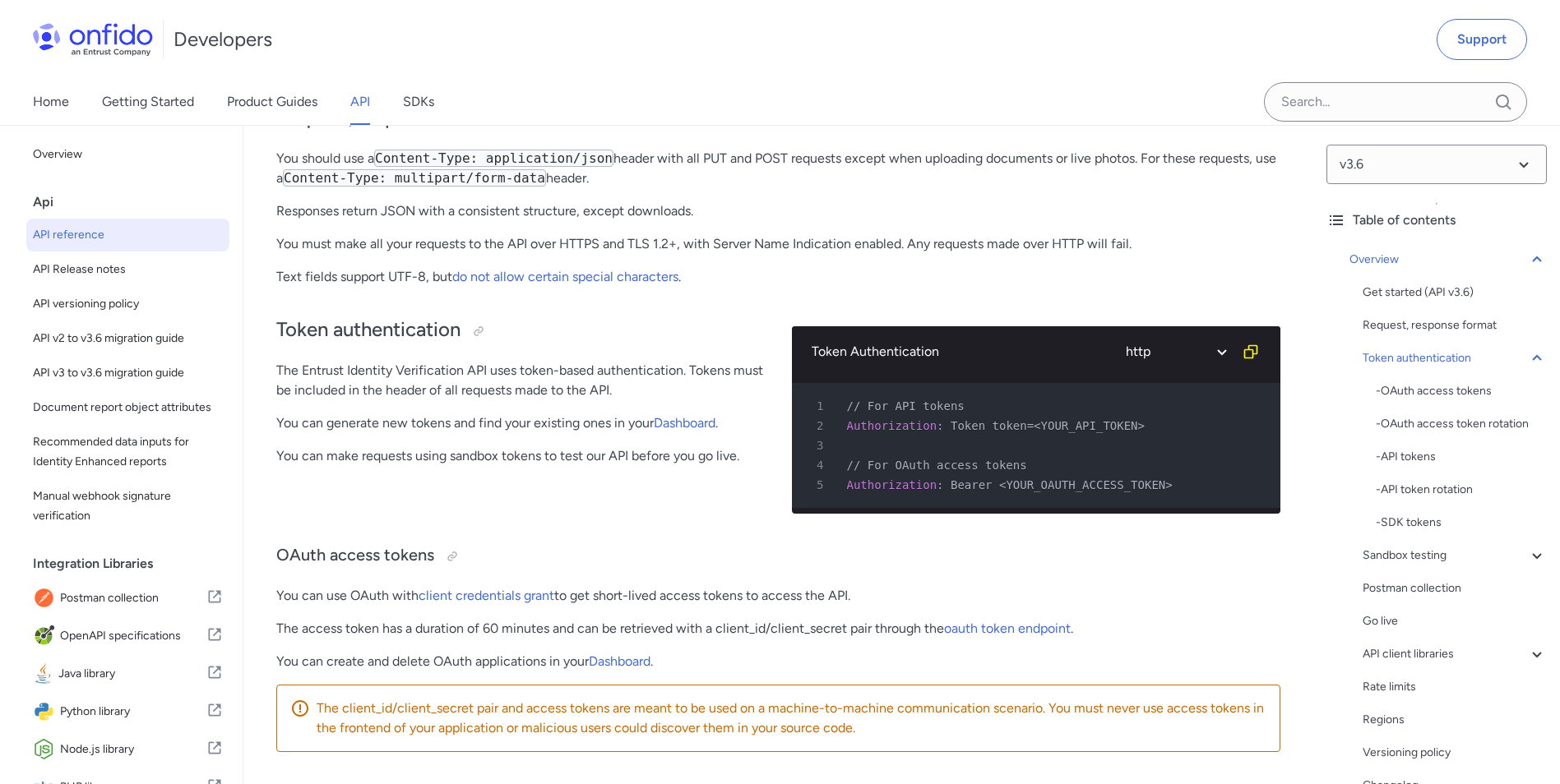
scroll to position [406, 0]
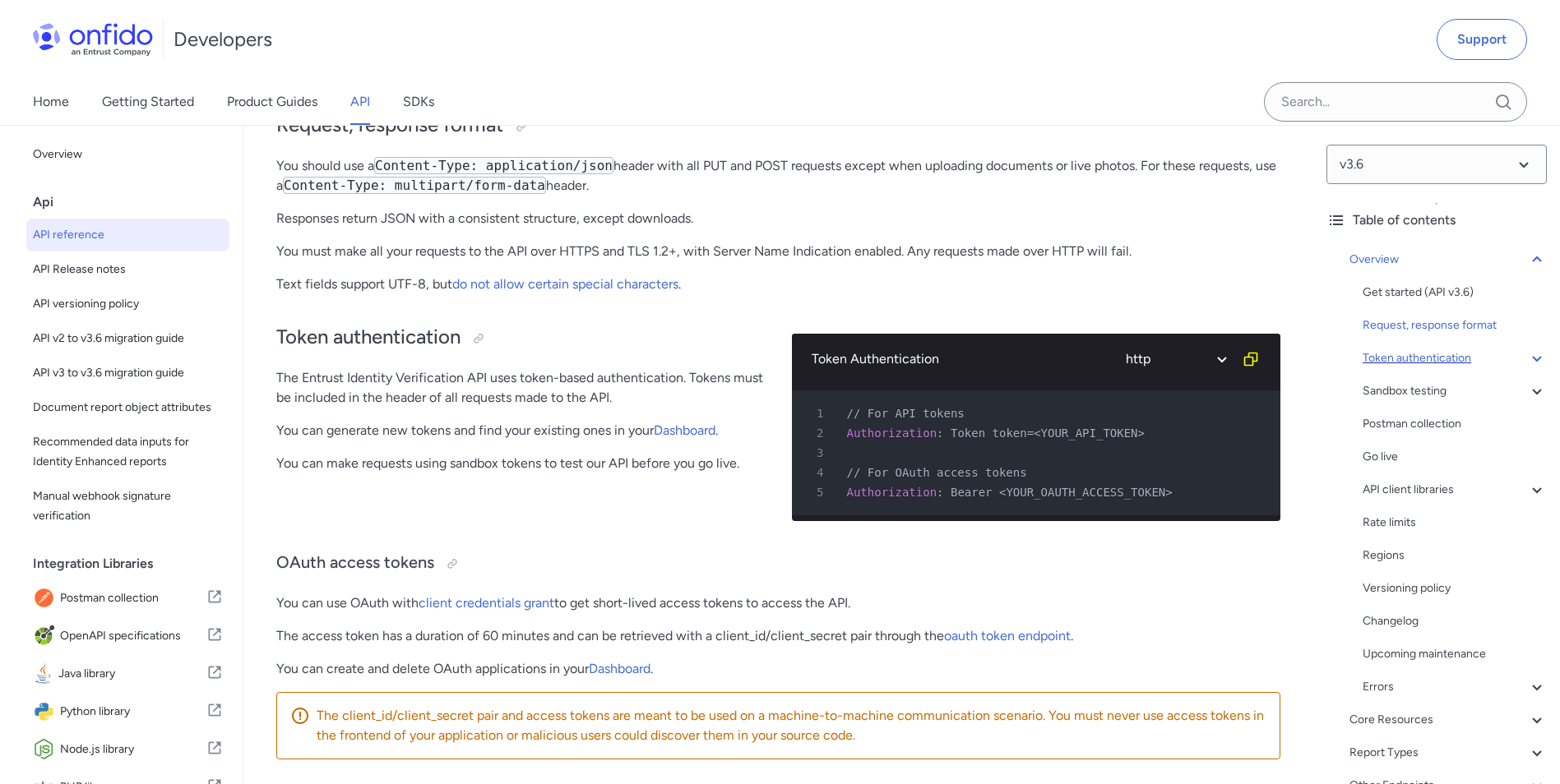
click at [1527, 358] on icon at bounding box center [1536, 358] width 20 height 20
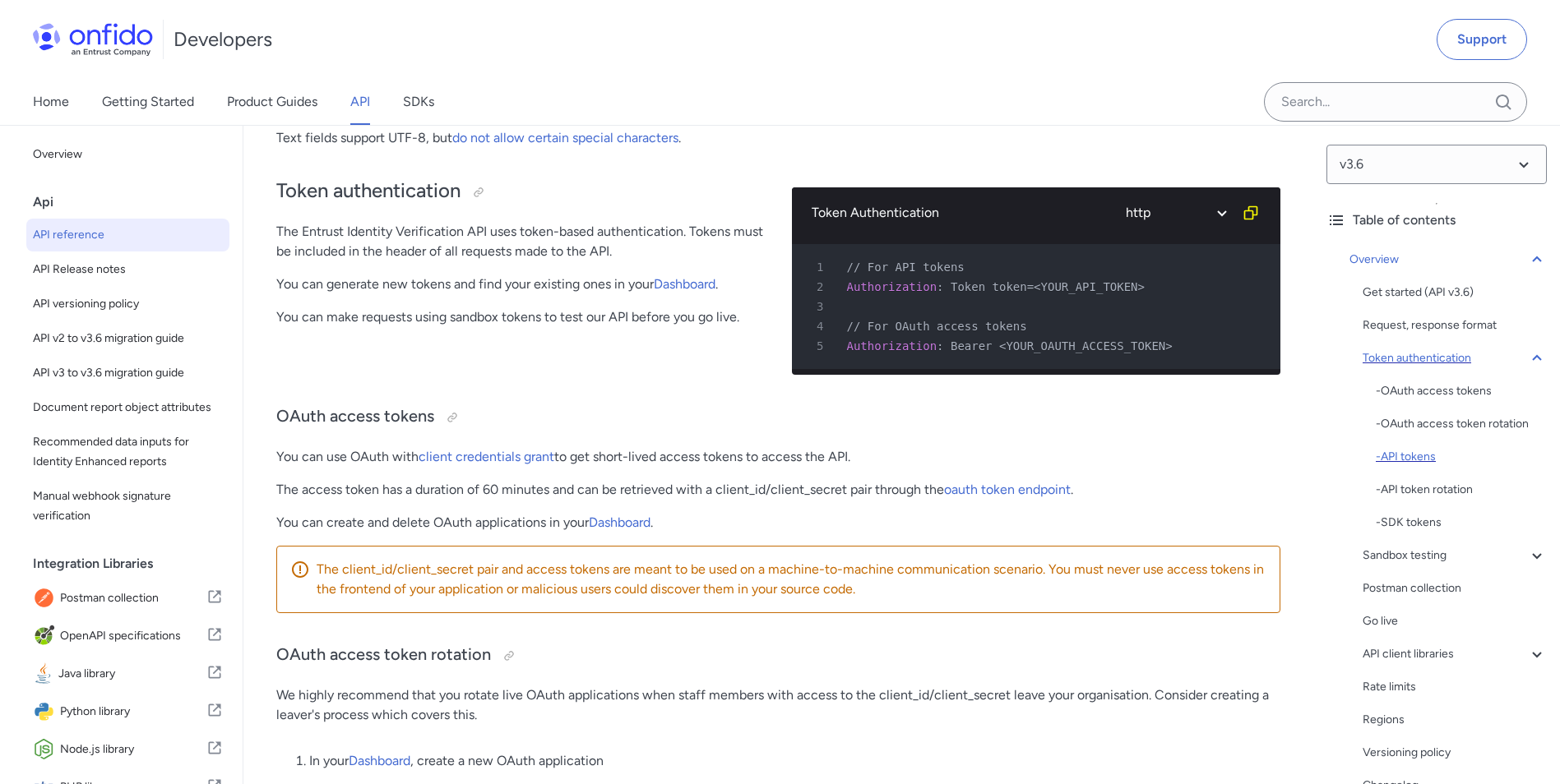
click at [1436, 453] on div "- API tokens" at bounding box center [1460, 457] width 171 height 20
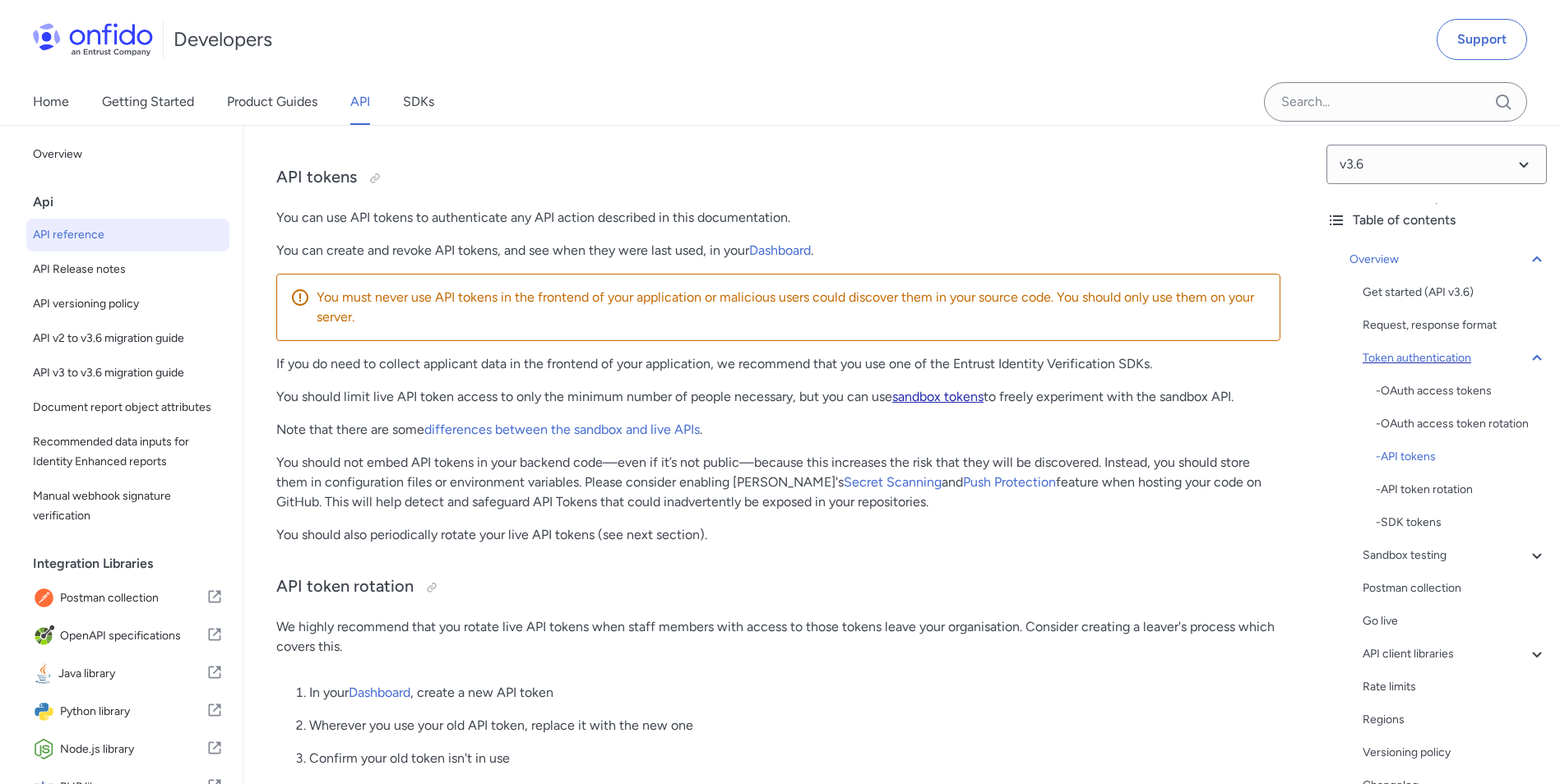
drag, startPoint x: 934, startPoint y: 406, endPoint x: 920, endPoint y: 410, distance: 14.6
click at [920, 404] on link "sandbox tokens" at bounding box center [937, 396] width 91 height 15
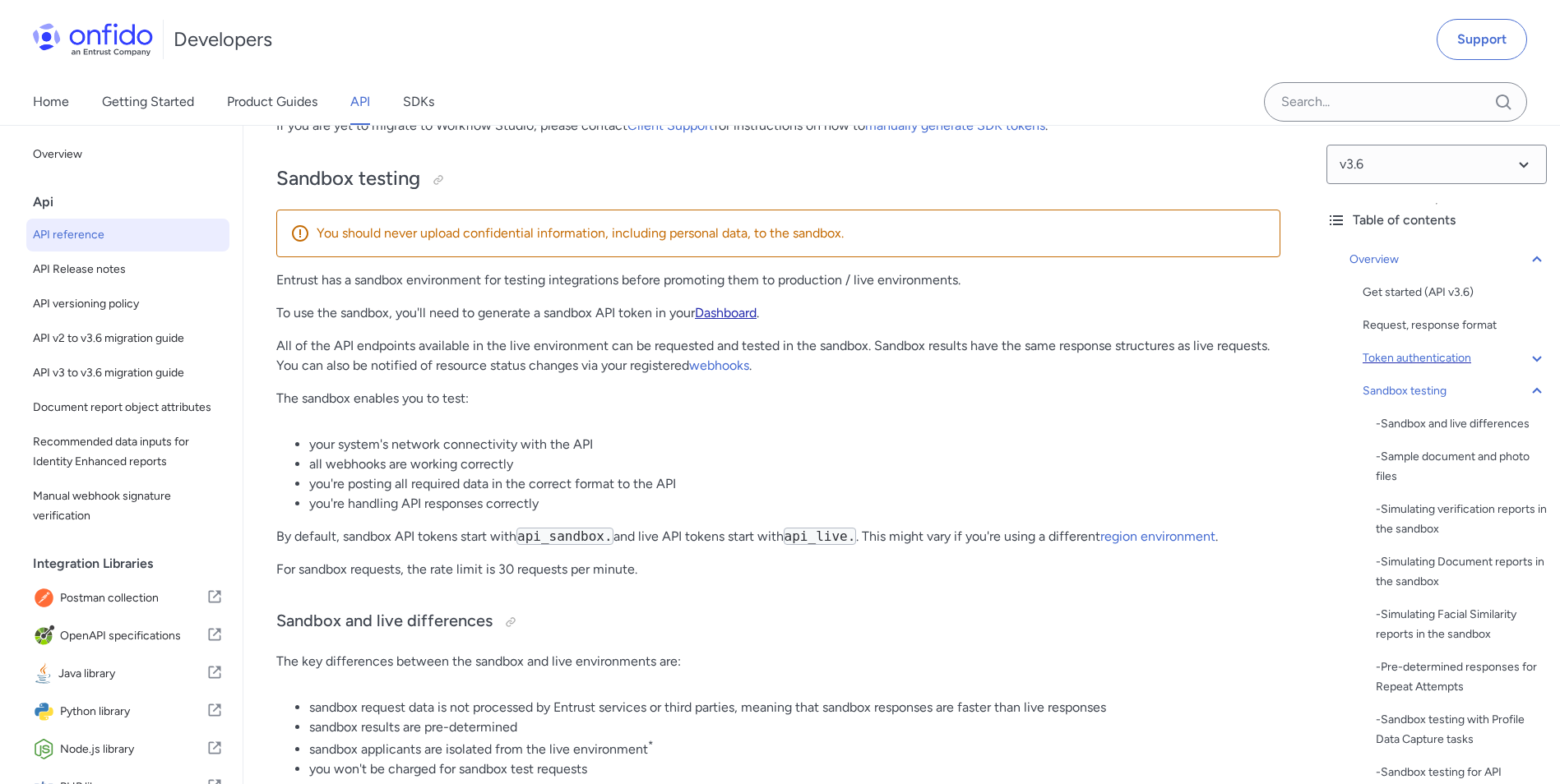
click at [729, 320] on link "Dashboard" at bounding box center [725, 313] width 61 height 15
